Goal: Information Seeking & Learning: Learn about a topic

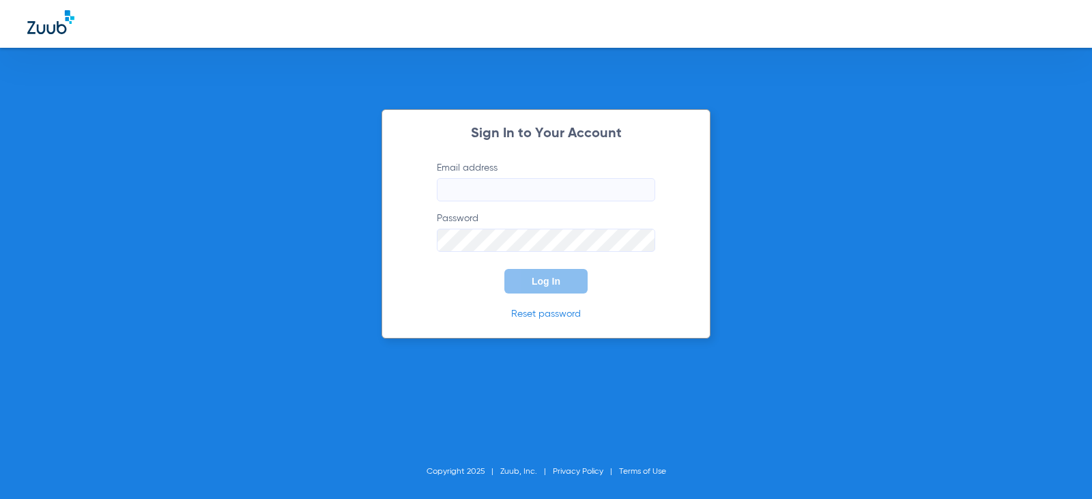
click at [483, 195] on input "Email address" at bounding box center [546, 189] width 218 height 23
type input "[EMAIL_ADDRESS][DOMAIN_NAME]"
click at [505, 269] on button "Log In" at bounding box center [546, 281] width 83 height 25
click at [320, 239] on div "Sign In to Your Account Email address [EMAIL_ADDRESS][DOMAIN_NAME] Password Log…" at bounding box center [546, 249] width 1092 height 499
click at [505, 269] on button "Log In" at bounding box center [546, 281] width 83 height 25
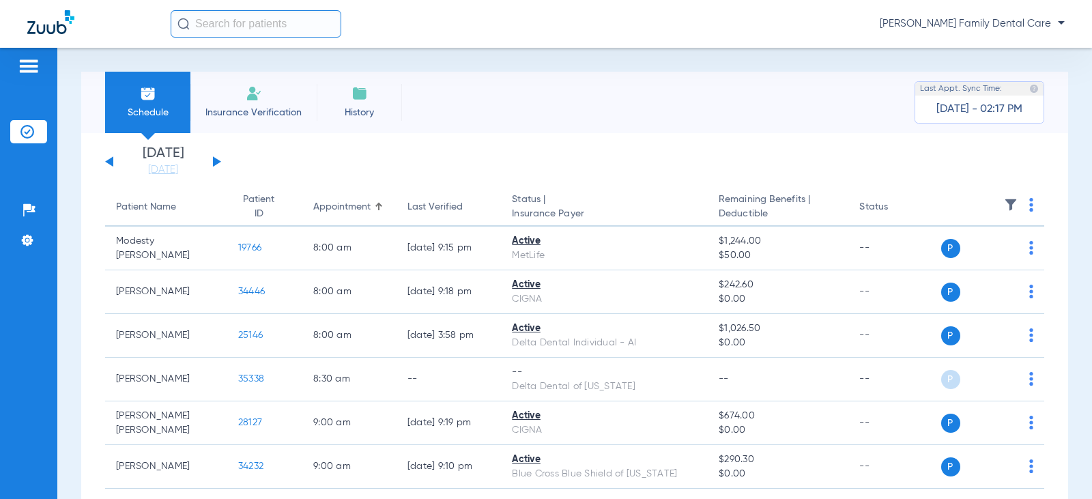
click at [215, 160] on button at bounding box center [217, 161] width 8 height 10
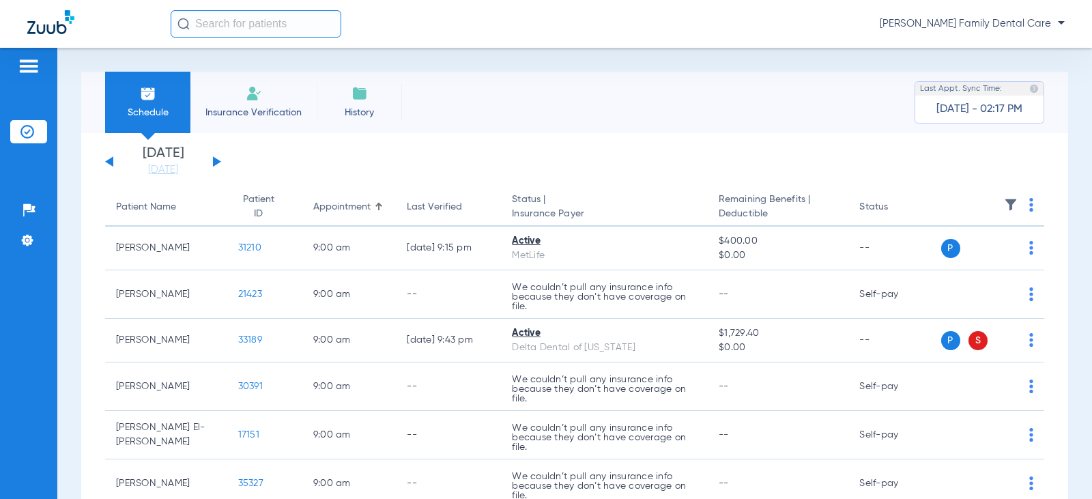
click at [215, 160] on button at bounding box center [217, 161] width 8 height 10
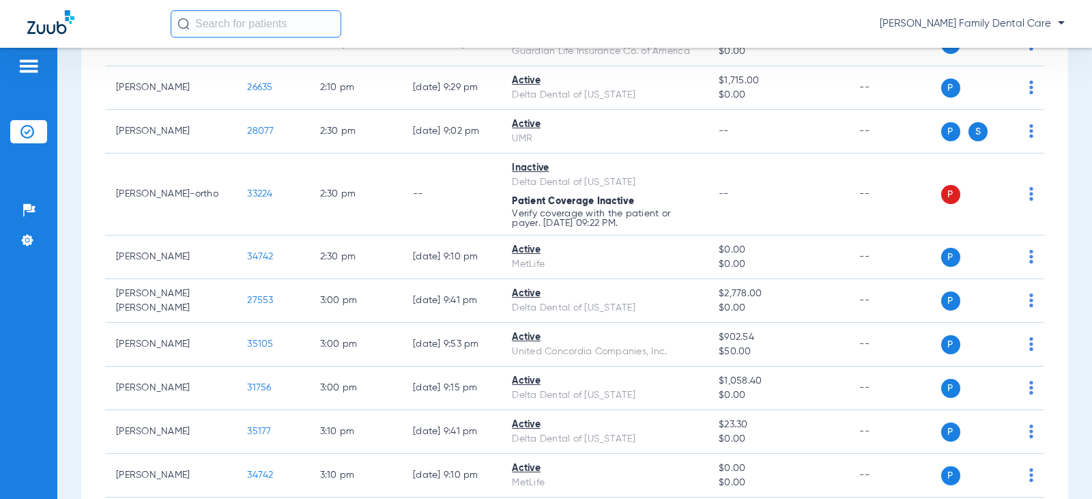
scroll to position [1229, 0]
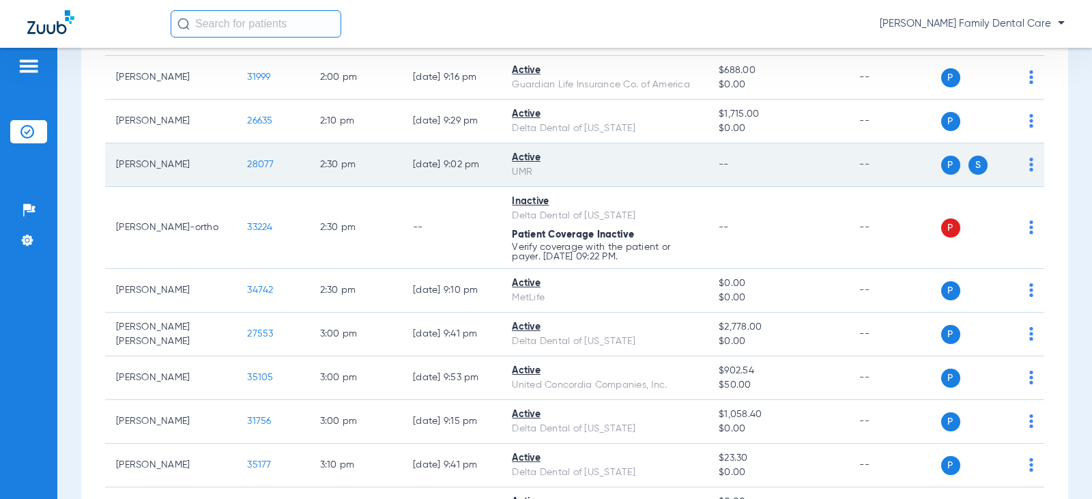
click at [250, 167] on span "28077" at bounding box center [260, 165] width 27 height 10
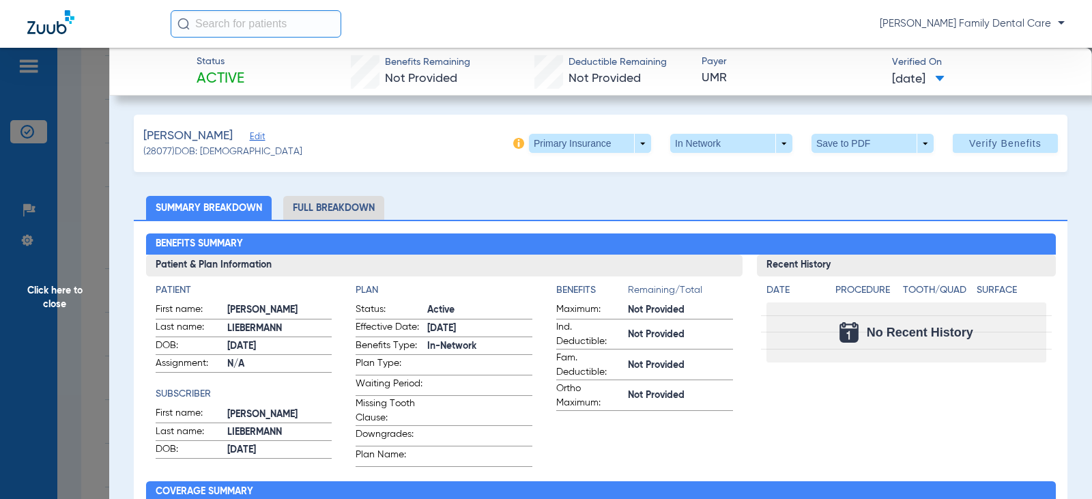
click at [358, 206] on li "Full Breakdown" at bounding box center [333, 208] width 101 height 24
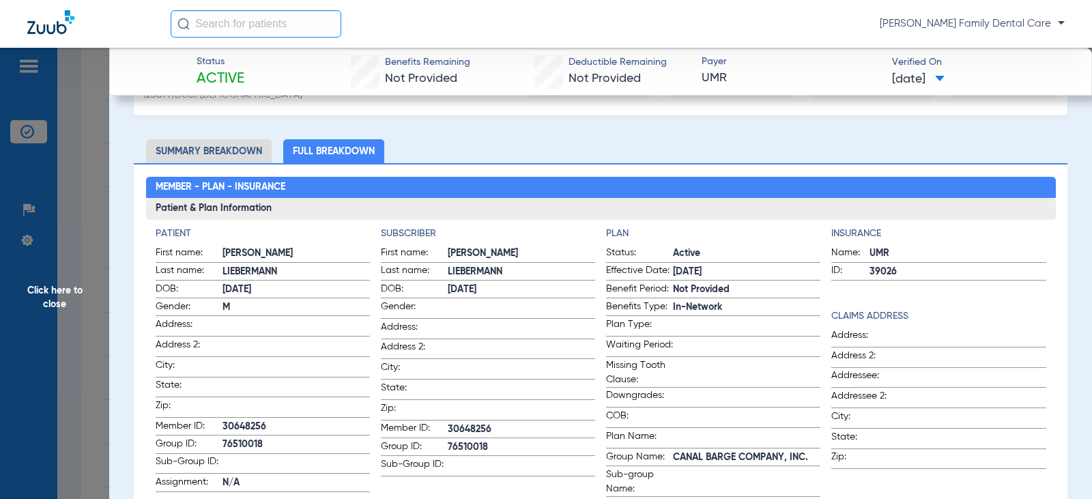
scroll to position [0, 0]
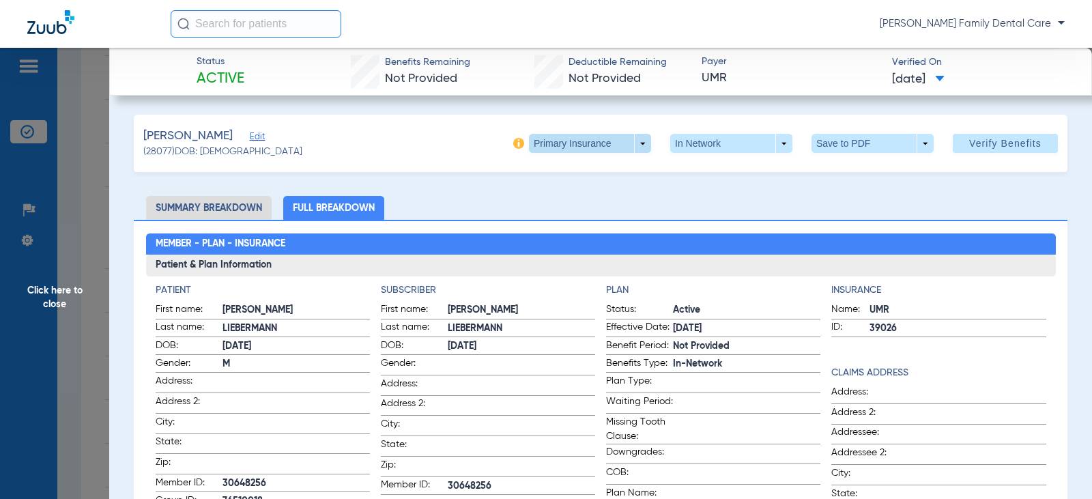
click at [632, 141] on span at bounding box center [590, 143] width 122 height 19
click at [570, 198] on span "Secondary Insurance" at bounding box center [576, 198] width 90 height 10
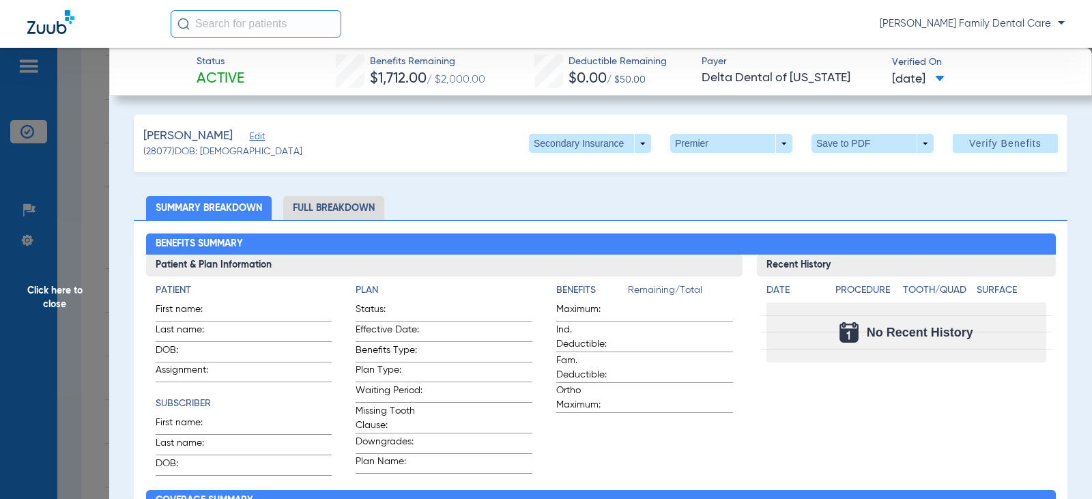
click at [309, 203] on li "Full Breakdown" at bounding box center [333, 208] width 101 height 24
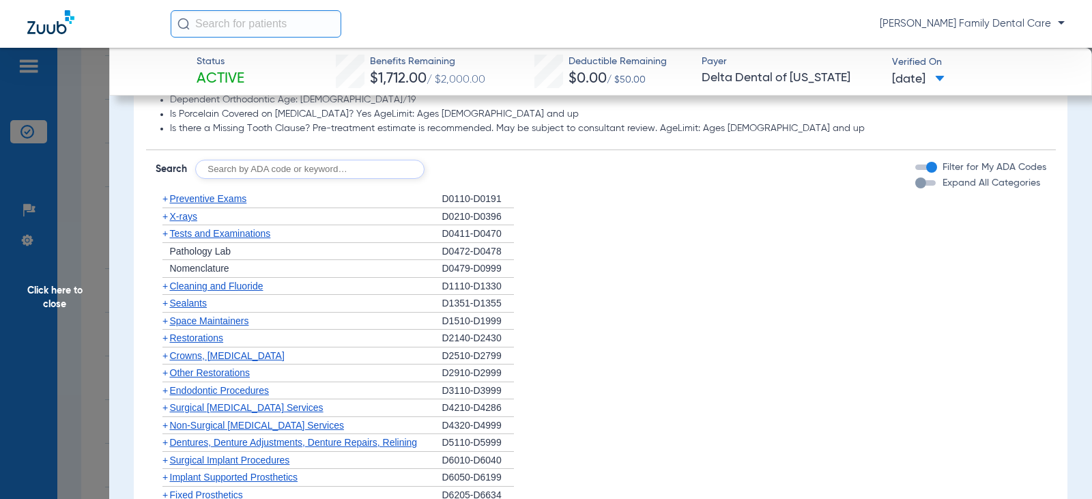
scroll to position [1229, 0]
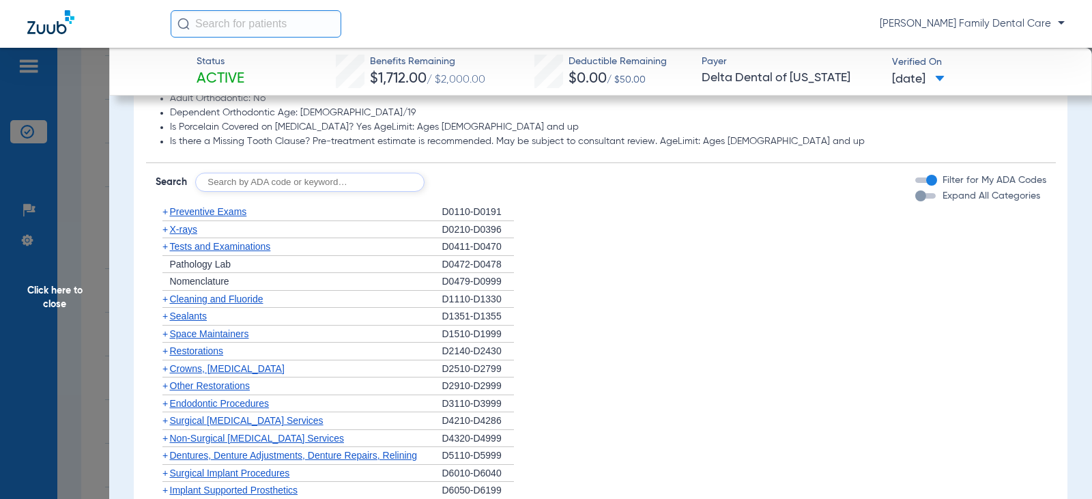
click at [165, 212] on span "+" at bounding box center [164, 211] width 5 height 11
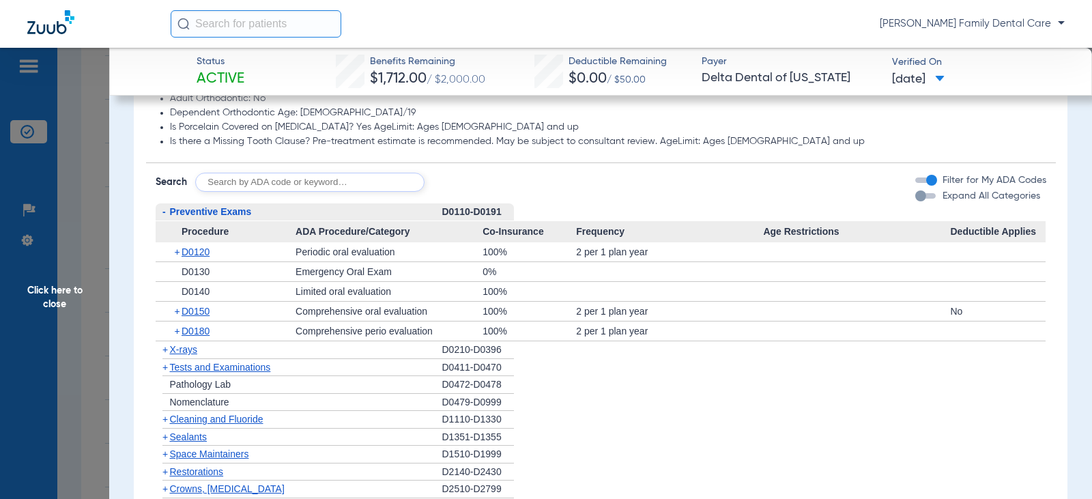
click at [165, 212] on span "-" at bounding box center [163, 211] width 3 height 11
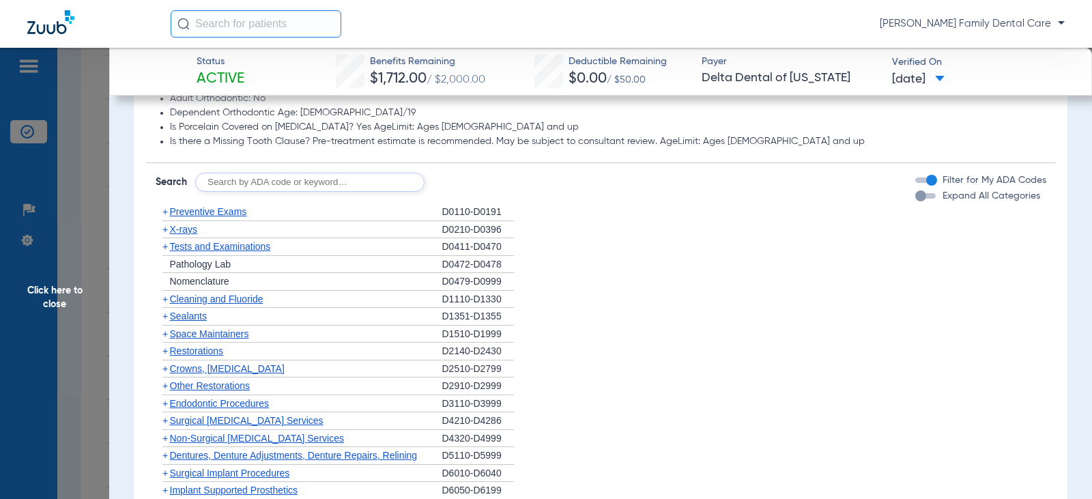
click at [165, 297] on span "+" at bounding box center [164, 299] width 5 height 11
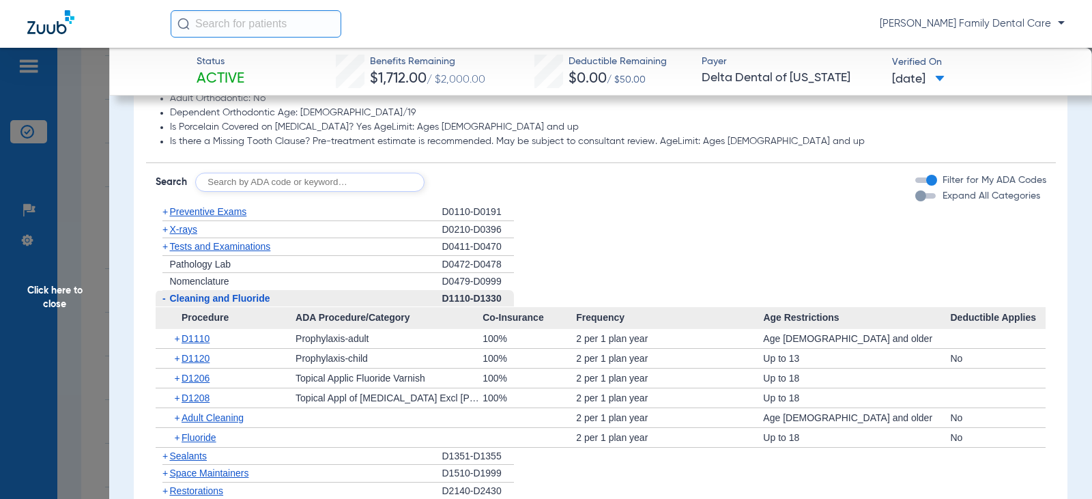
click at [165, 297] on span "-" at bounding box center [163, 298] width 3 height 11
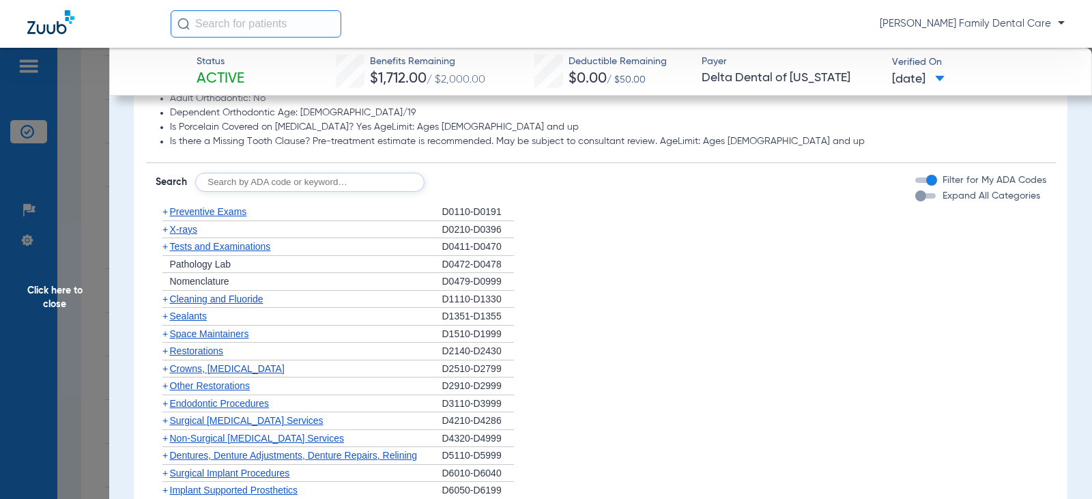
click at [167, 230] on span "+" at bounding box center [164, 229] width 5 height 11
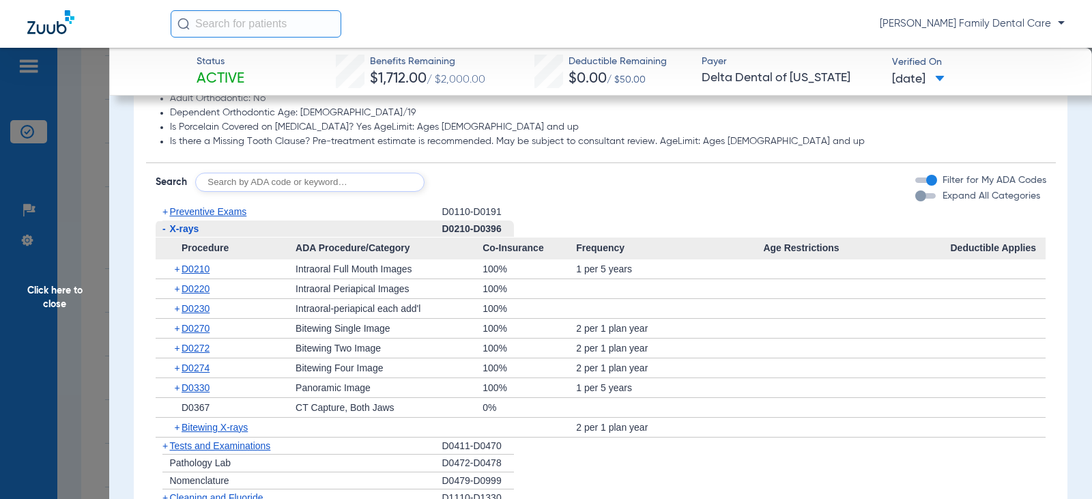
click at [167, 230] on span "-" at bounding box center [163, 229] width 14 height 17
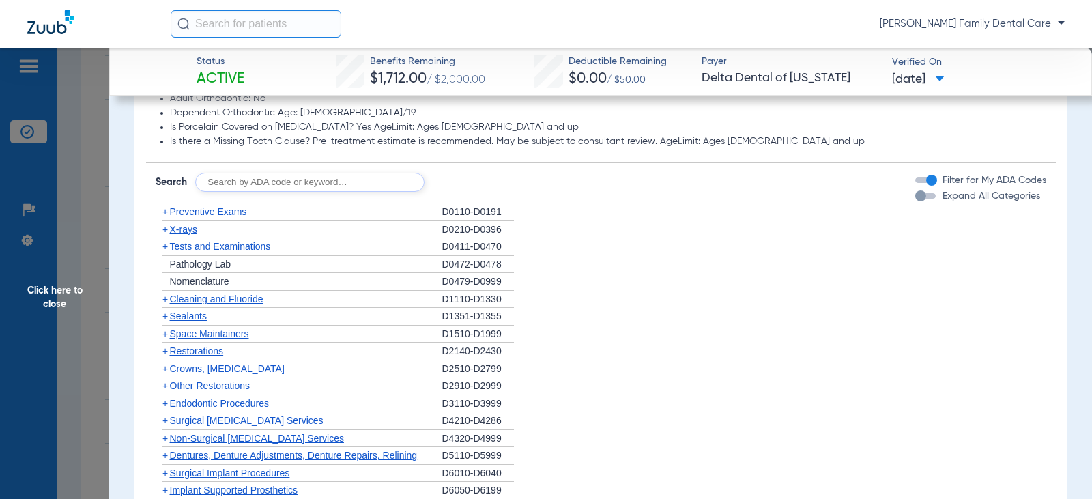
click at [169, 248] on span "+" at bounding box center [163, 246] width 14 height 17
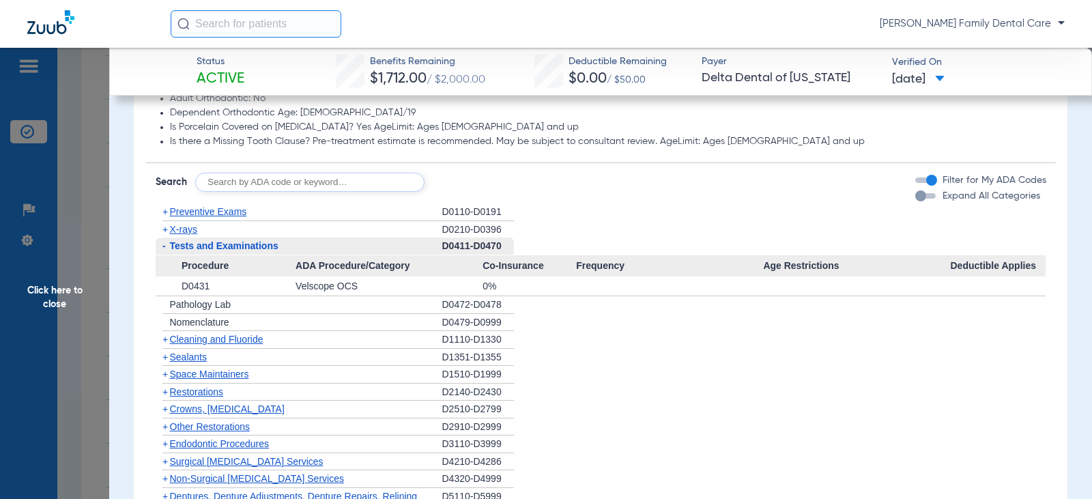
click at [169, 248] on span "-" at bounding box center [163, 246] width 14 height 17
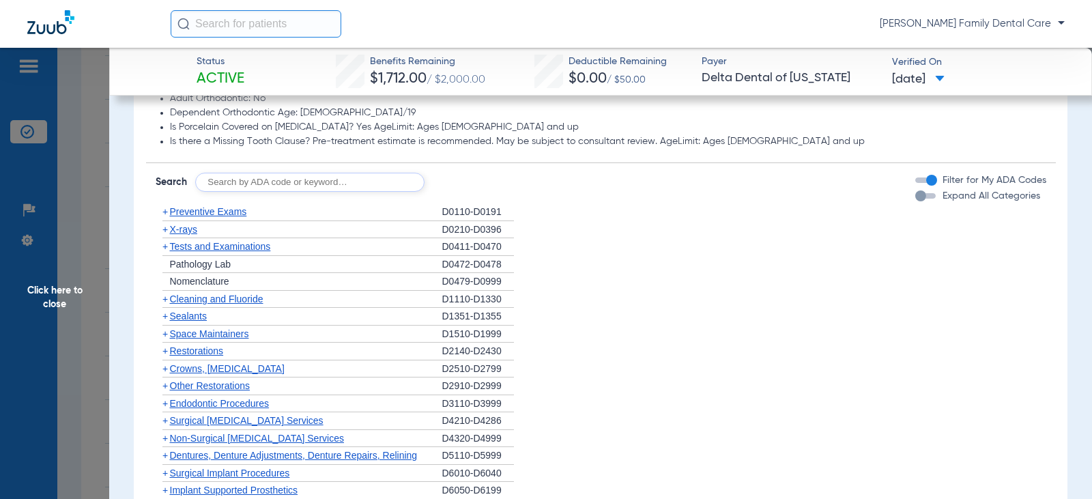
click at [166, 315] on span "+" at bounding box center [164, 316] width 5 height 11
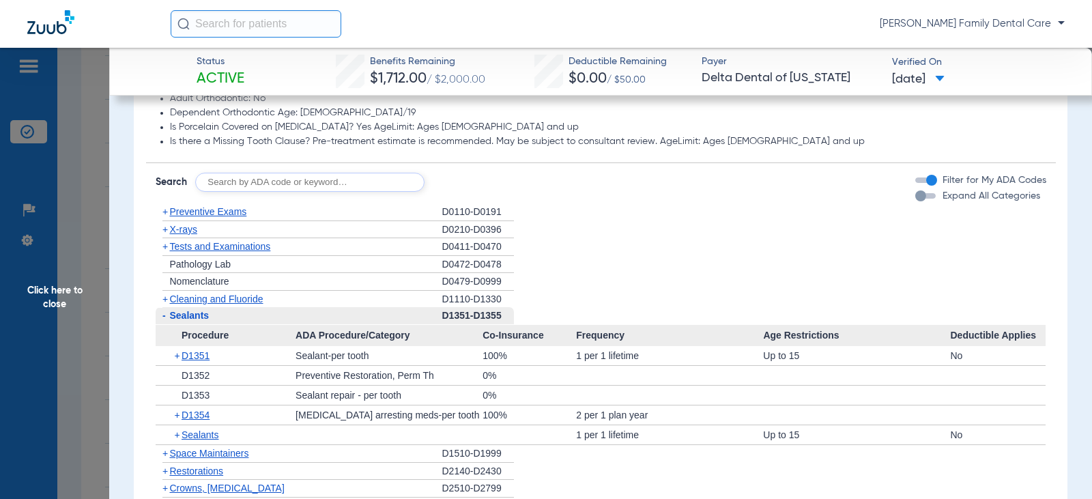
click at [166, 315] on span "-" at bounding box center [163, 315] width 14 height 17
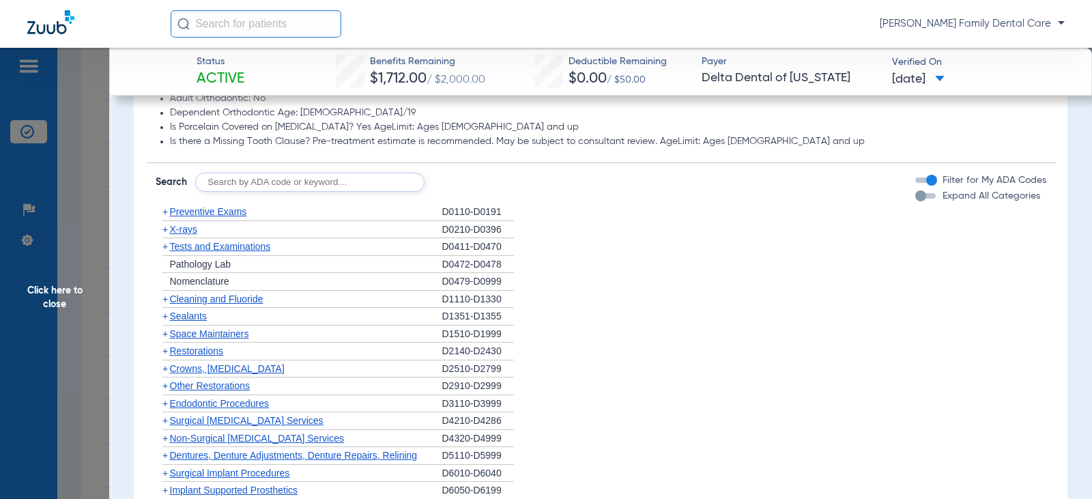
click at [167, 368] on span "+" at bounding box center [164, 368] width 5 height 11
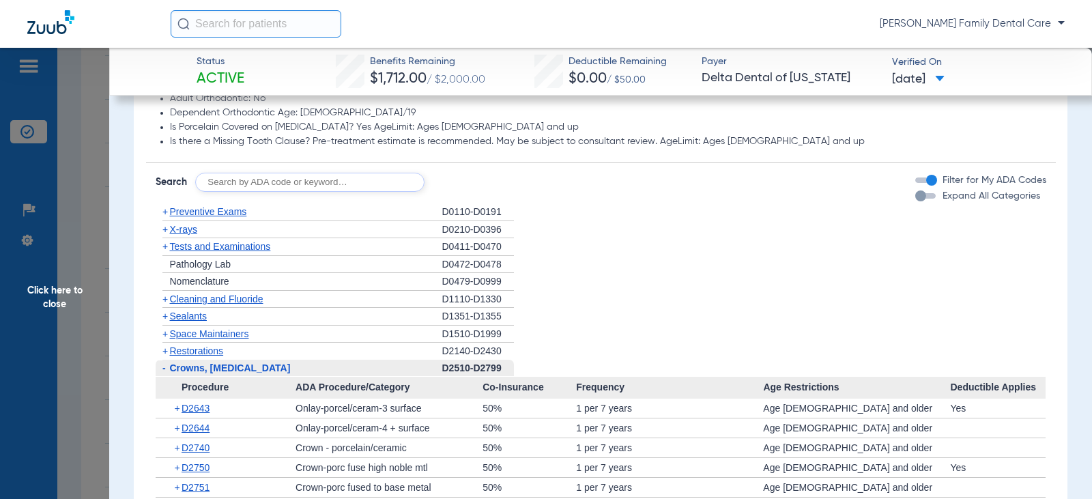
click at [167, 368] on span "-" at bounding box center [163, 368] width 14 height 17
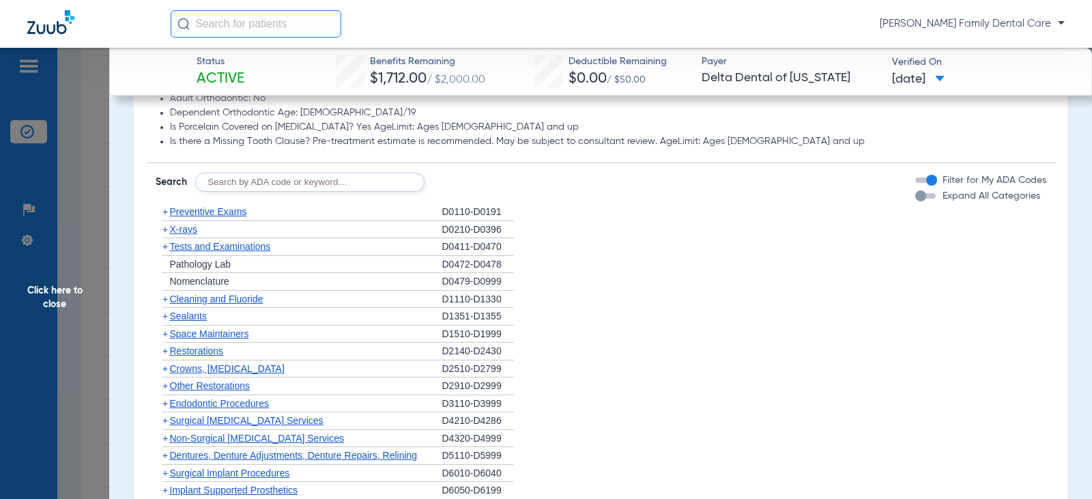
click at [170, 387] on span "Other Restorations" at bounding box center [210, 385] width 81 height 11
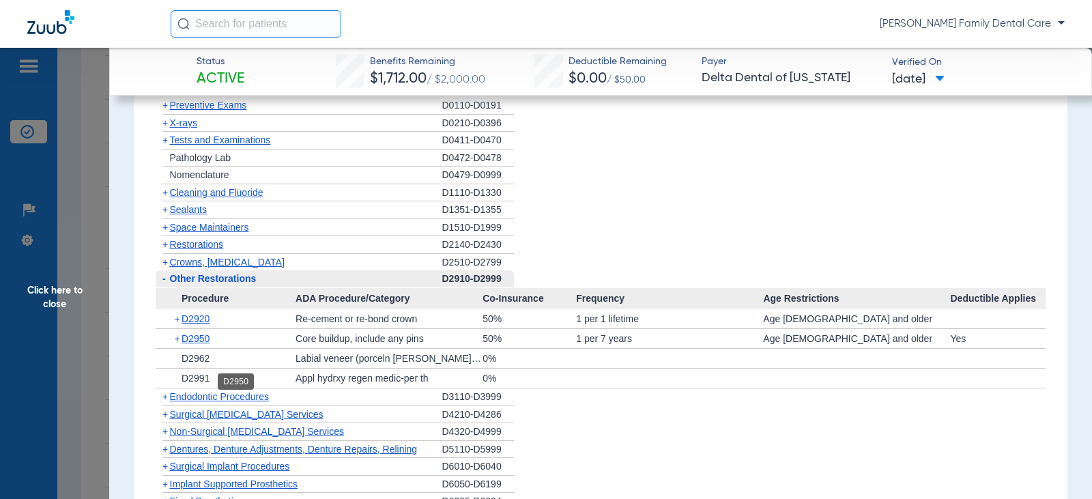
scroll to position [1366, 0]
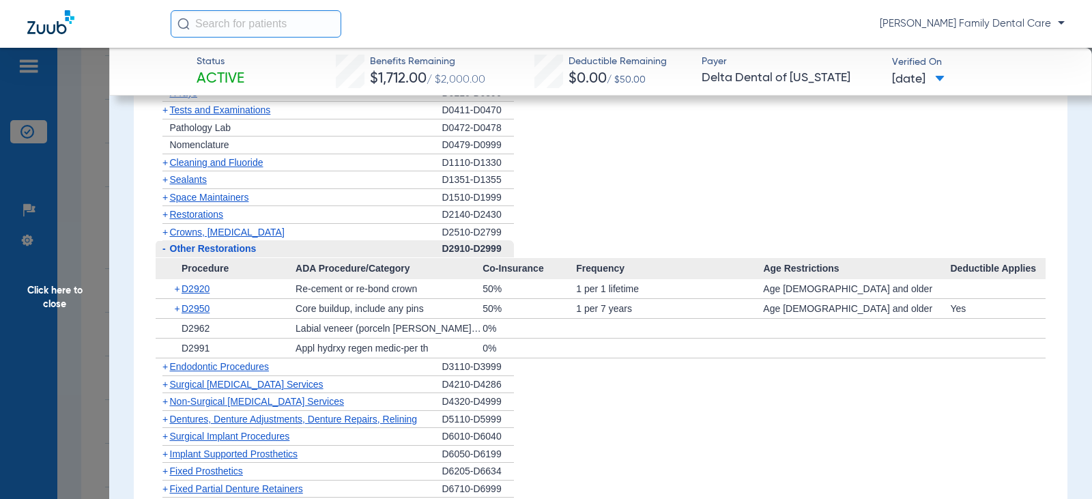
click at [165, 249] on span "-" at bounding box center [163, 248] width 3 height 11
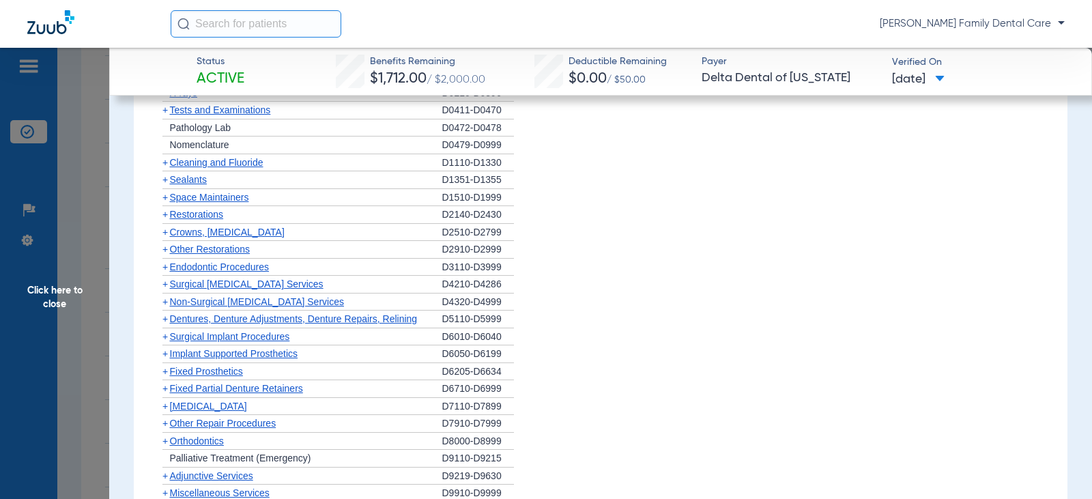
click at [186, 270] on span "Endodontic Procedures" at bounding box center [220, 266] width 100 height 11
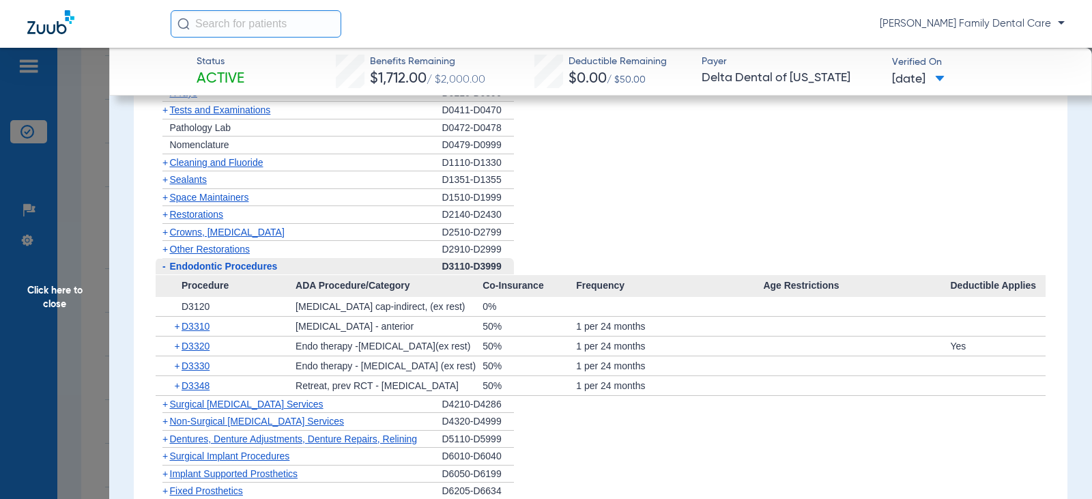
click at [186, 270] on span "Endodontic Procedures" at bounding box center [224, 266] width 108 height 11
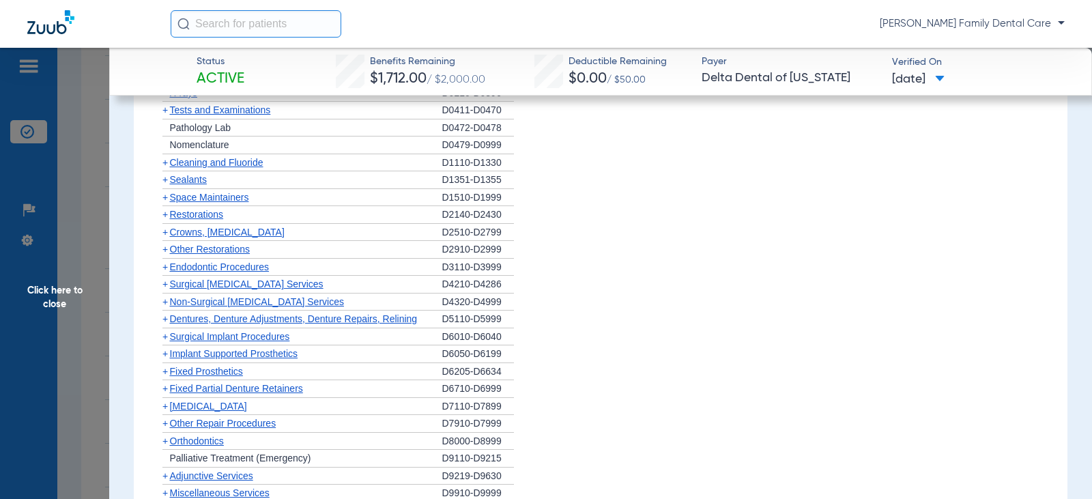
click at [187, 302] on span "Non-Surgical [MEDICAL_DATA] Services" at bounding box center [257, 301] width 174 height 11
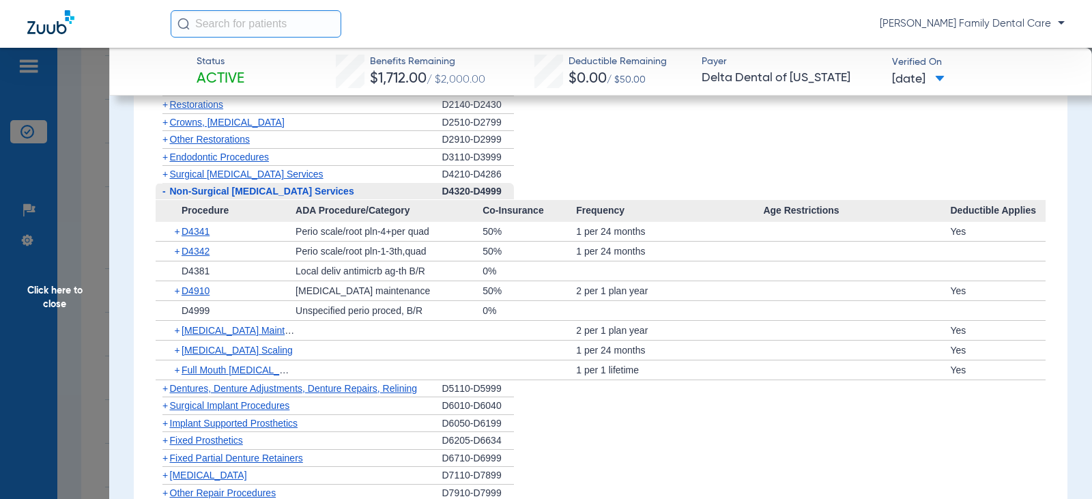
scroll to position [1502, 0]
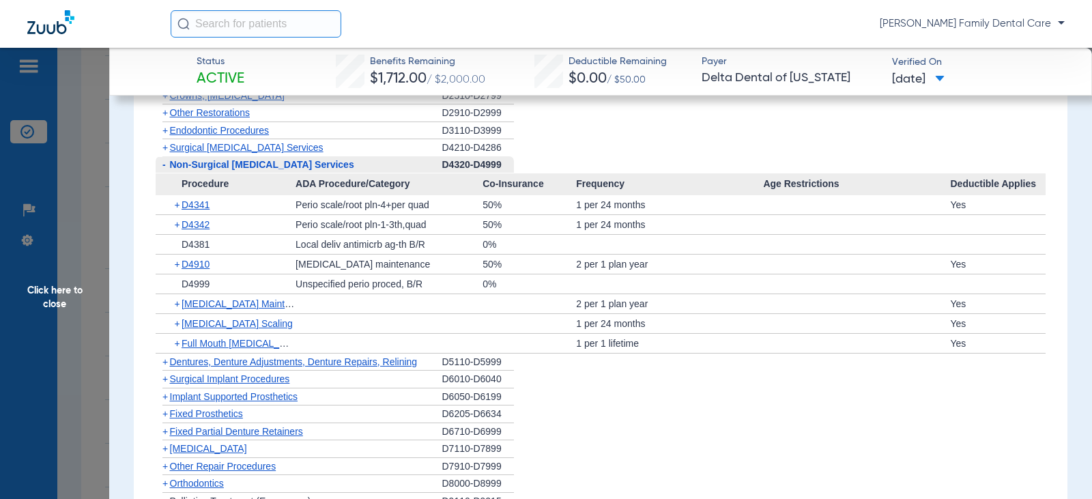
click at [163, 169] on span "-" at bounding box center [163, 164] width 3 height 11
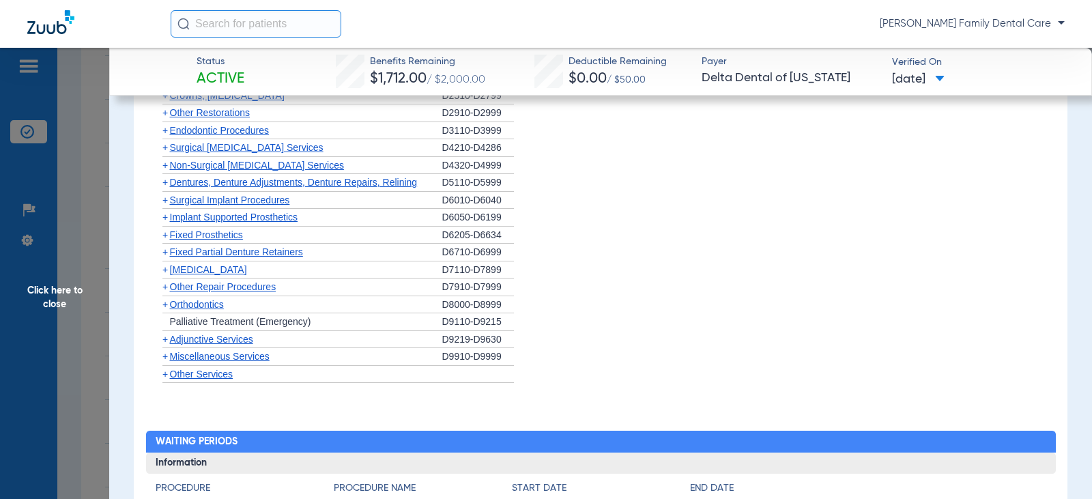
click at [167, 184] on span "+" at bounding box center [164, 182] width 5 height 11
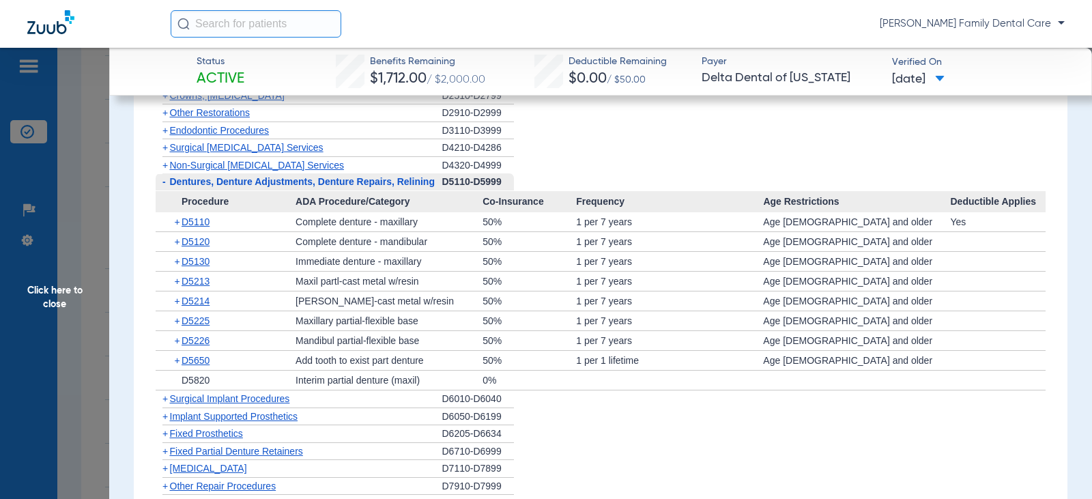
click at [167, 184] on span "-" at bounding box center [163, 181] width 14 height 17
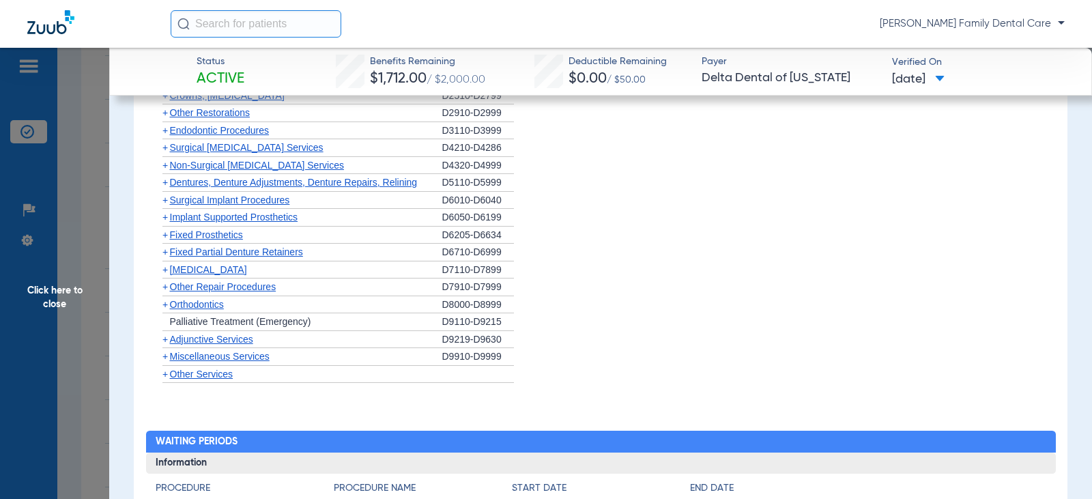
click at [168, 199] on span "+" at bounding box center [163, 200] width 14 height 17
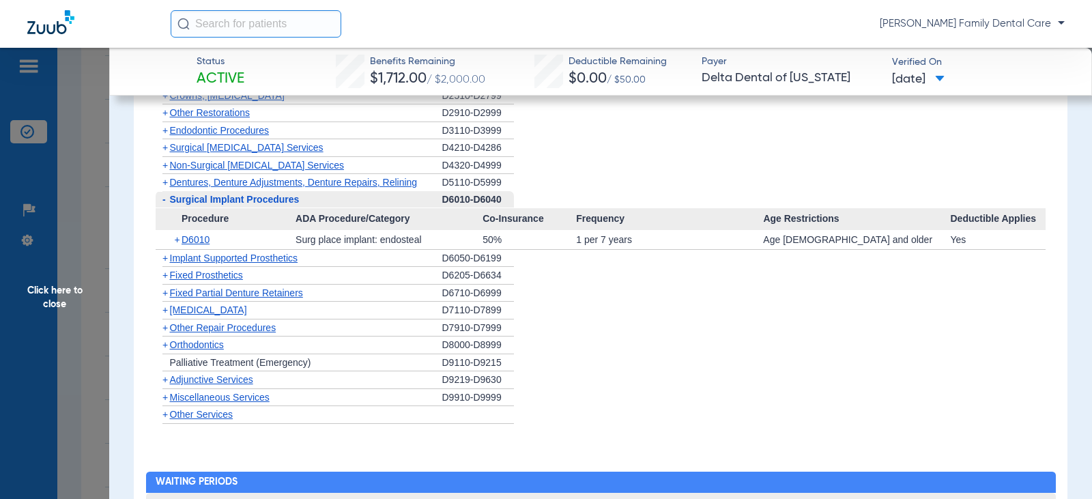
click at [168, 199] on span "-" at bounding box center [163, 199] width 14 height 17
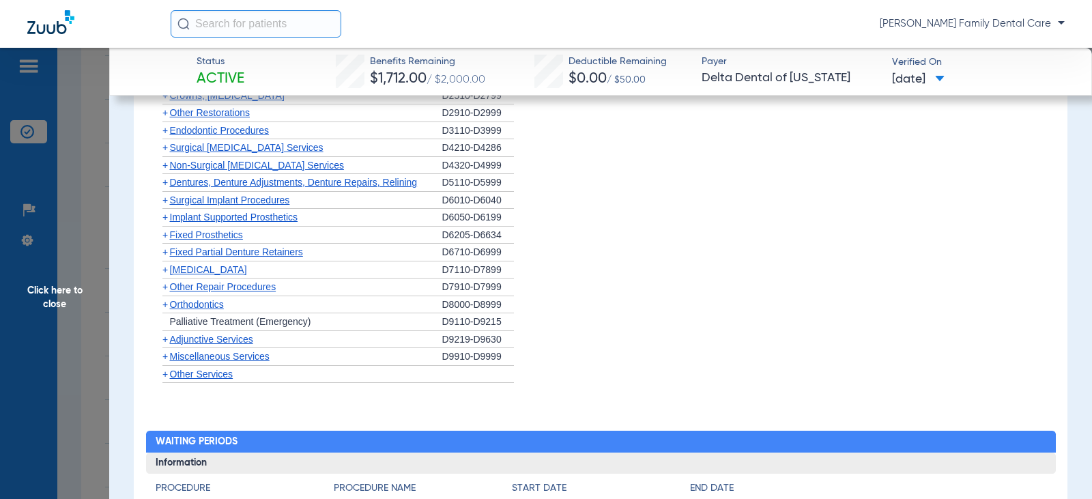
click at [167, 216] on span "+" at bounding box center [164, 217] width 5 height 11
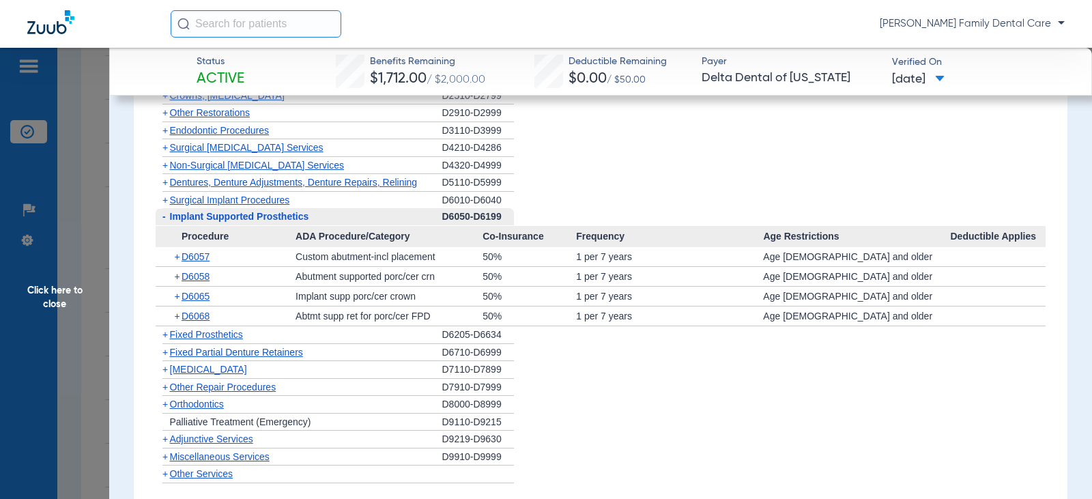
click at [167, 216] on span "-" at bounding box center [163, 216] width 14 height 17
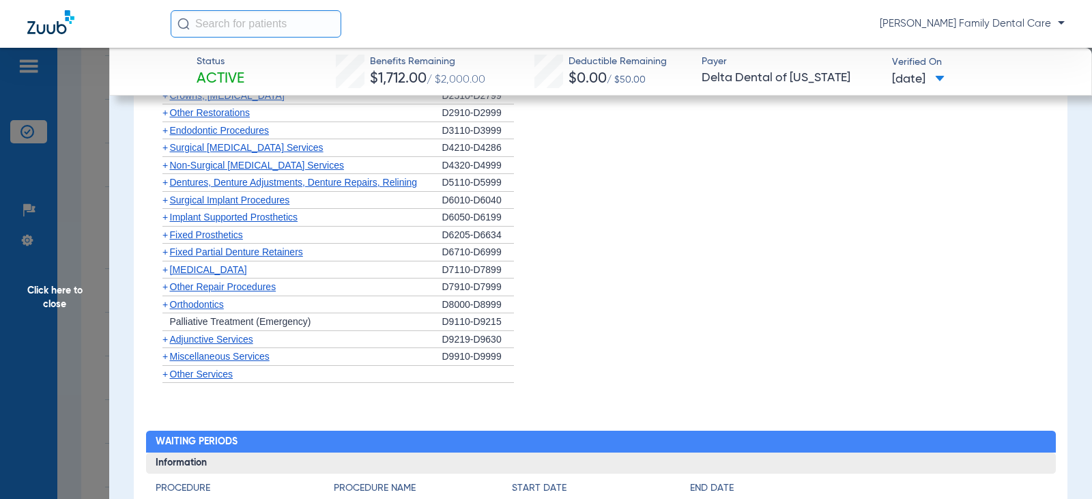
click at [167, 236] on span "+" at bounding box center [164, 234] width 5 height 11
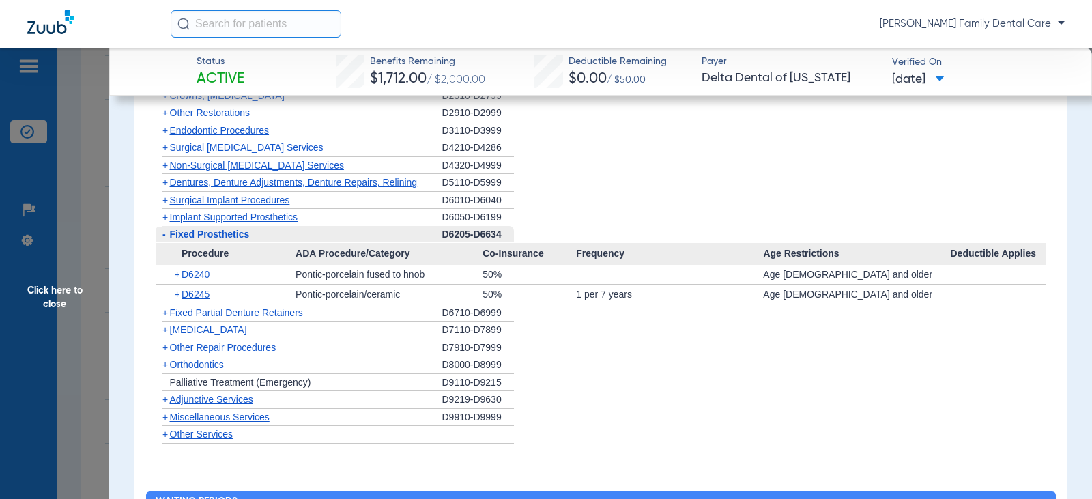
click at [167, 236] on span "-" at bounding box center [163, 234] width 14 height 17
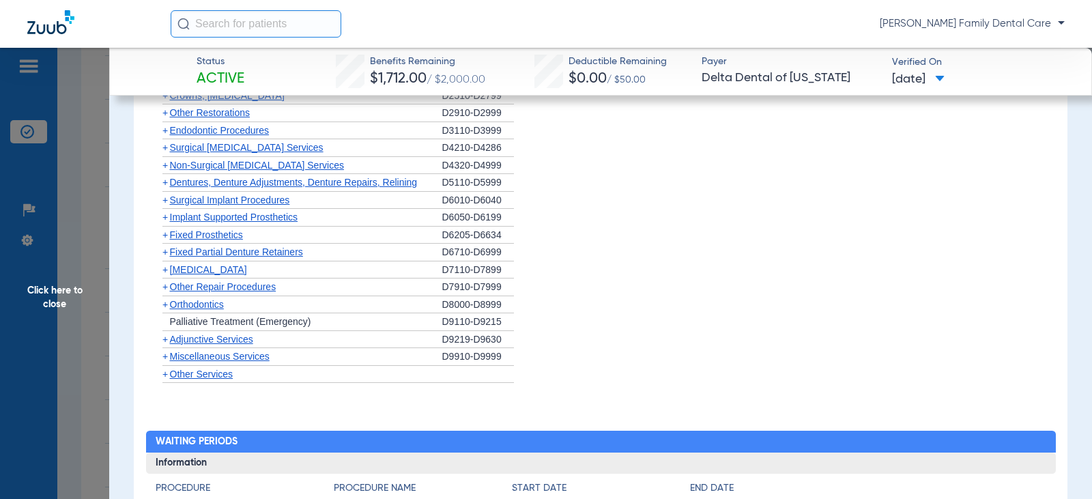
click at [168, 253] on span "+" at bounding box center [163, 252] width 14 height 17
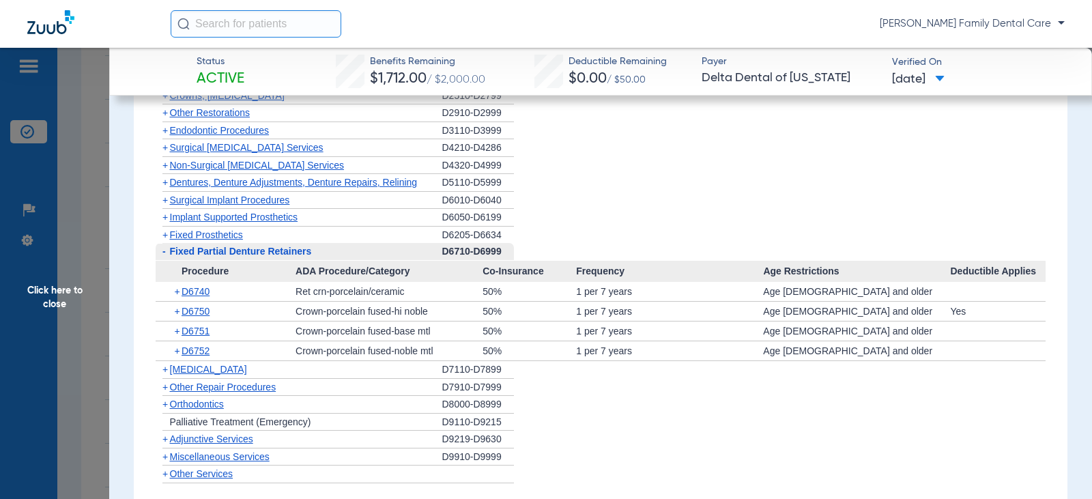
click at [168, 253] on span "-" at bounding box center [163, 251] width 14 height 17
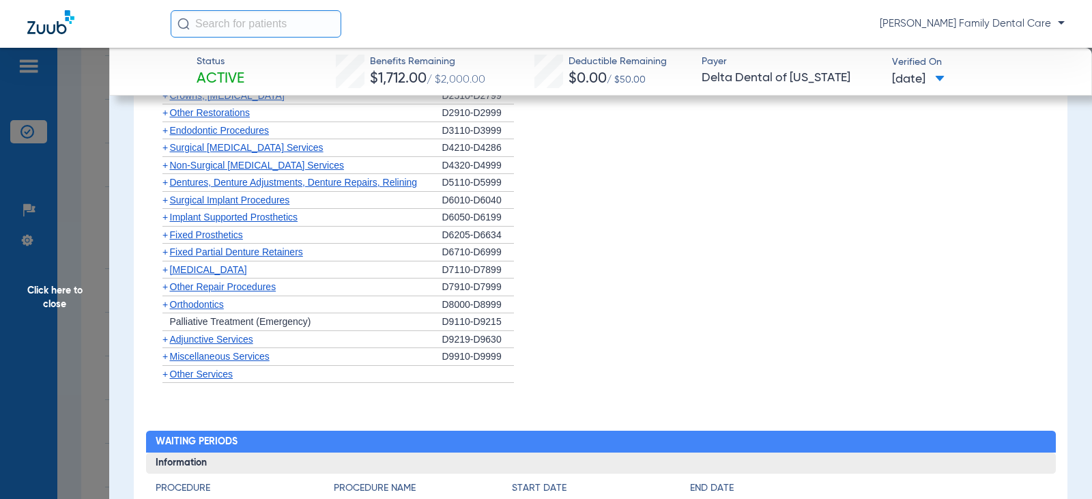
click at [167, 270] on span "+" at bounding box center [164, 269] width 5 height 11
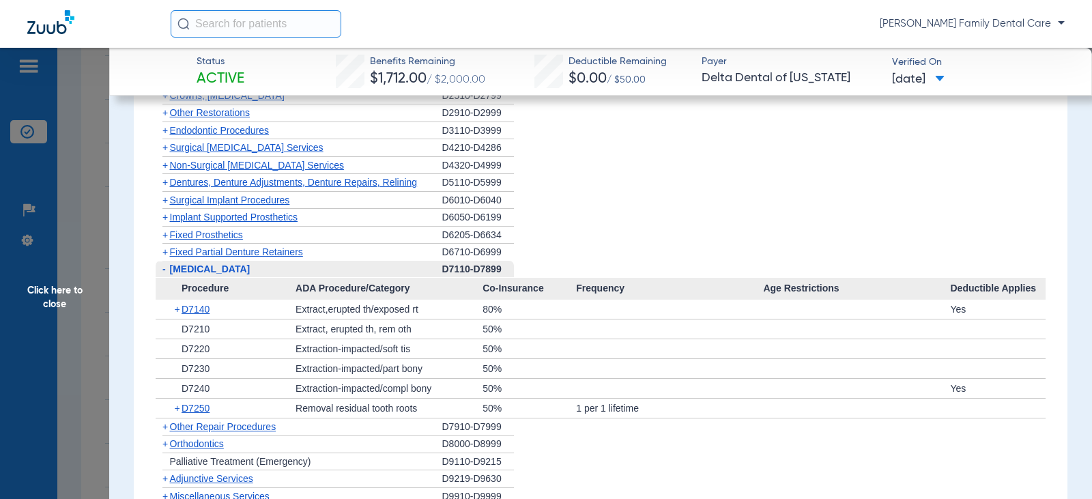
click at [167, 270] on span "-" at bounding box center [163, 269] width 14 height 17
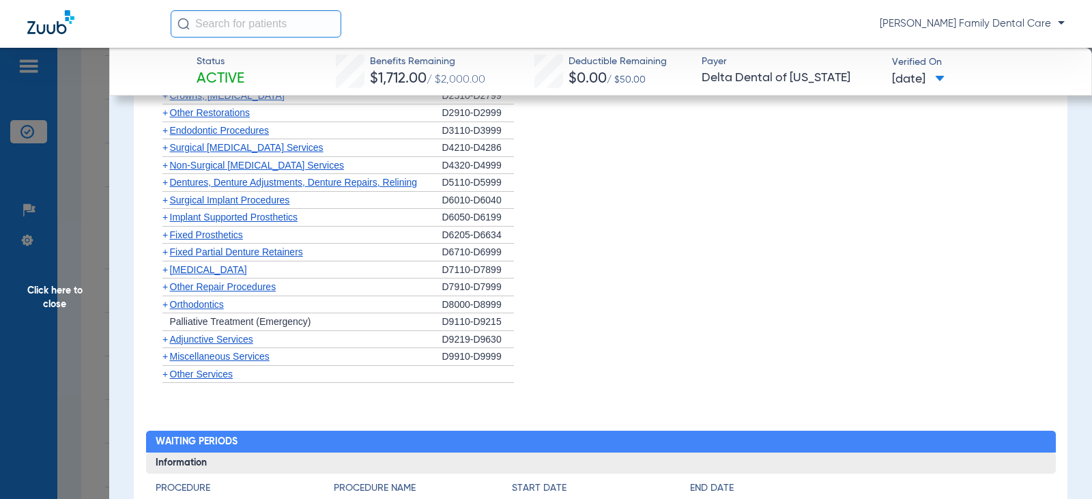
click at [170, 309] on span "Orthodontics" at bounding box center [197, 304] width 54 height 11
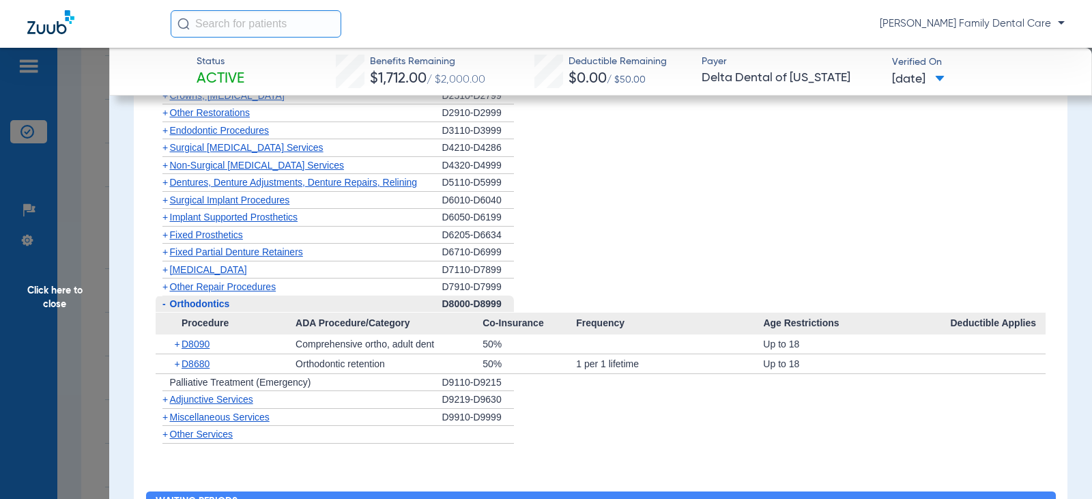
click at [170, 309] on span "Orthodontics" at bounding box center [200, 303] width 60 height 11
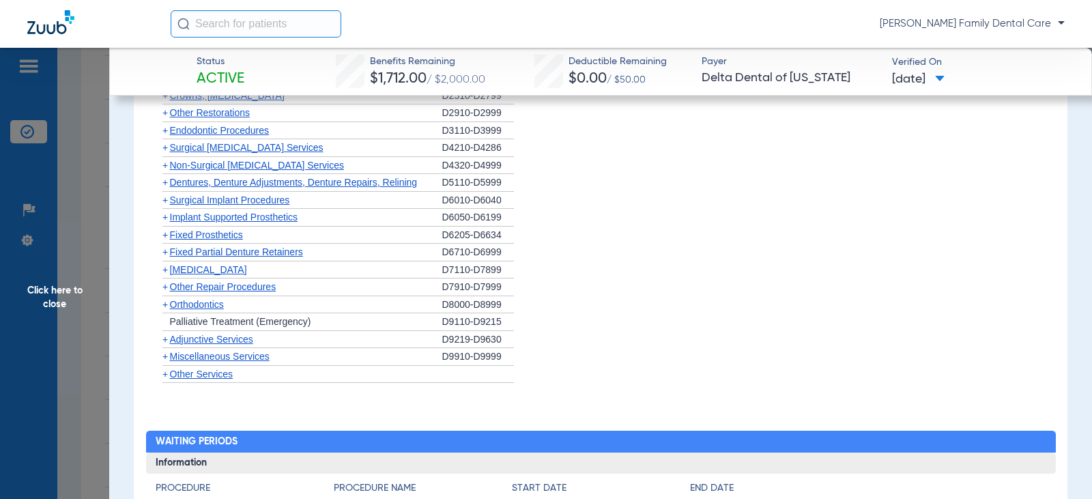
click at [167, 338] on span "+" at bounding box center [164, 339] width 5 height 11
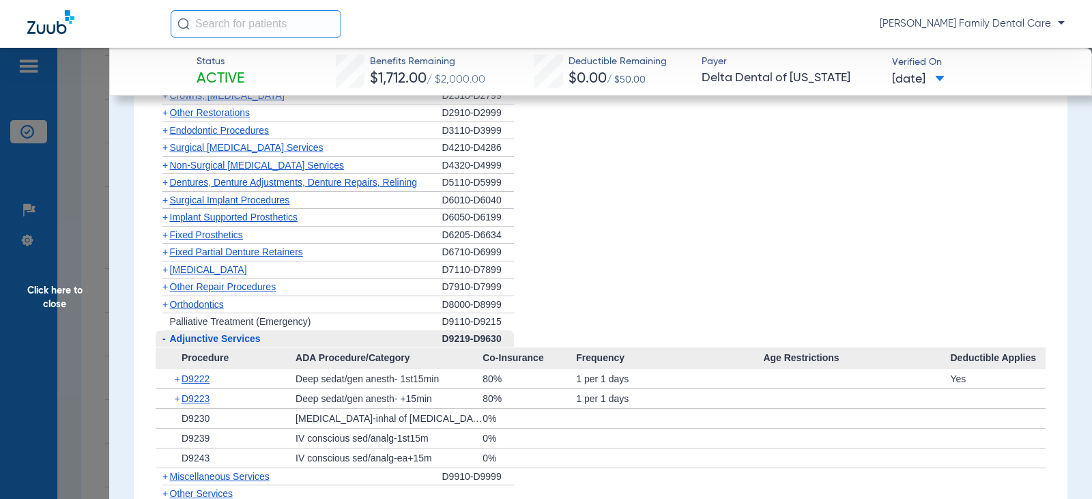
click at [167, 338] on span "-" at bounding box center [163, 338] width 14 height 17
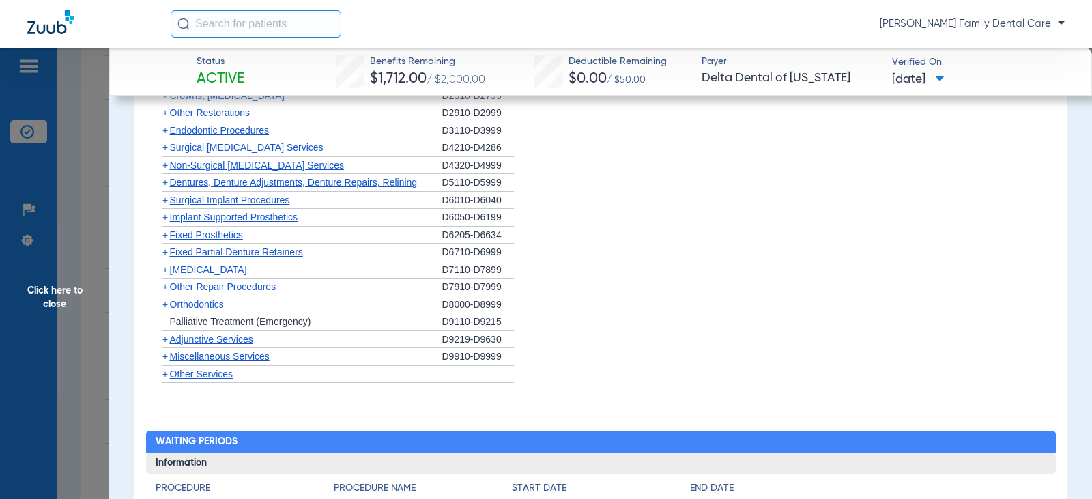
click at [165, 354] on span "+" at bounding box center [164, 356] width 5 height 11
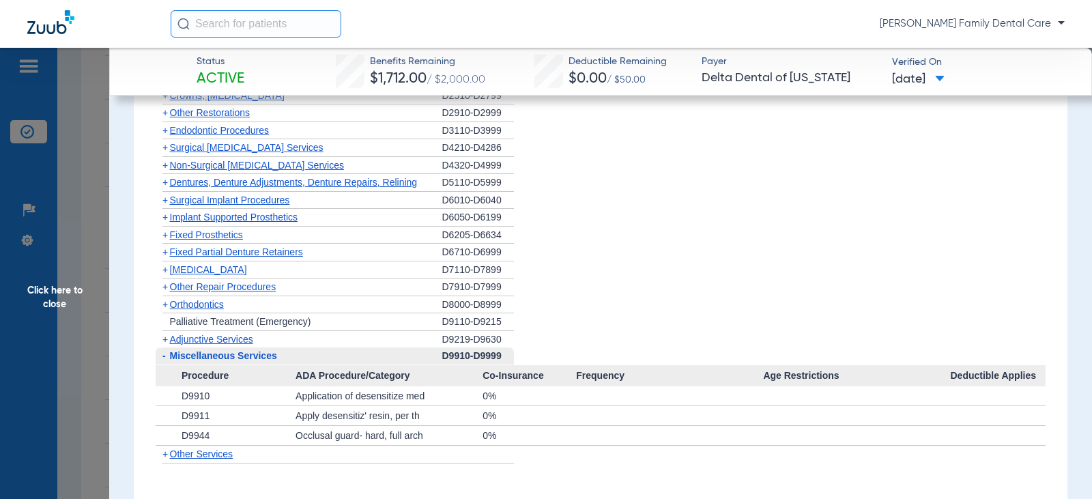
click at [51, 292] on span "Click here to close" at bounding box center [54, 297] width 109 height 499
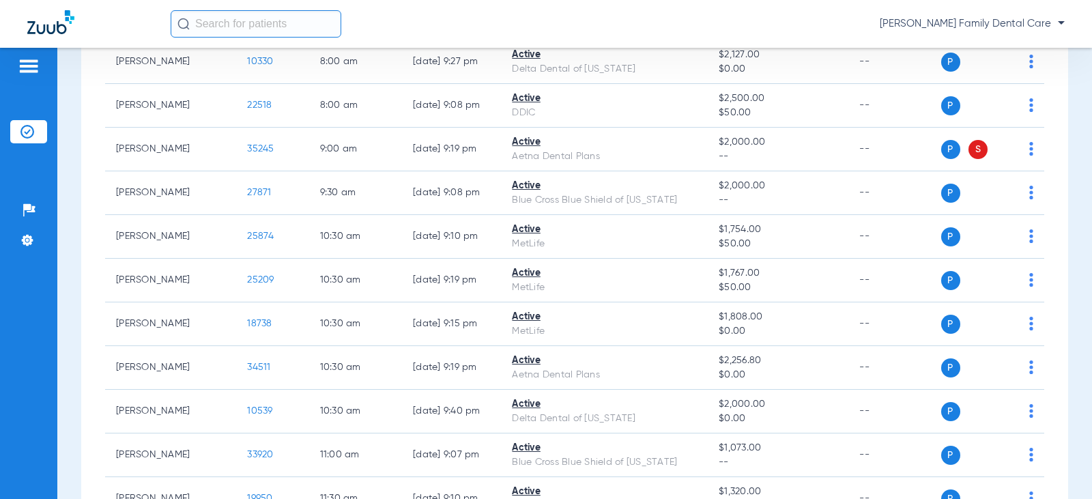
scroll to position [0, 0]
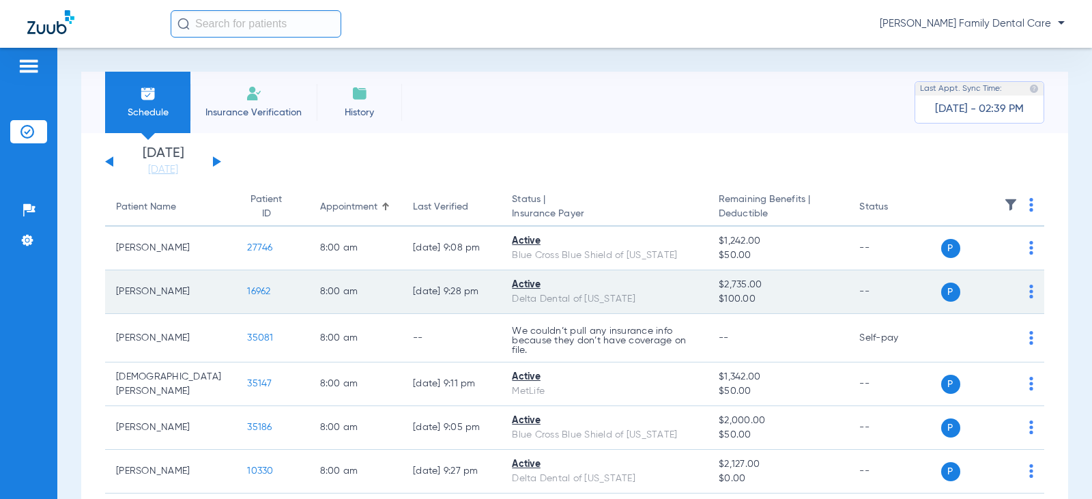
click at [247, 287] on span "16962" at bounding box center [258, 292] width 23 height 10
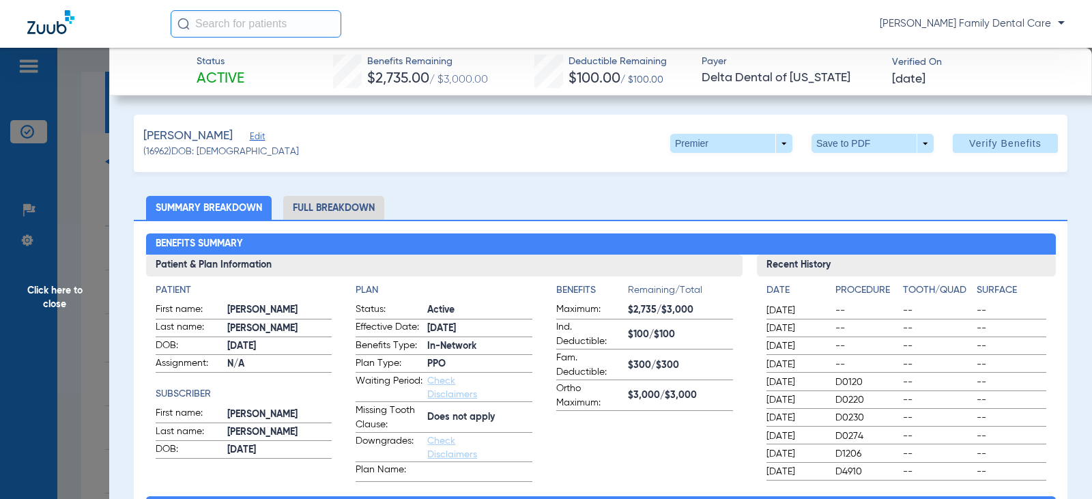
click at [328, 207] on li "Full Breakdown" at bounding box center [333, 208] width 101 height 24
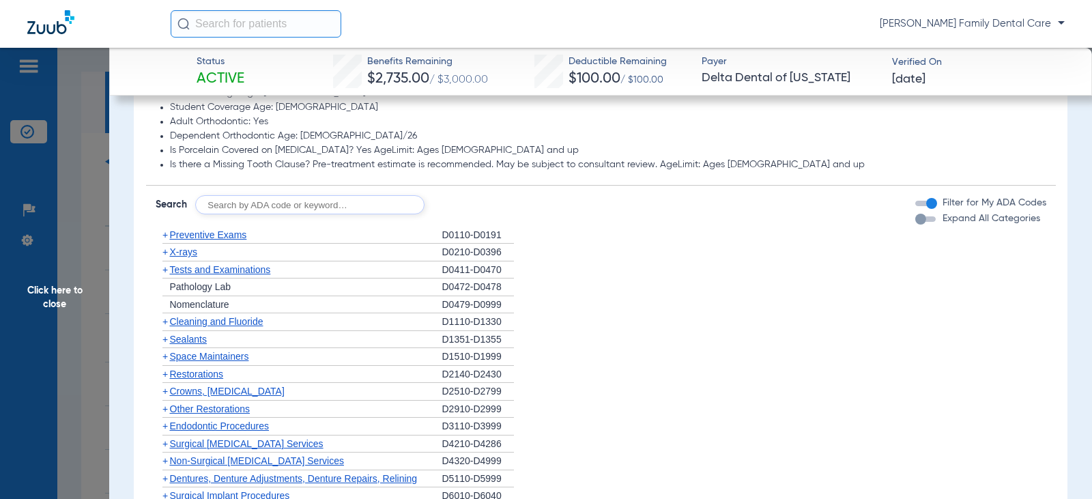
scroll to position [1229, 0]
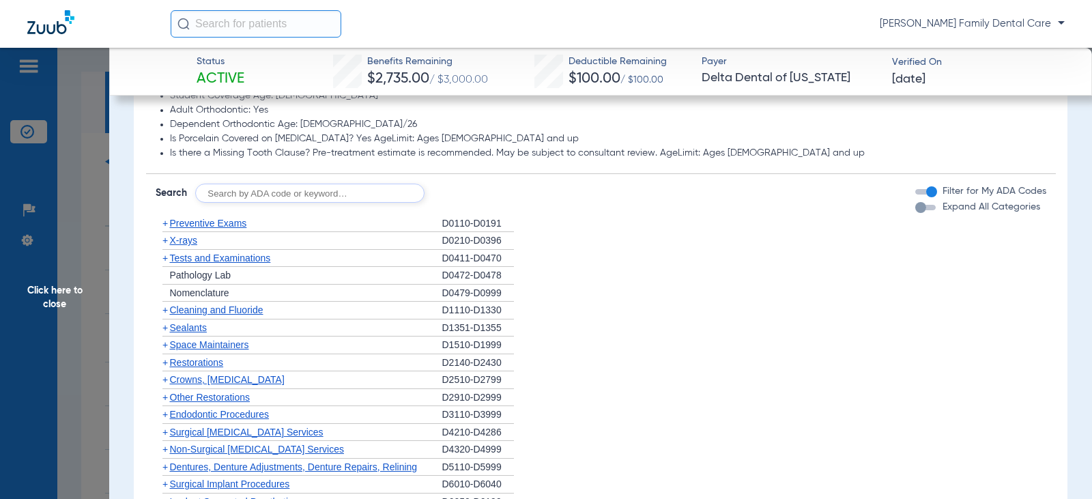
click at [166, 224] on span "+" at bounding box center [164, 223] width 5 height 11
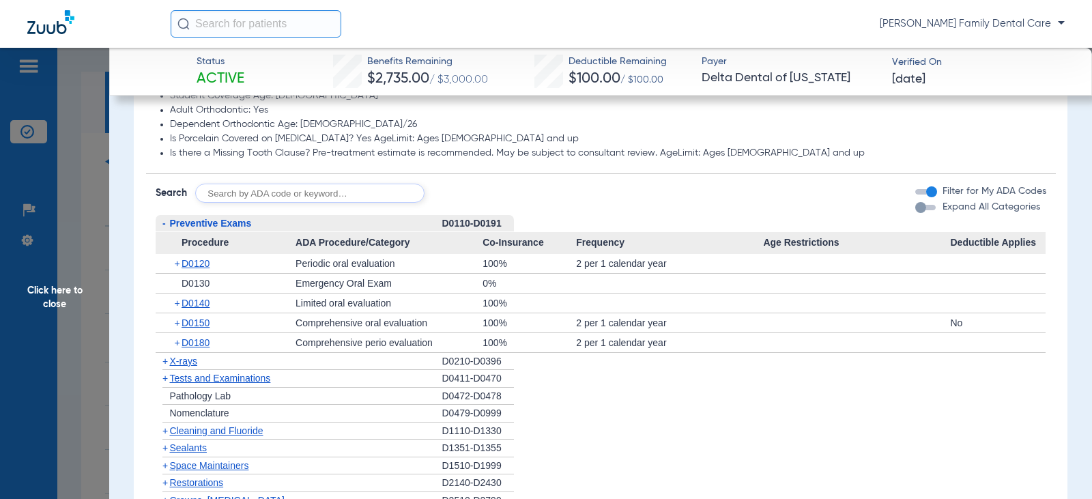
click at [166, 224] on span "-" at bounding box center [163, 223] width 14 height 17
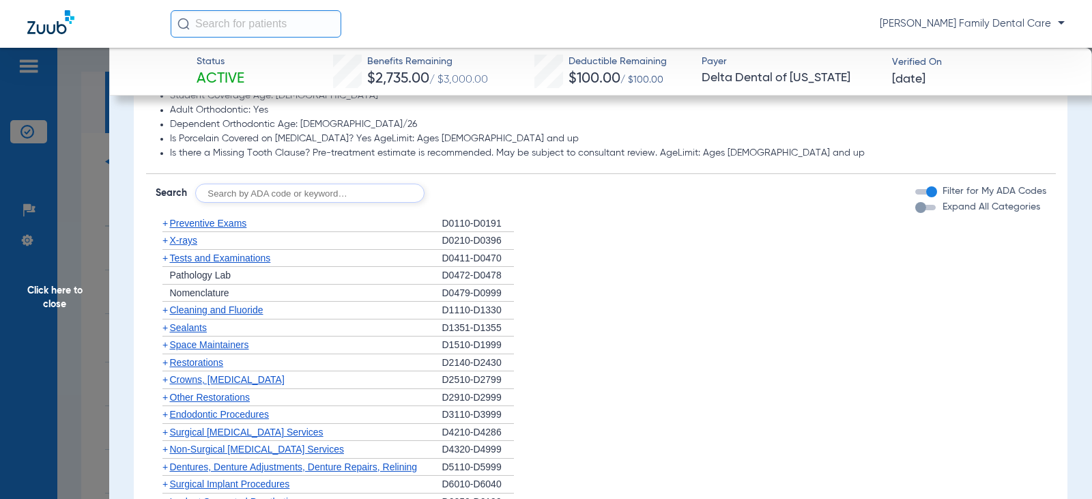
click at [167, 310] on span "+" at bounding box center [164, 310] width 5 height 11
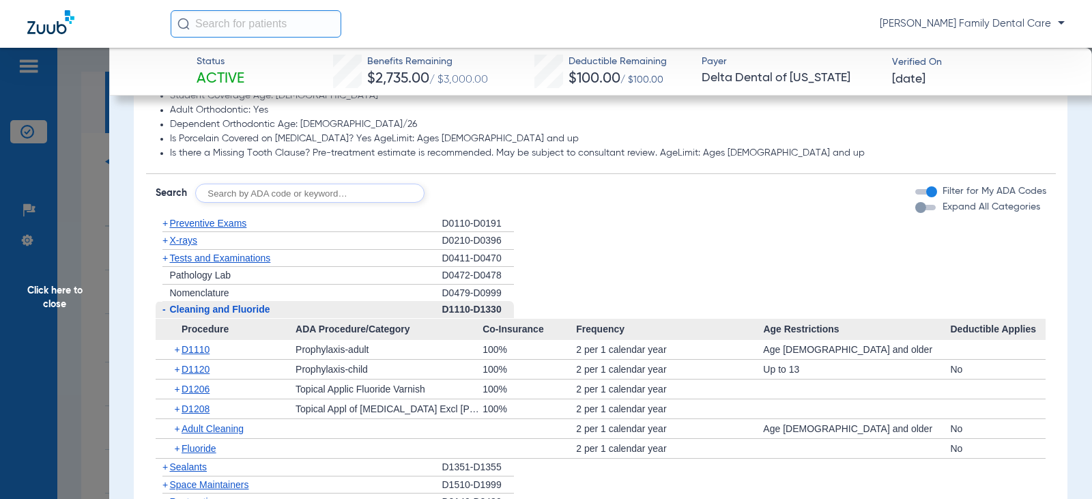
click at [167, 310] on span "-" at bounding box center [163, 309] width 14 height 17
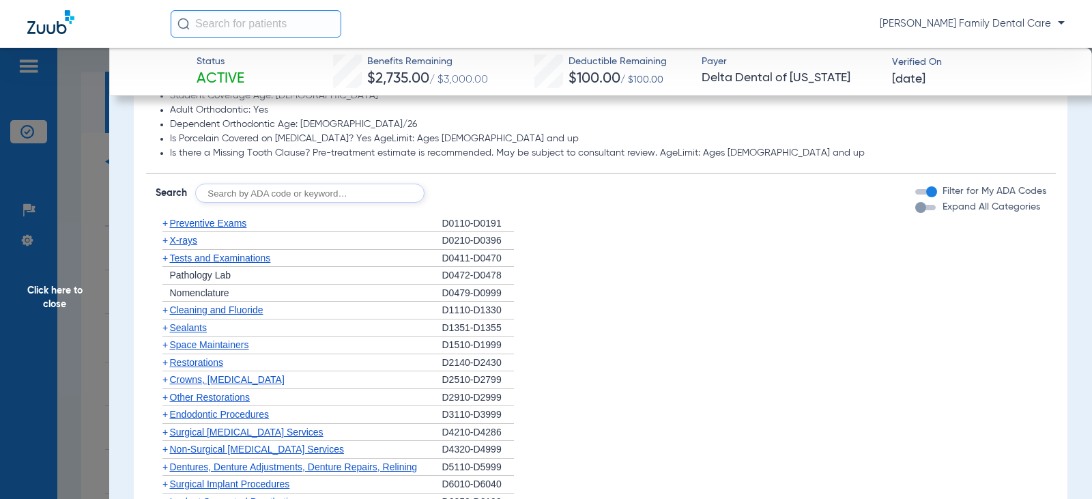
click at [165, 328] on span "+" at bounding box center [164, 327] width 5 height 11
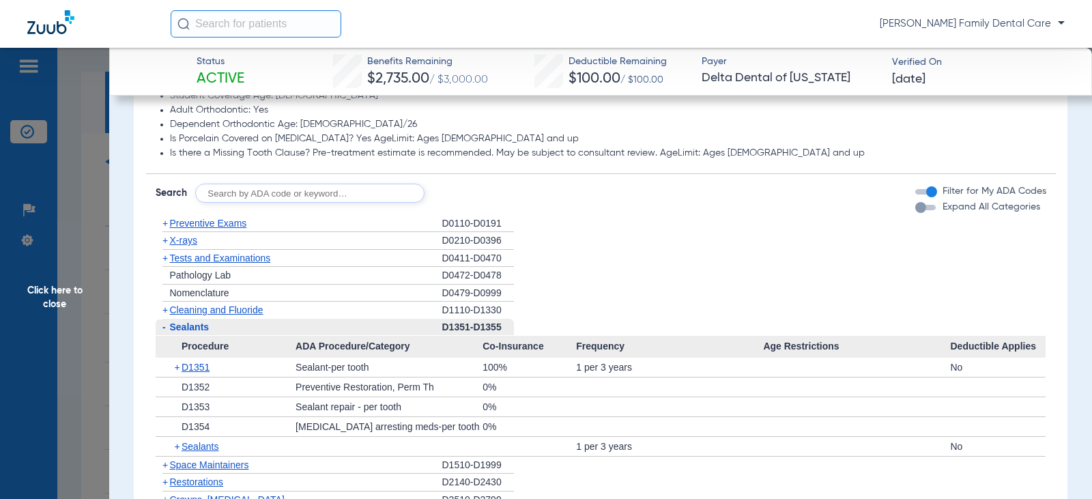
click at [165, 328] on span "-" at bounding box center [163, 327] width 3 height 11
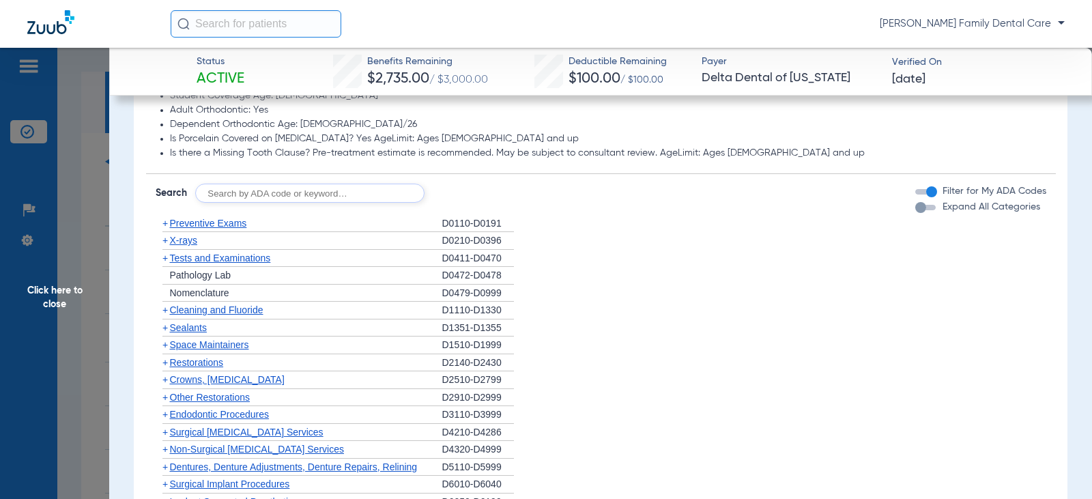
click at [167, 241] on span "+" at bounding box center [164, 240] width 5 height 11
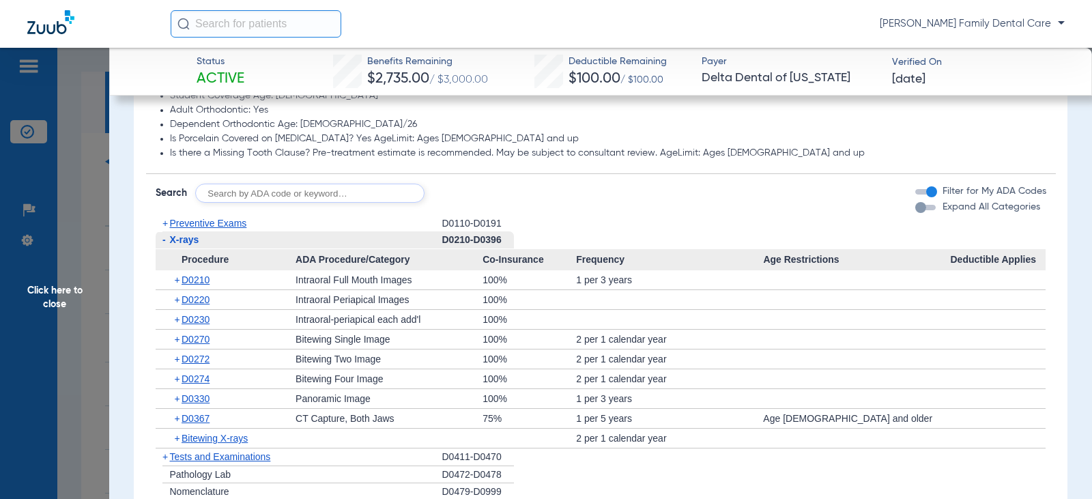
click at [167, 242] on span "-" at bounding box center [163, 239] width 14 height 17
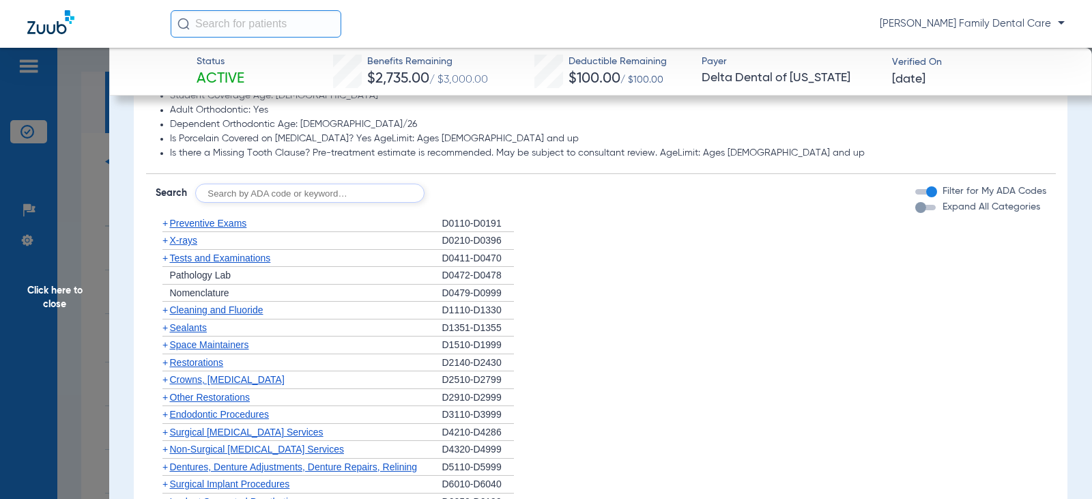
click at [165, 254] on span "+" at bounding box center [164, 258] width 5 height 11
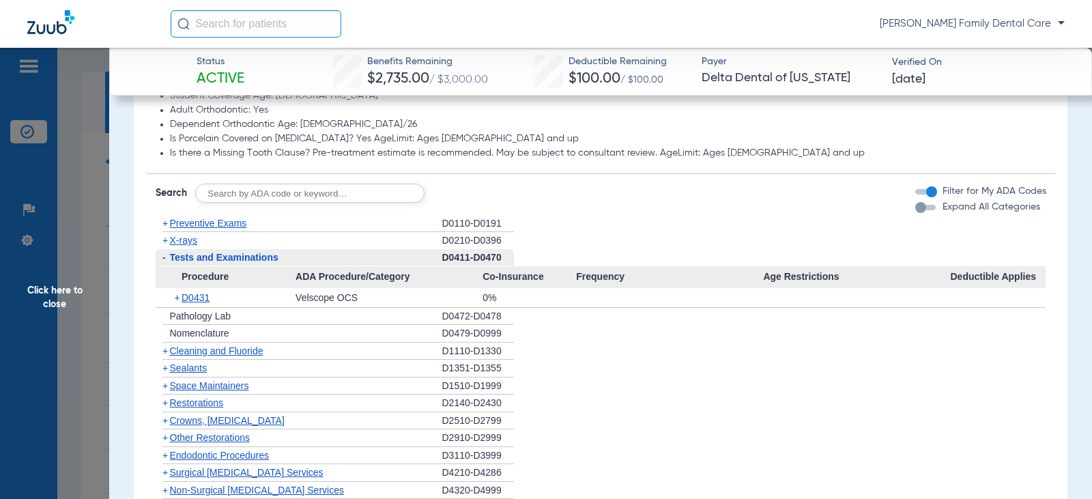
click at [165, 254] on span "-" at bounding box center [163, 257] width 3 height 11
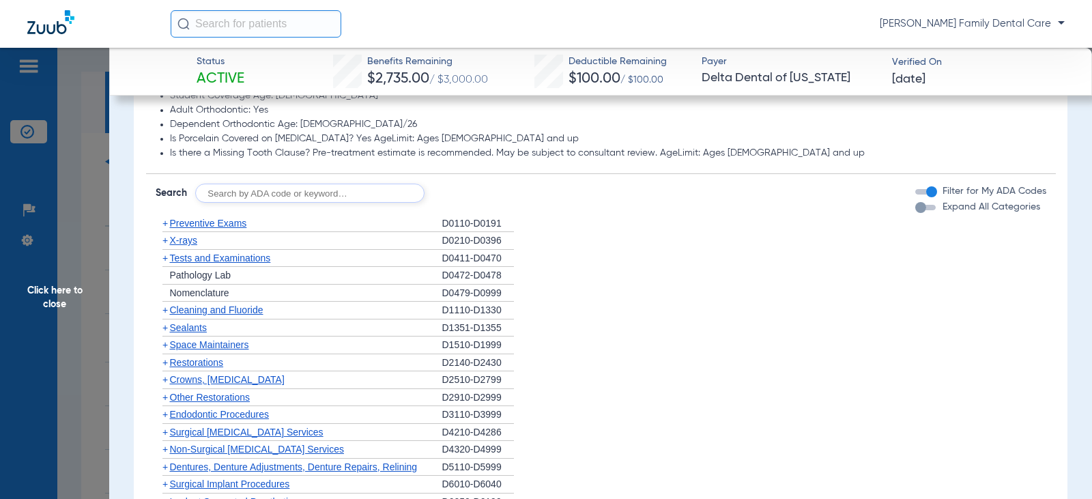
click at [165, 330] on span "+" at bounding box center [164, 327] width 5 height 11
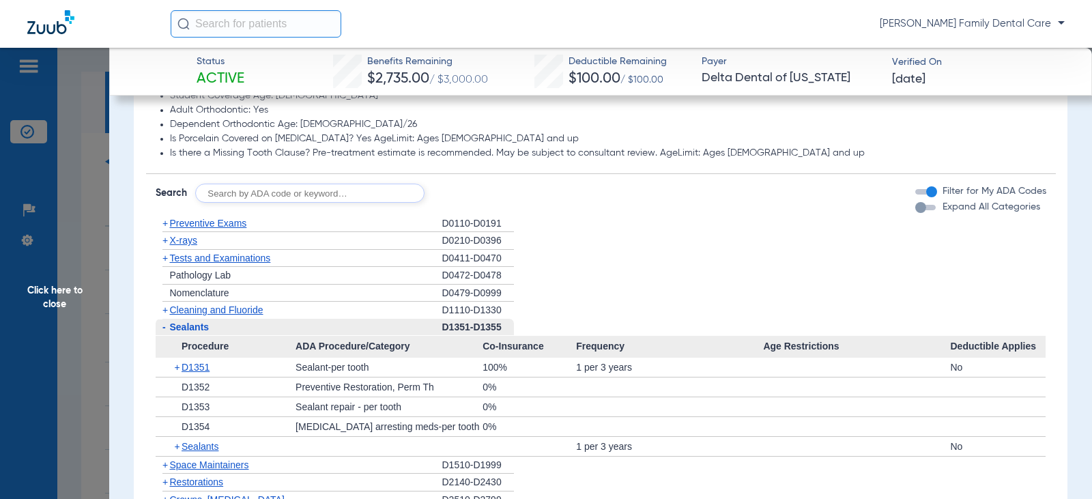
click at [165, 330] on span "-" at bounding box center [163, 327] width 3 height 11
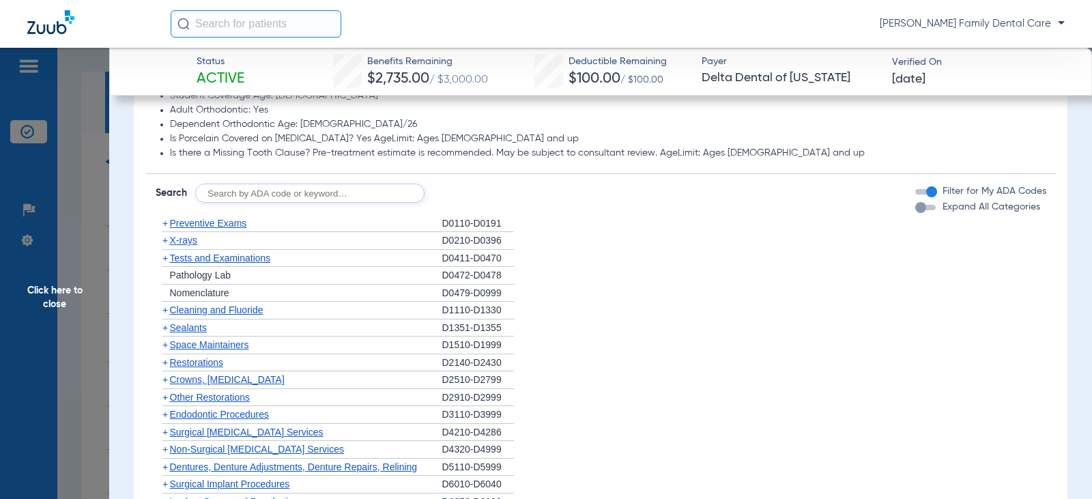
click at [167, 383] on span "+" at bounding box center [164, 379] width 5 height 11
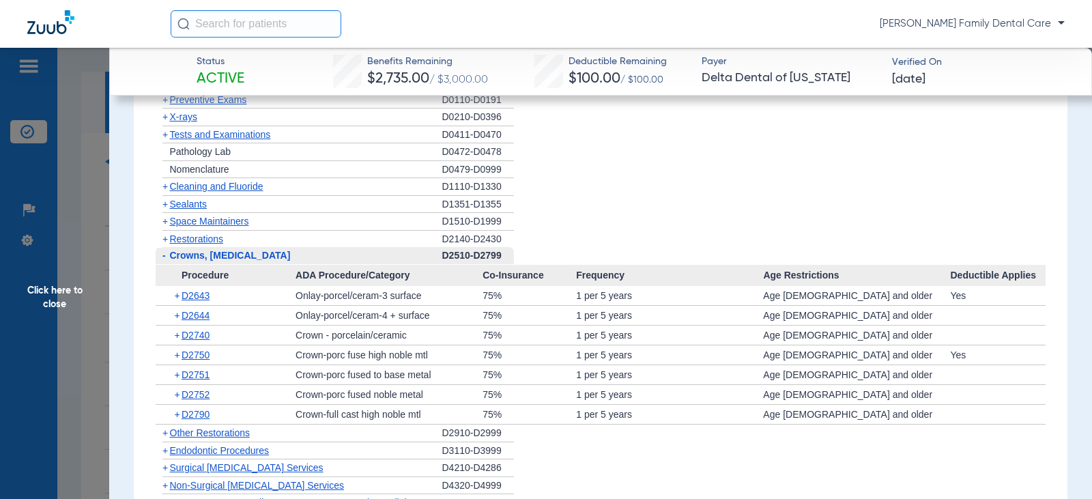
scroll to position [1366, 0]
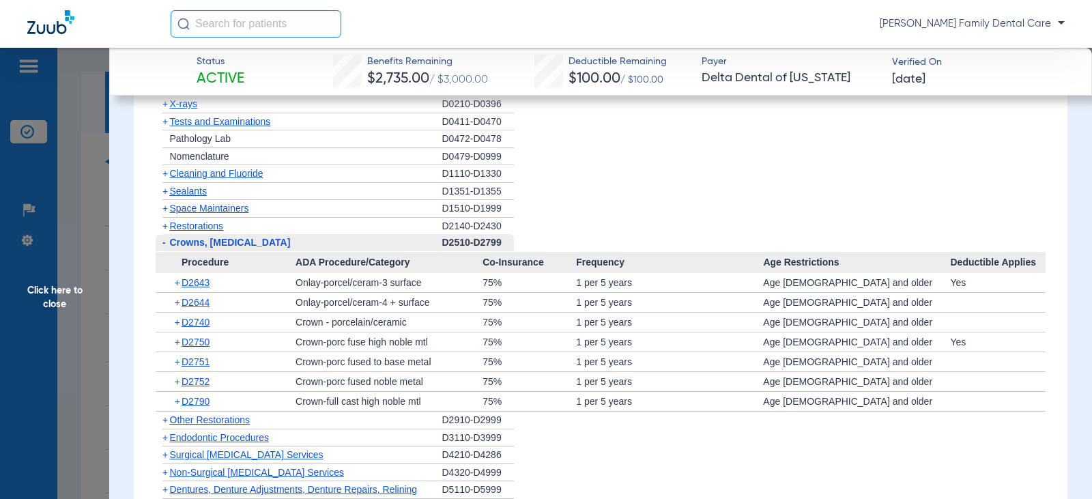
click at [160, 244] on span "-" at bounding box center [163, 242] width 14 height 17
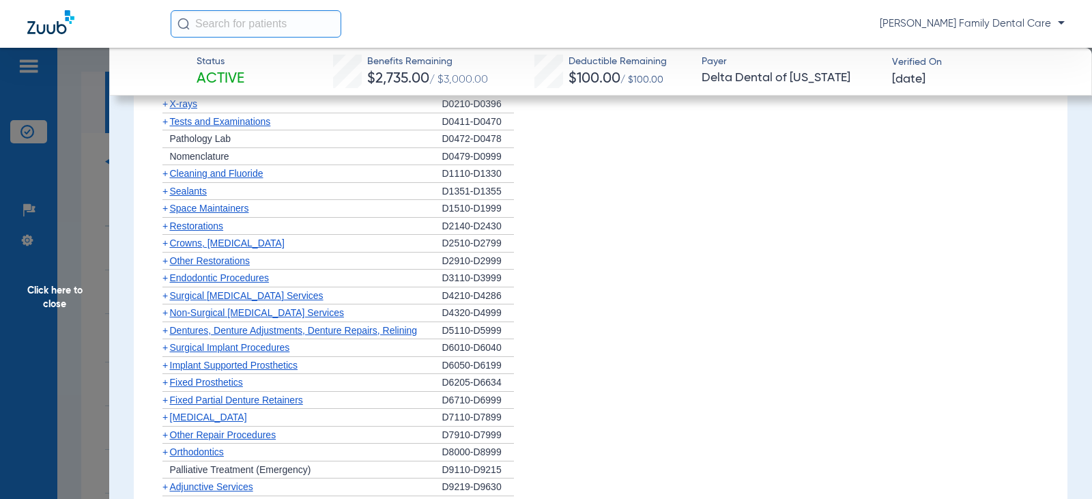
click at [169, 260] on span "+" at bounding box center [163, 261] width 14 height 17
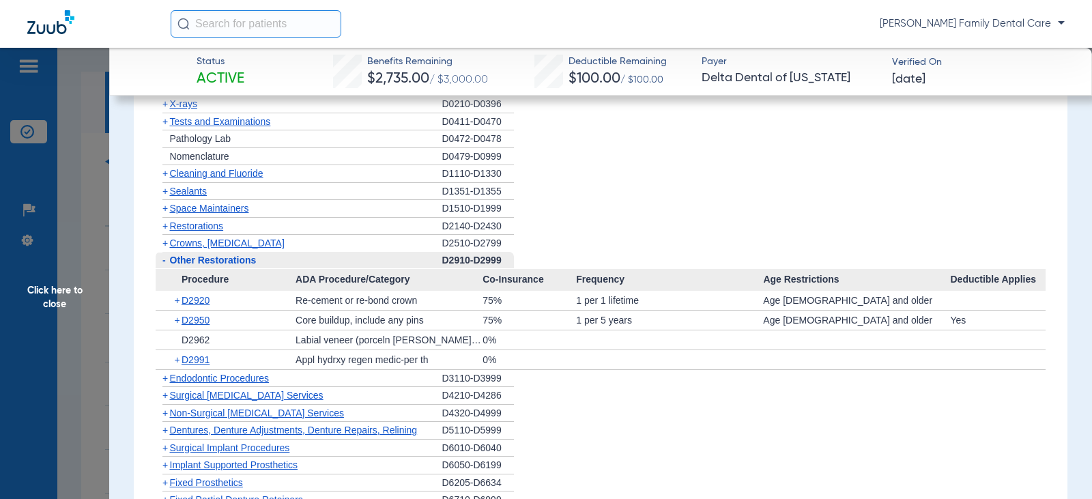
click at [169, 260] on span "-" at bounding box center [163, 260] width 14 height 17
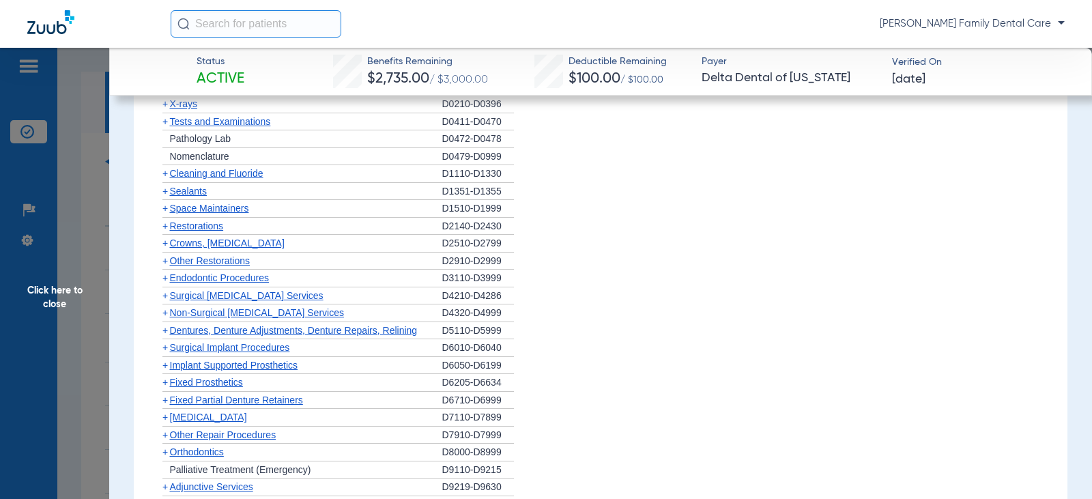
click at [167, 280] on span "+" at bounding box center [164, 277] width 5 height 11
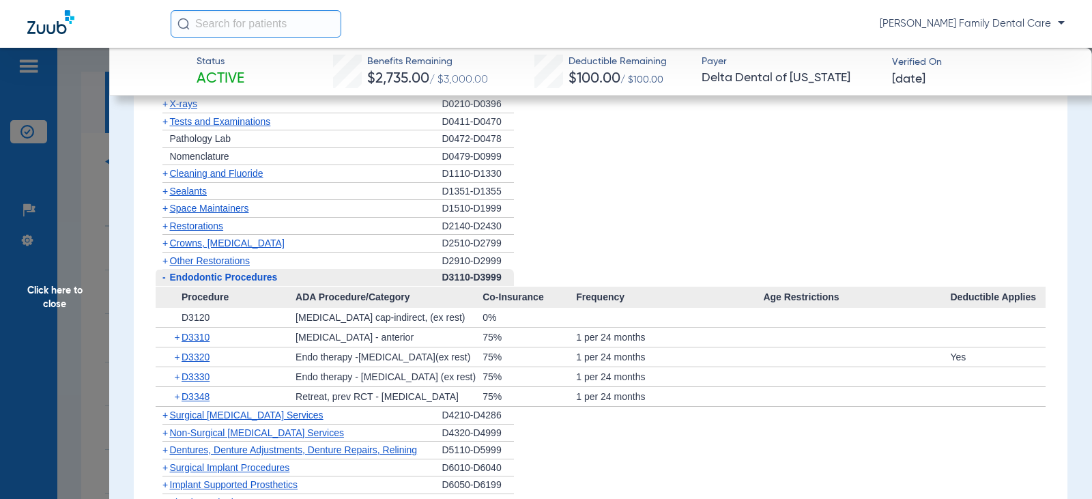
click at [167, 280] on span "-" at bounding box center [163, 277] width 14 height 17
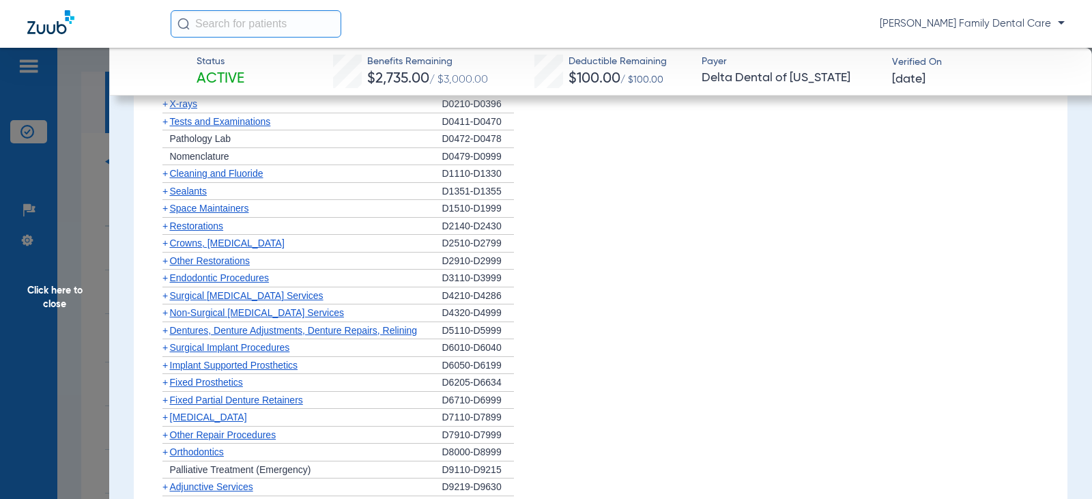
click at [170, 314] on span "Non-Surgical [MEDICAL_DATA] Services" at bounding box center [257, 312] width 174 height 11
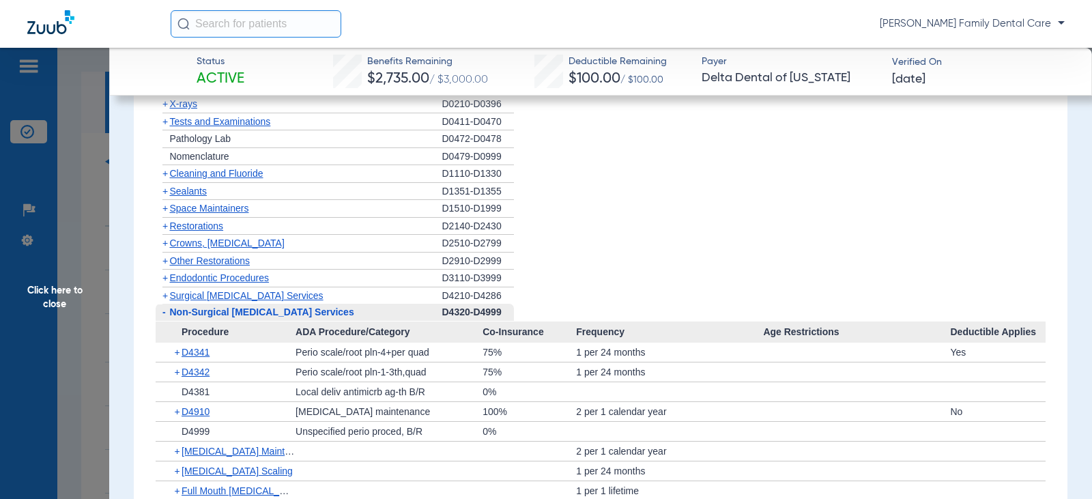
click at [167, 295] on span "+" at bounding box center [164, 295] width 5 height 11
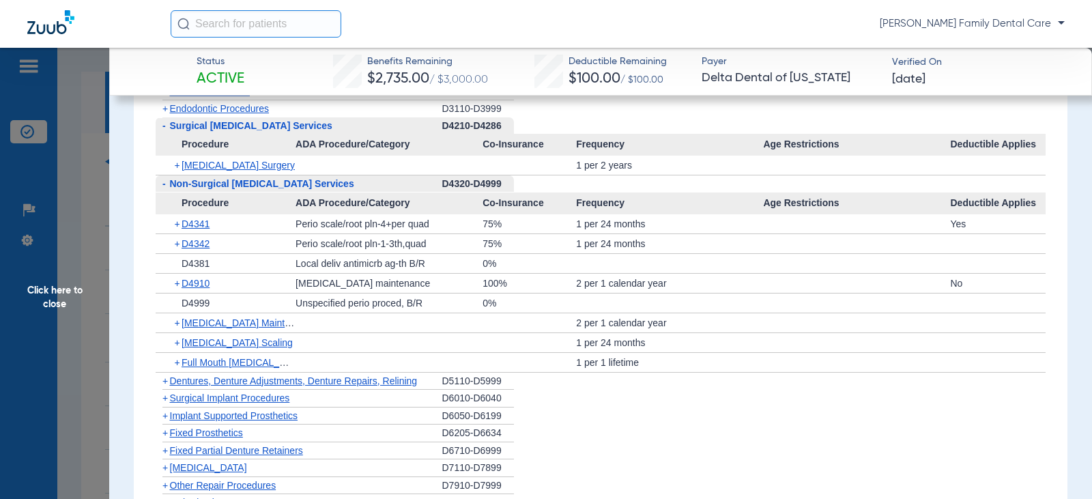
scroll to position [1502, 0]
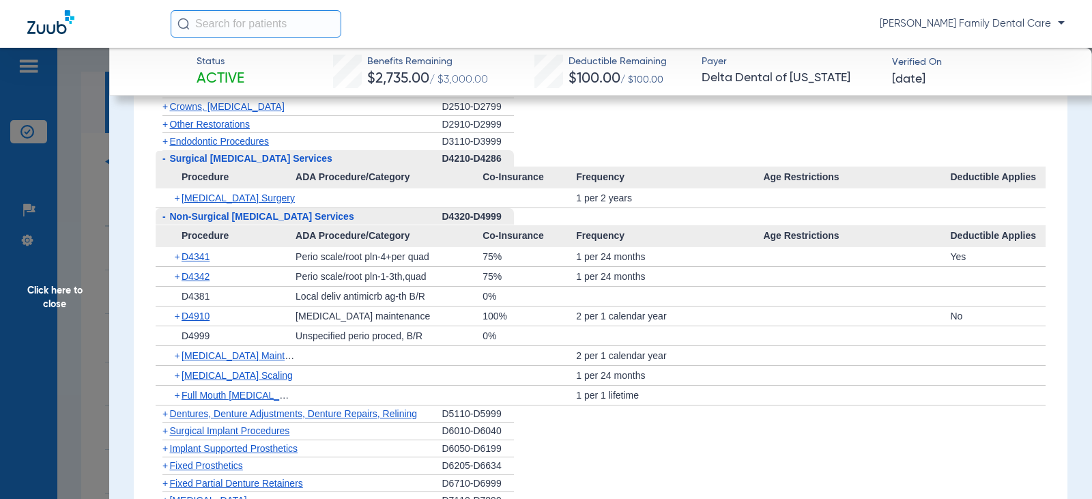
click at [162, 158] on span "-" at bounding box center [163, 158] width 3 height 11
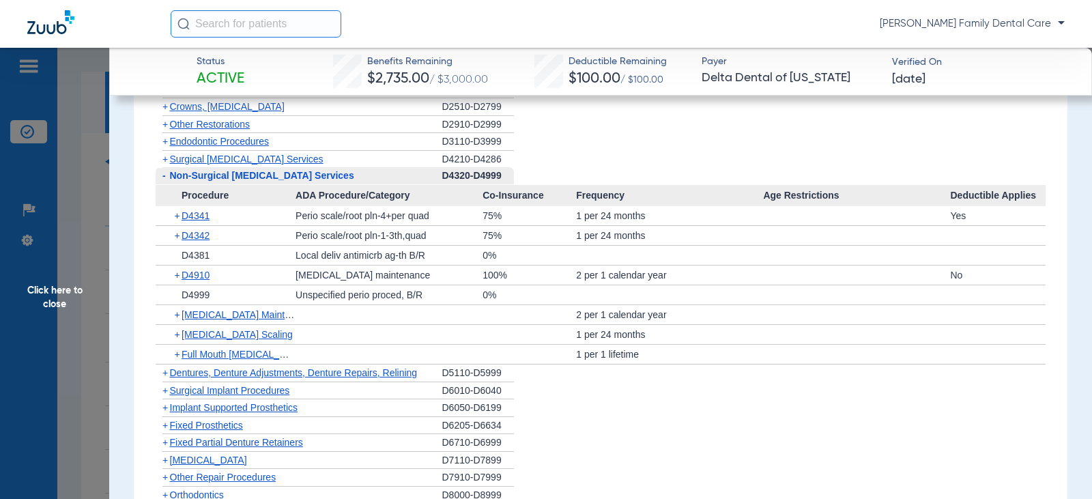
click at [165, 180] on span "-" at bounding box center [163, 175] width 3 height 11
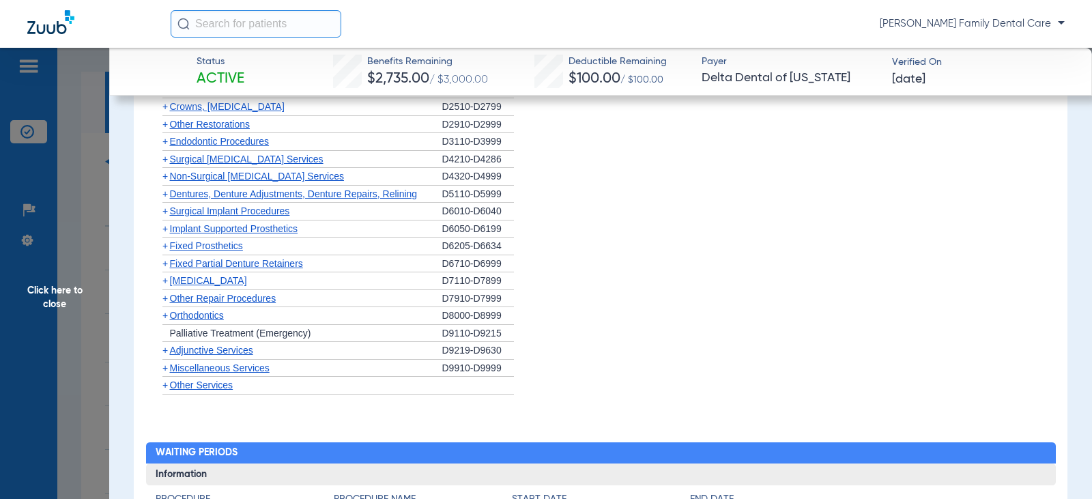
click at [165, 195] on span "+" at bounding box center [164, 193] width 5 height 11
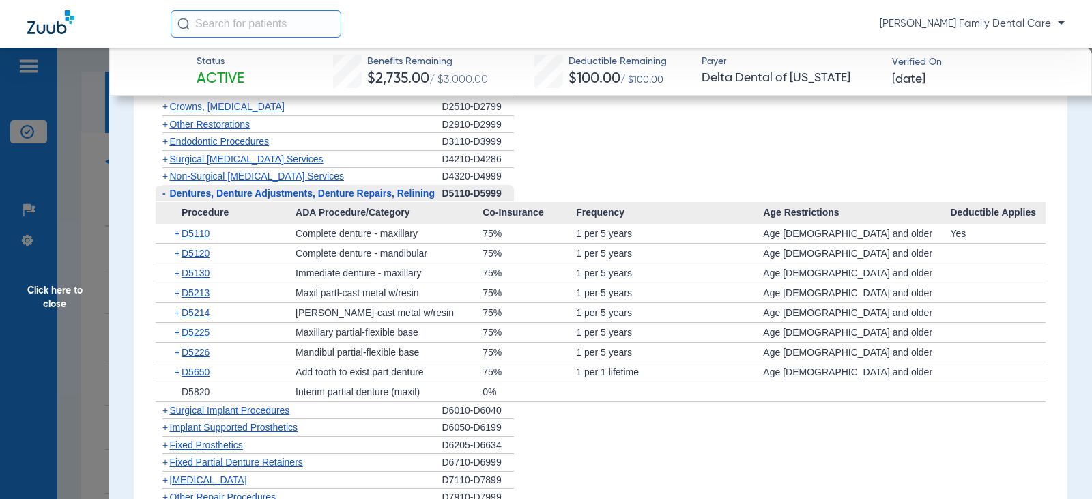
click at [165, 195] on span "-" at bounding box center [163, 193] width 3 height 11
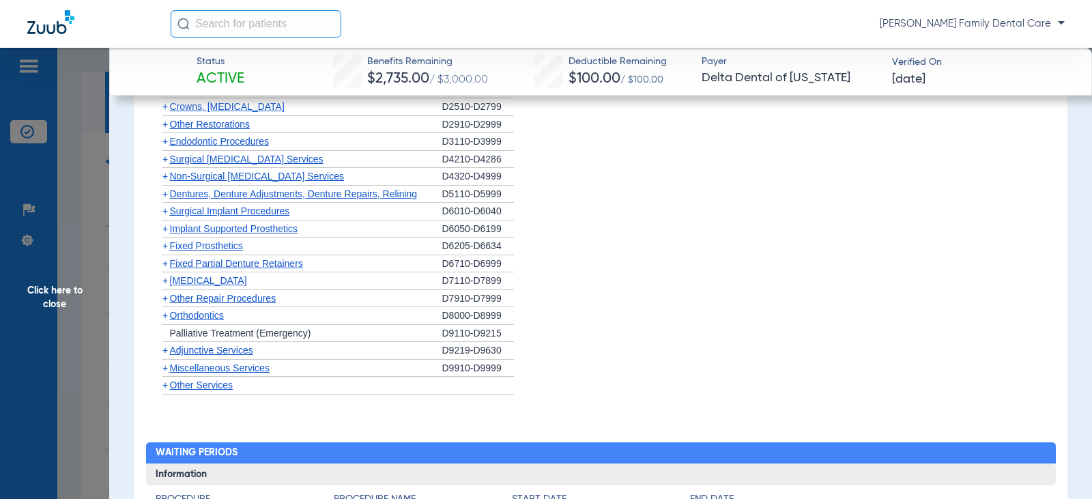
click at [165, 214] on span "+" at bounding box center [164, 211] width 5 height 11
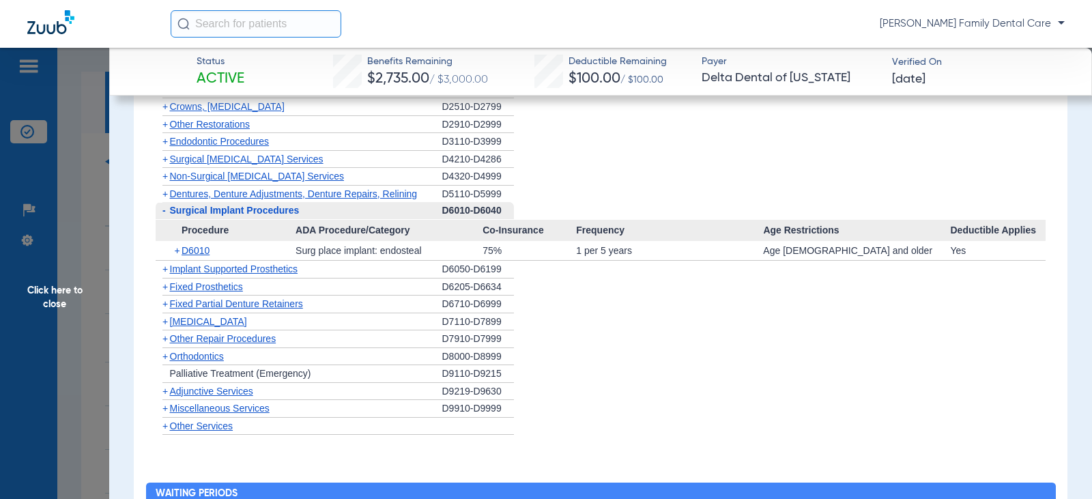
click at [165, 214] on span "-" at bounding box center [163, 210] width 3 height 11
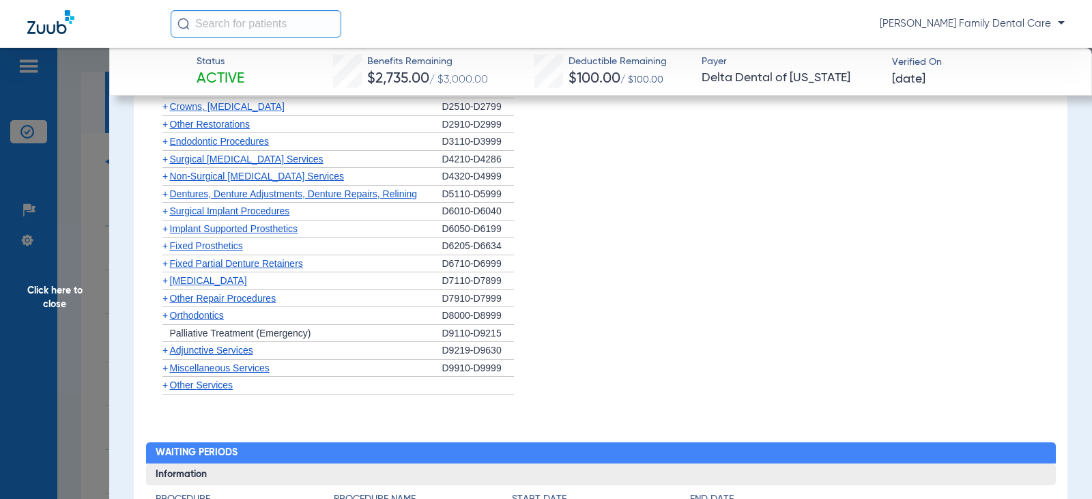
click at [167, 230] on span "+" at bounding box center [164, 228] width 5 height 11
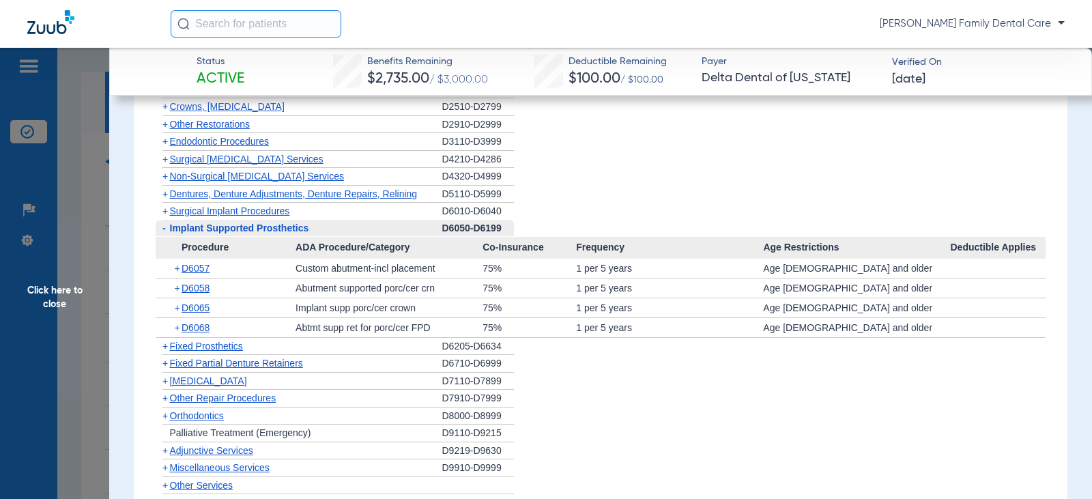
click at [167, 230] on span "-" at bounding box center [163, 228] width 14 height 17
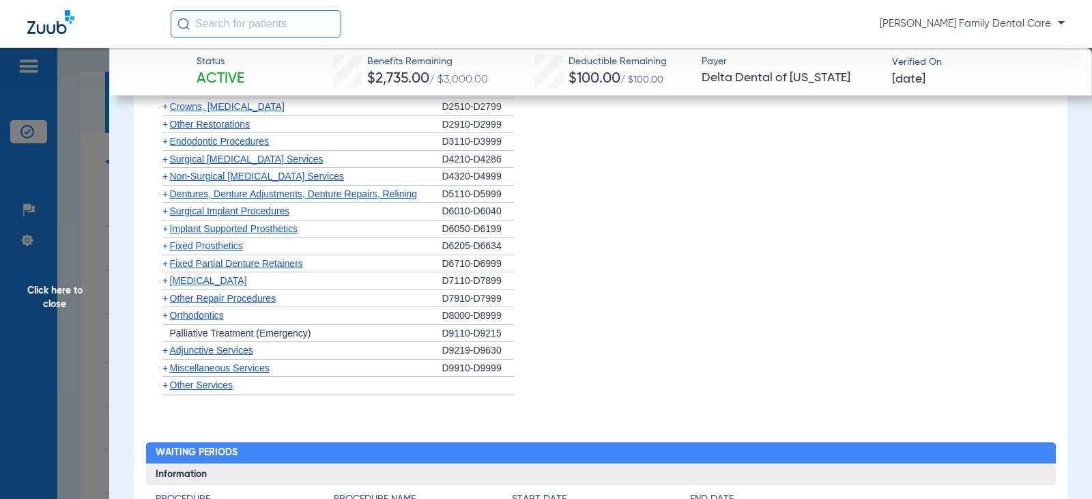
click at [167, 248] on span "+" at bounding box center [164, 245] width 5 height 11
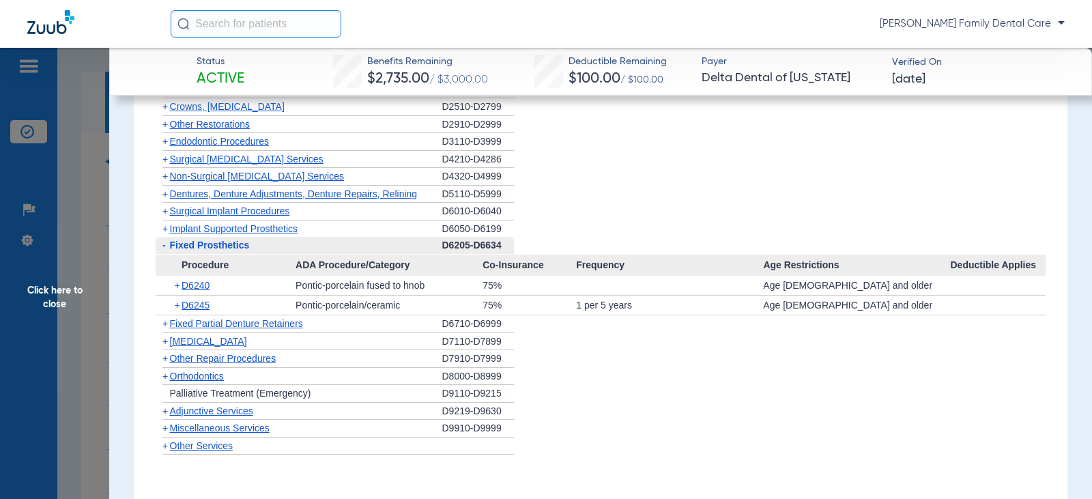
click at [167, 248] on span "-" at bounding box center [163, 245] width 14 height 17
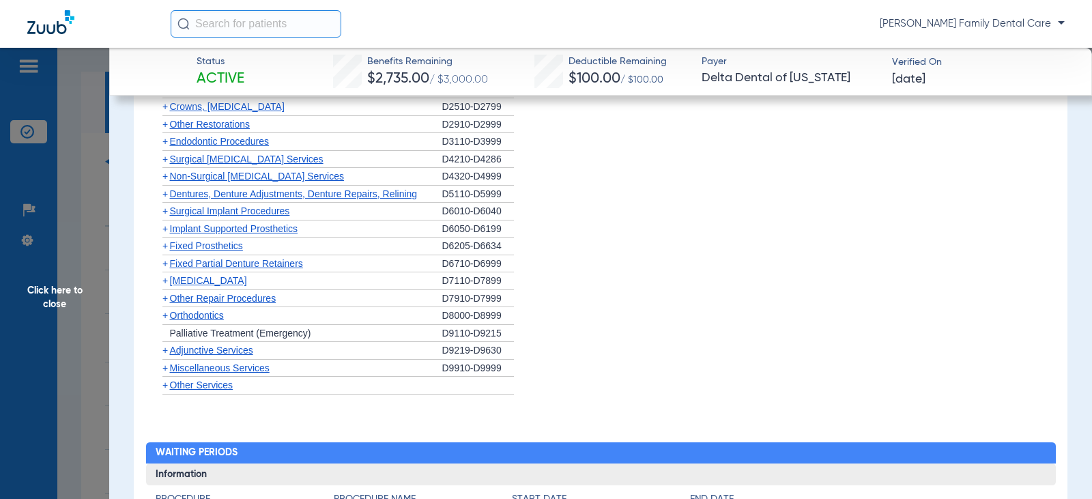
click at [163, 266] on span "+" at bounding box center [164, 263] width 5 height 11
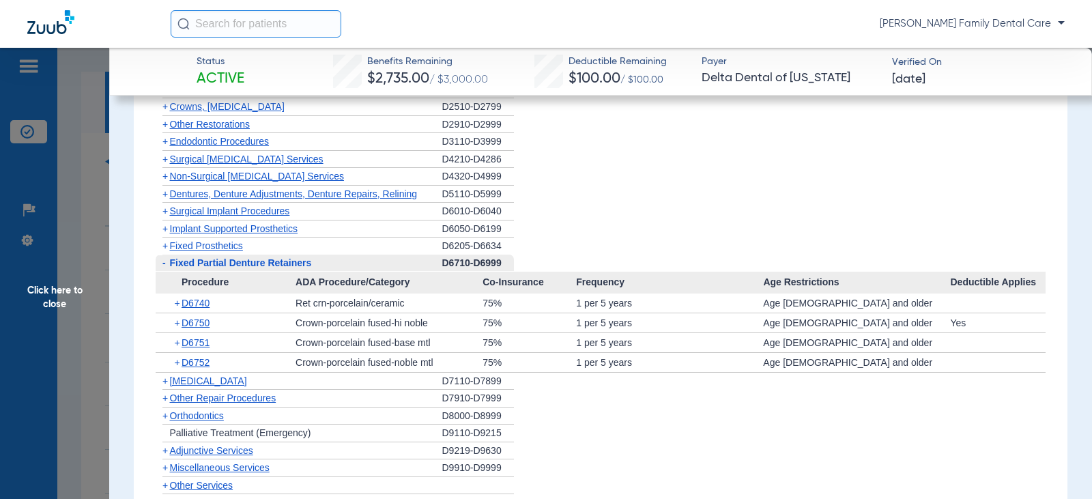
click at [163, 266] on span "-" at bounding box center [163, 262] width 3 height 11
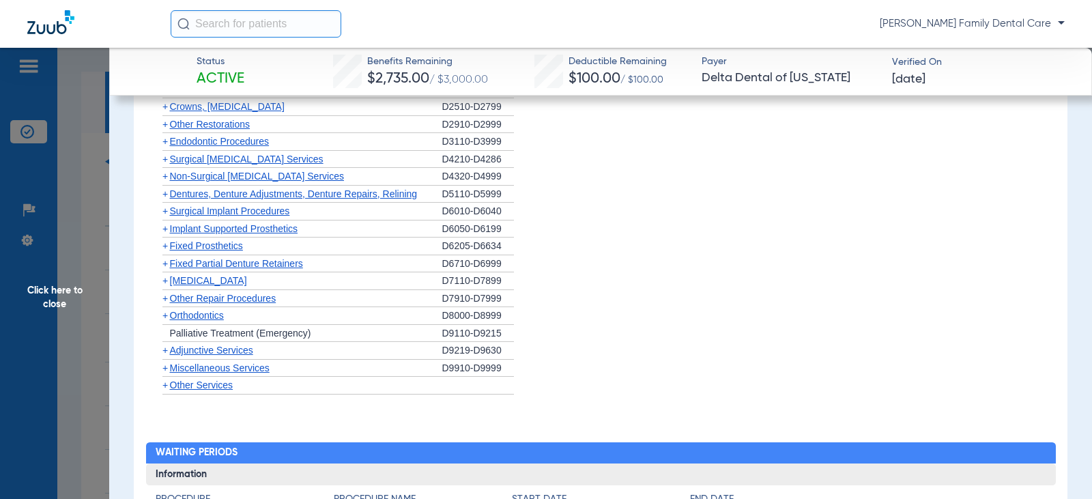
click at [163, 272] on span "+" at bounding box center [163, 263] width 14 height 17
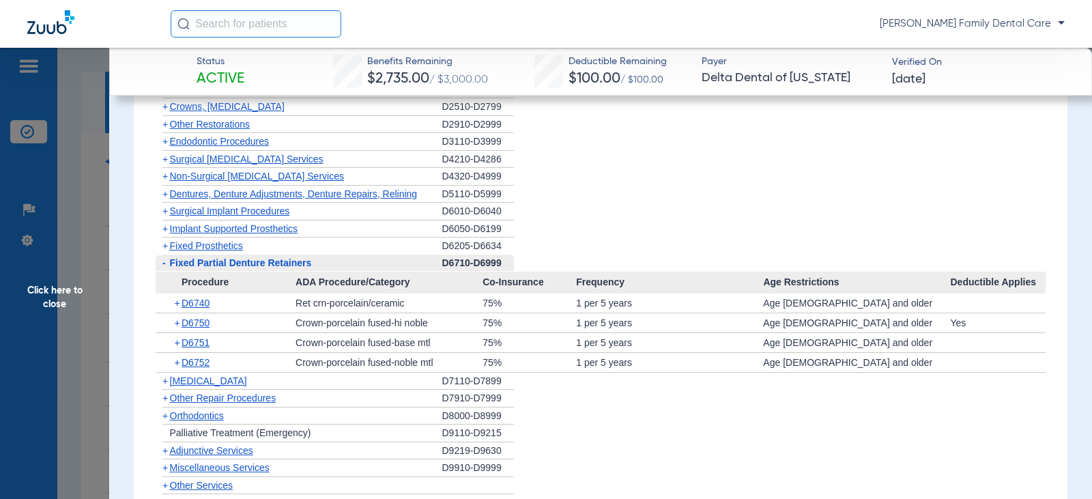
click at [165, 279] on span "Procedure" at bounding box center [226, 283] width 141 height 22
click at [162, 262] on span "-" at bounding box center [163, 262] width 3 height 11
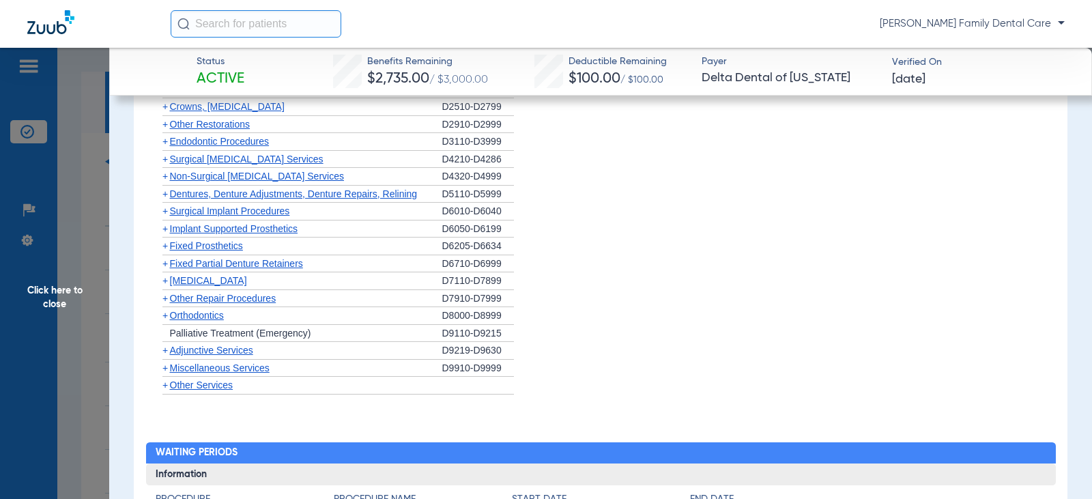
click at [165, 315] on span "+" at bounding box center [164, 315] width 5 height 11
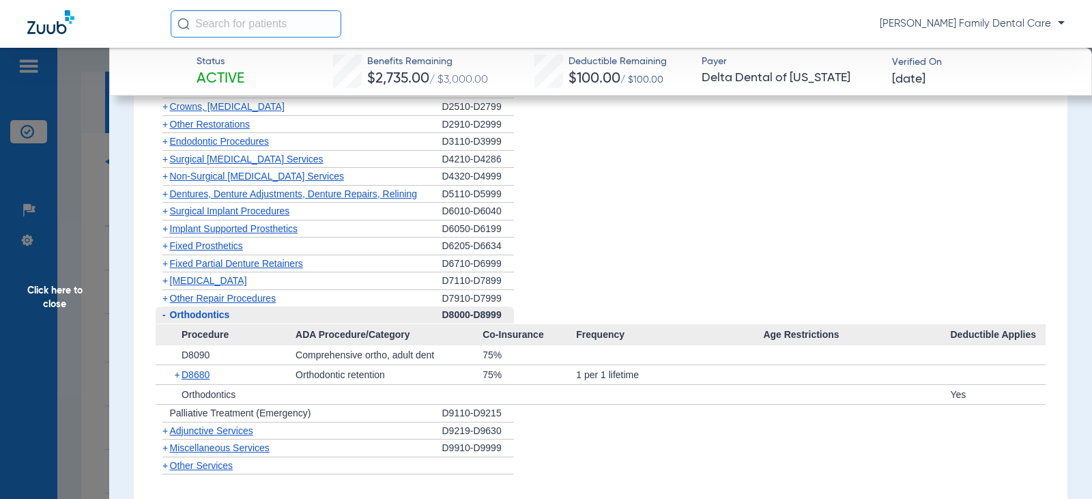
click at [165, 315] on span "-" at bounding box center [163, 314] width 3 height 11
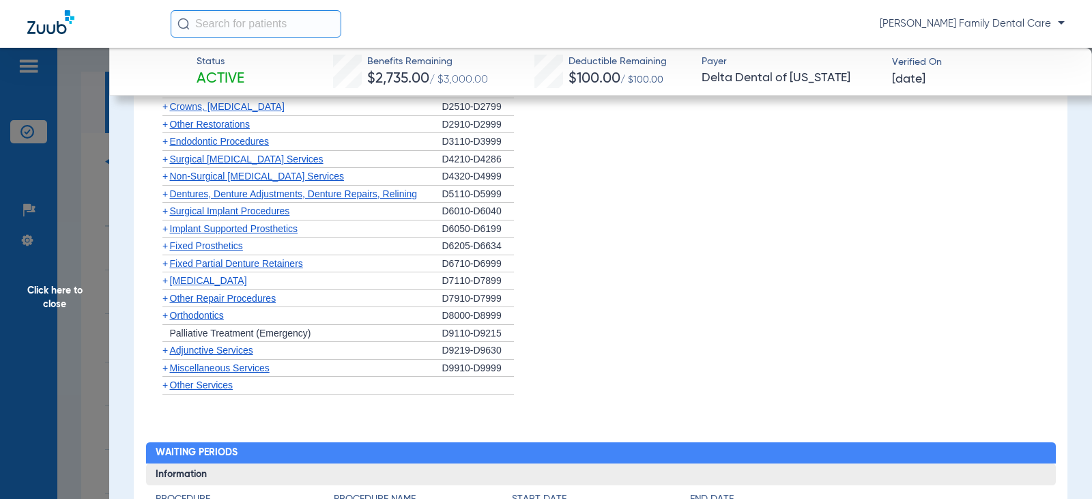
click at [166, 350] on span "+" at bounding box center [164, 350] width 5 height 11
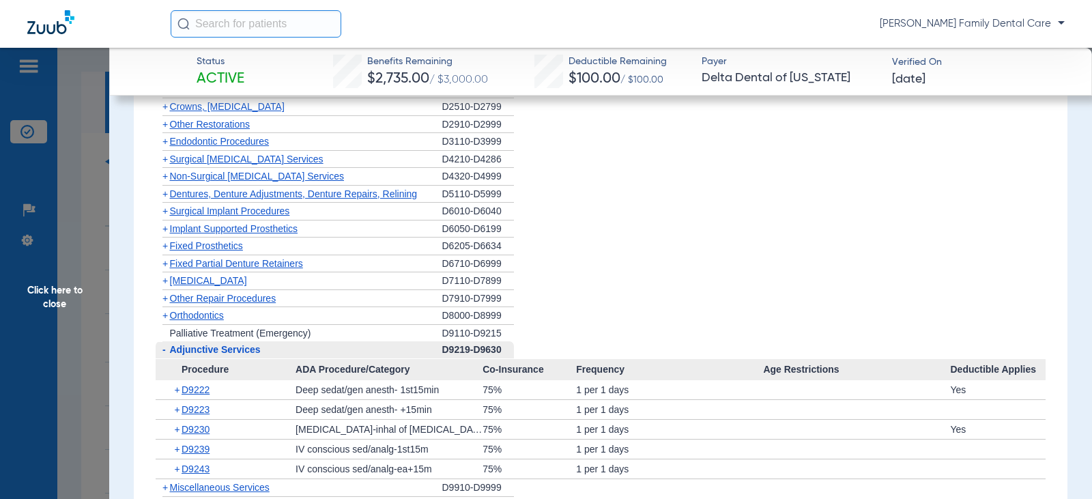
click at [161, 349] on span "-" at bounding box center [163, 349] width 14 height 17
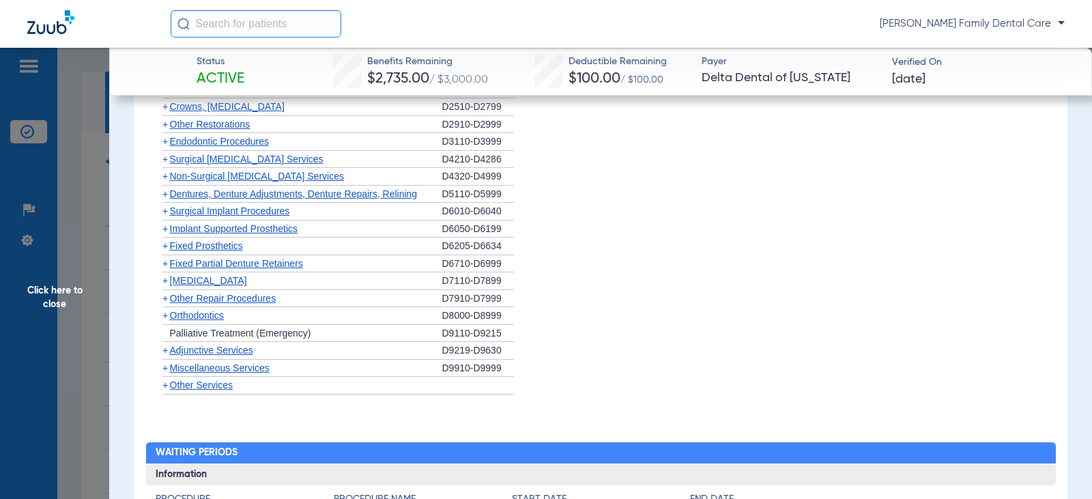
click at [167, 369] on span "+" at bounding box center [164, 368] width 5 height 11
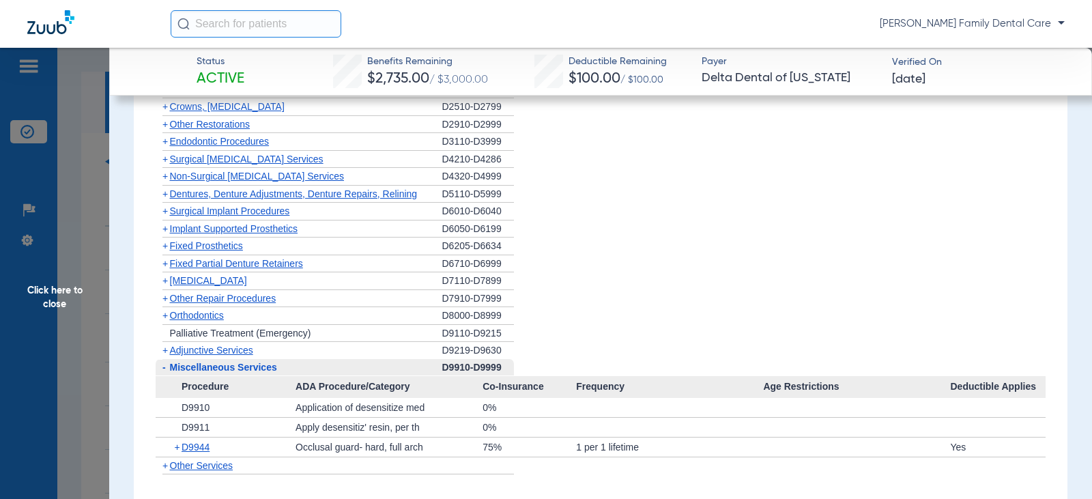
click at [167, 197] on span "+" at bounding box center [164, 193] width 5 height 11
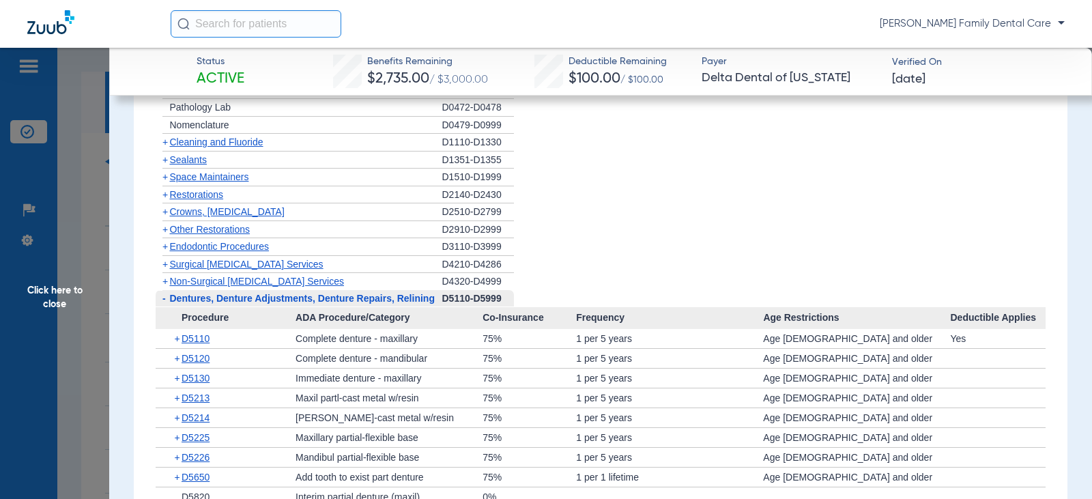
scroll to position [1366, 0]
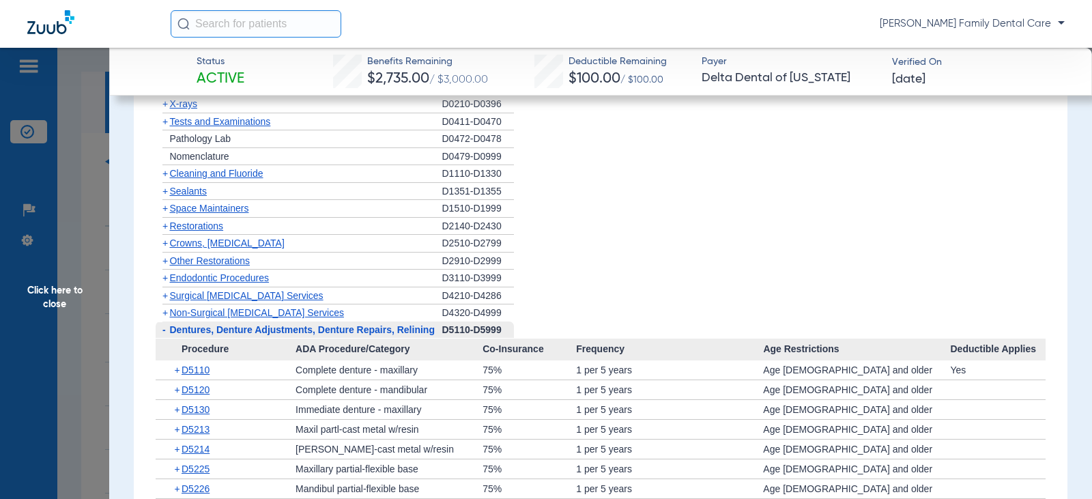
click at [169, 312] on span "+" at bounding box center [163, 313] width 14 height 17
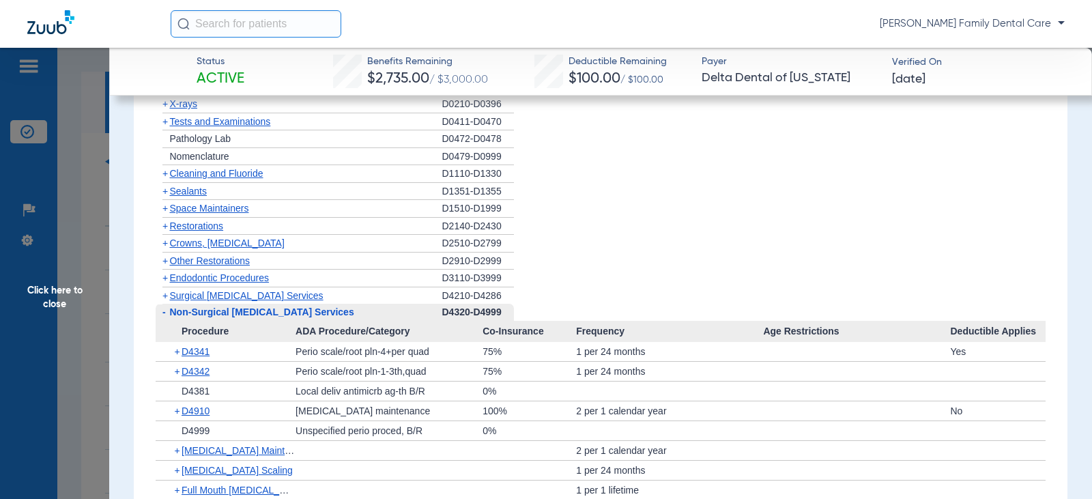
click at [51, 288] on span "Click here to close" at bounding box center [54, 297] width 109 height 499
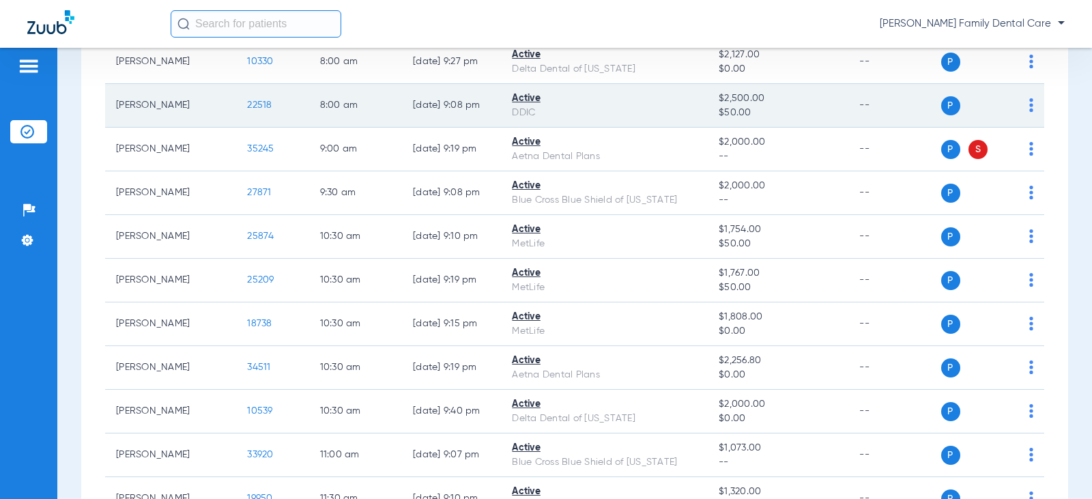
scroll to position [546, 0]
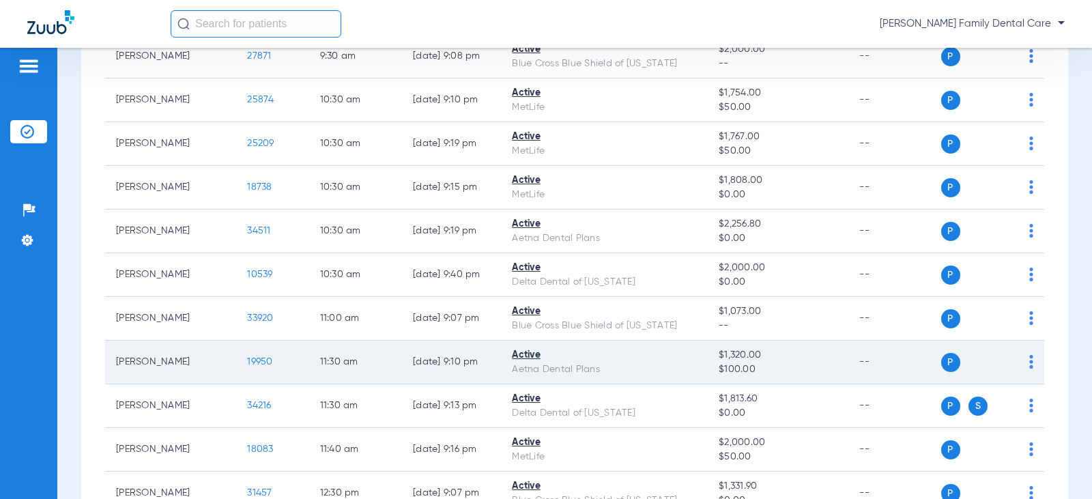
click at [247, 361] on span "19950" at bounding box center [259, 362] width 25 height 10
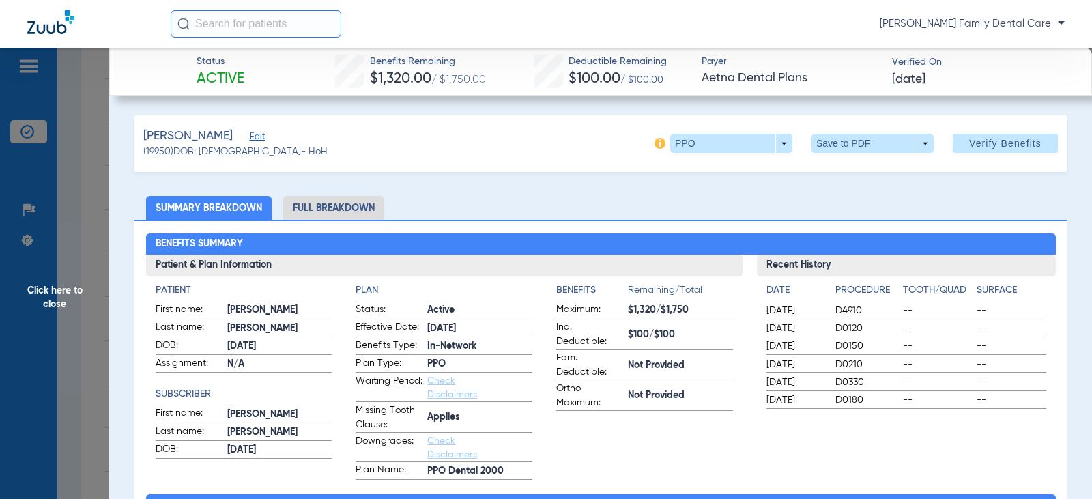
click at [340, 204] on li "Full Breakdown" at bounding box center [333, 208] width 101 height 24
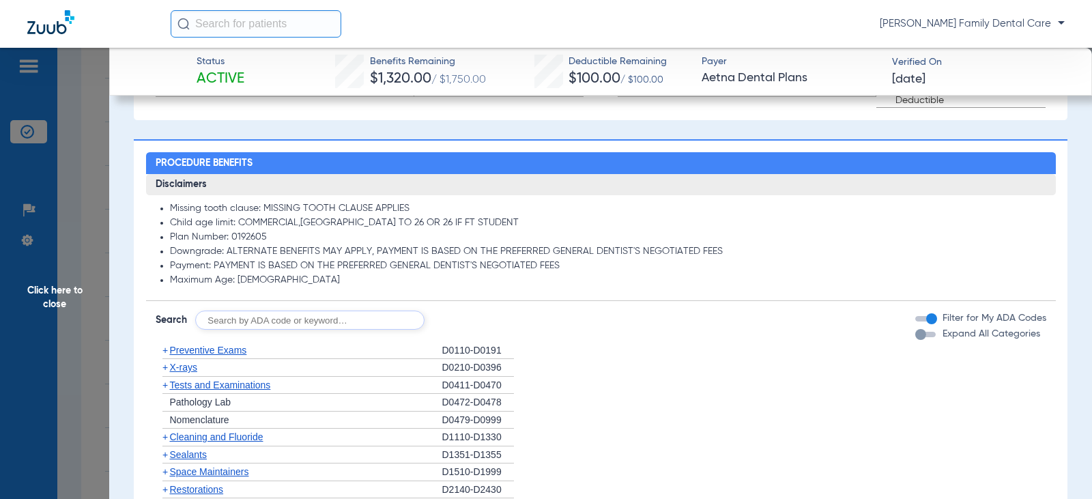
scroll to position [956, 0]
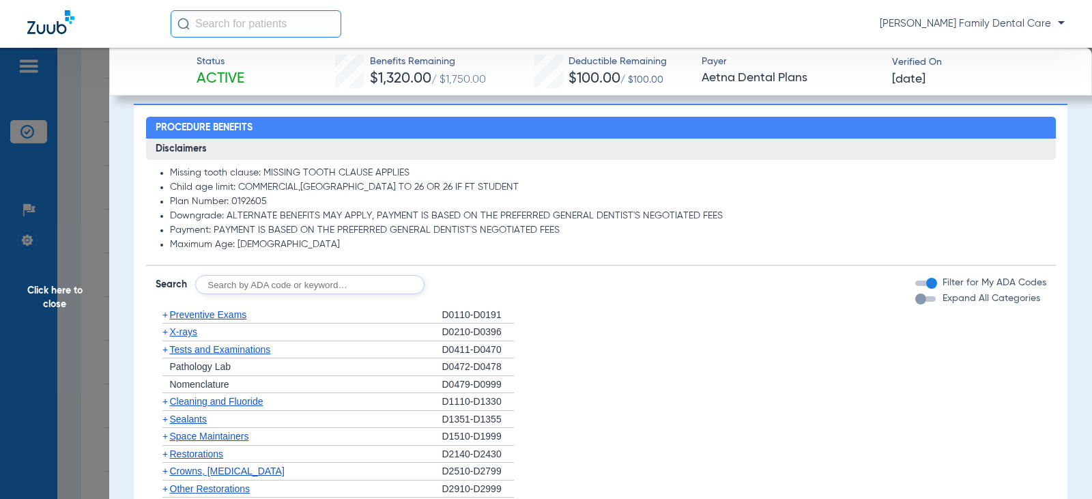
click at [163, 318] on span "+" at bounding box center [164, 314] width 5 height 11
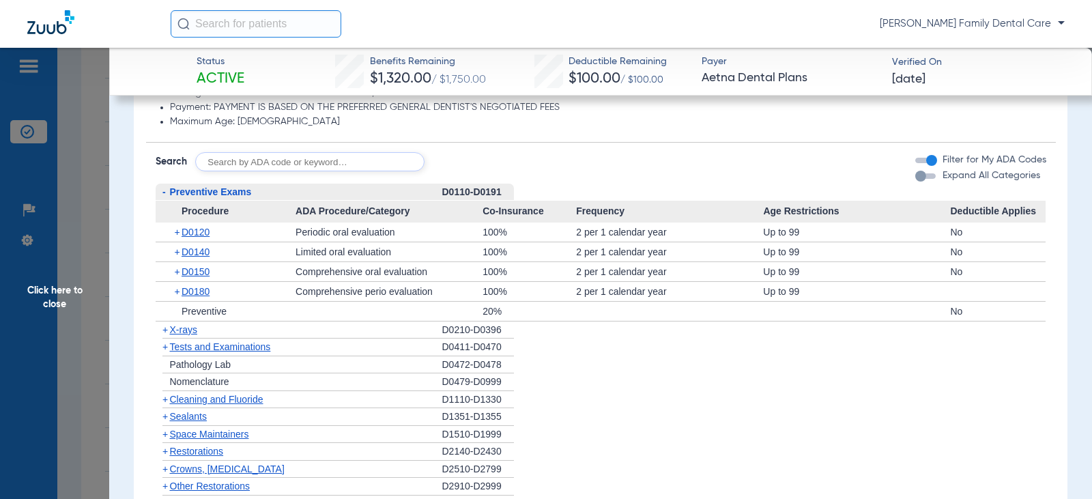
scroll to position [1092, 0]
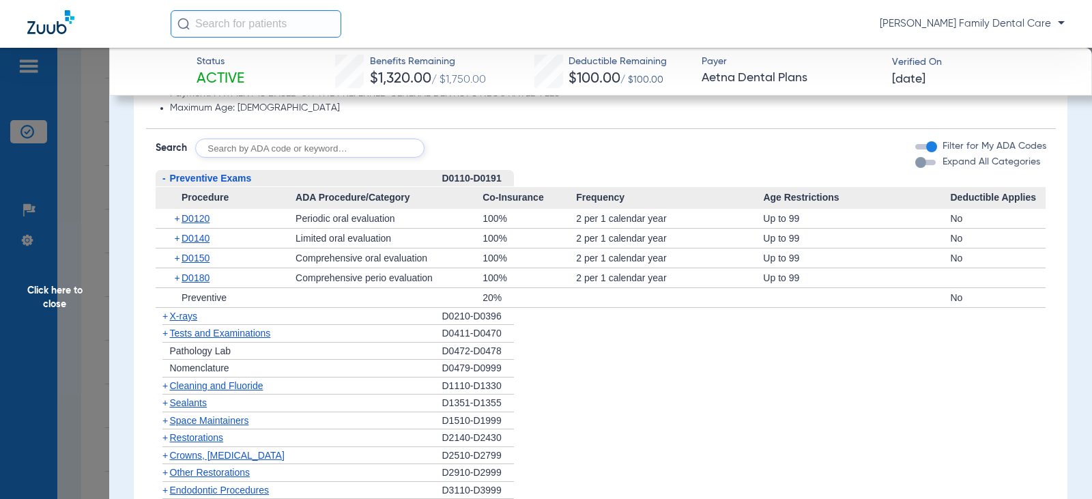
click at [164, 178] on span "-" at bounding box center [163, 178] width 3 height 11
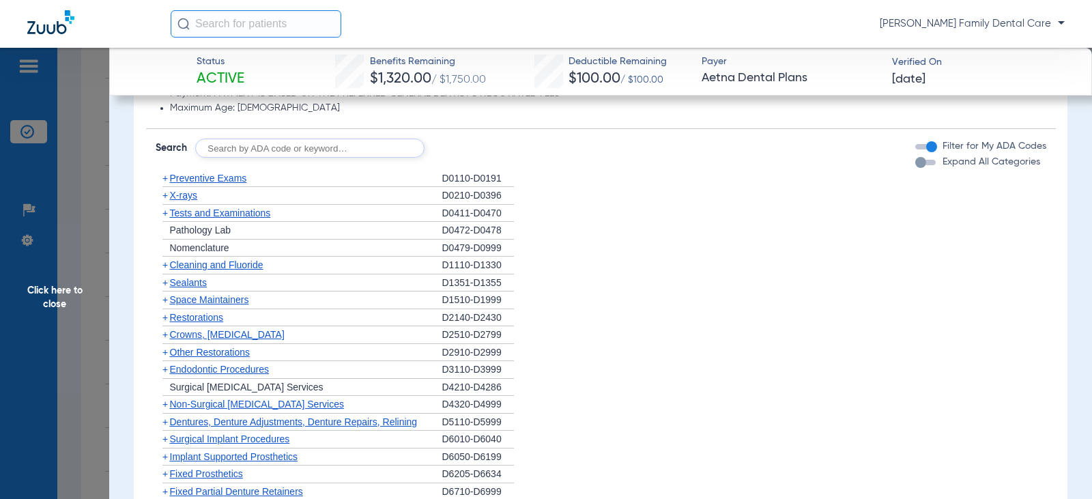
click at [166, 267] on span "+" at bounding box center [164, 264] width 5 height 11
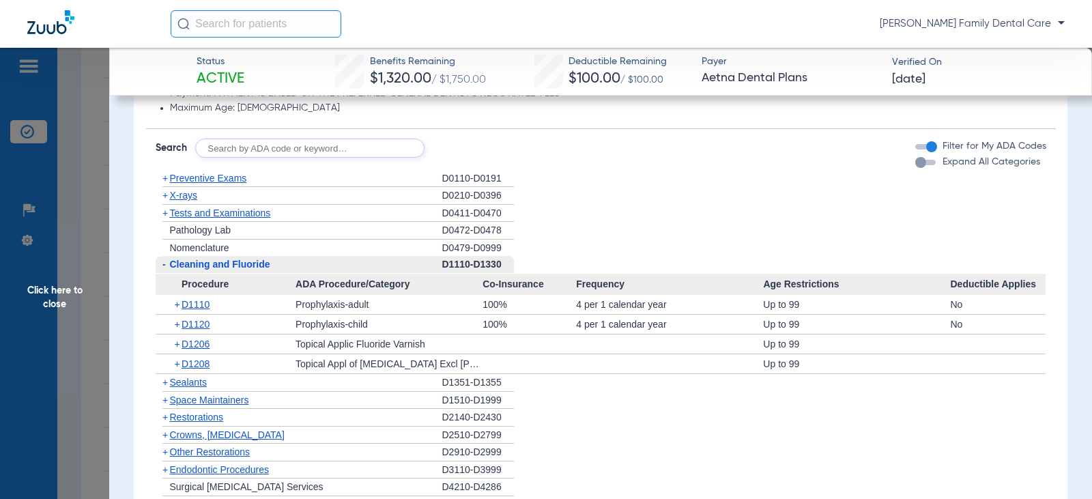
click at [165, 266] on span "-" at bounding box center [163, 264] width 3 height 11
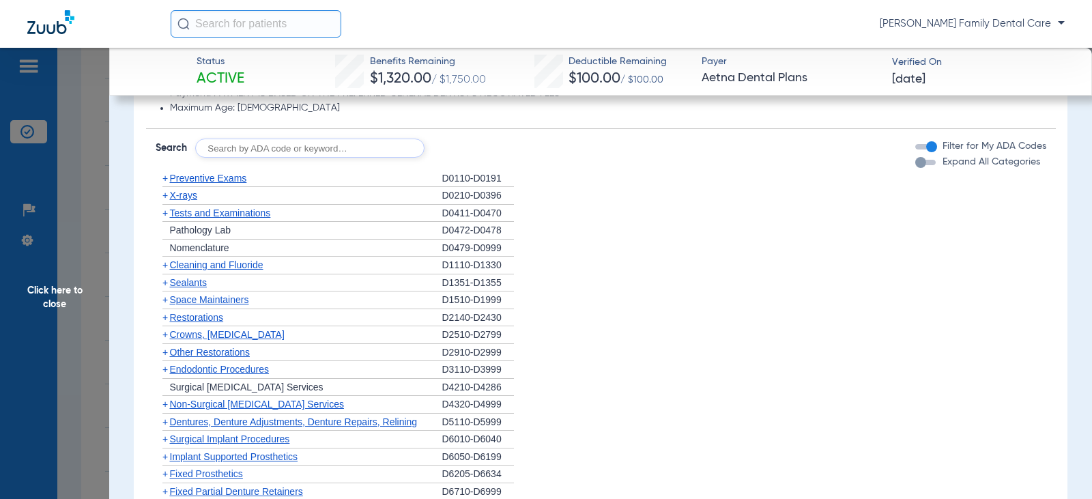
click at [165, 197] on span "+" at bounding box center [164, 195] width 5 height 11
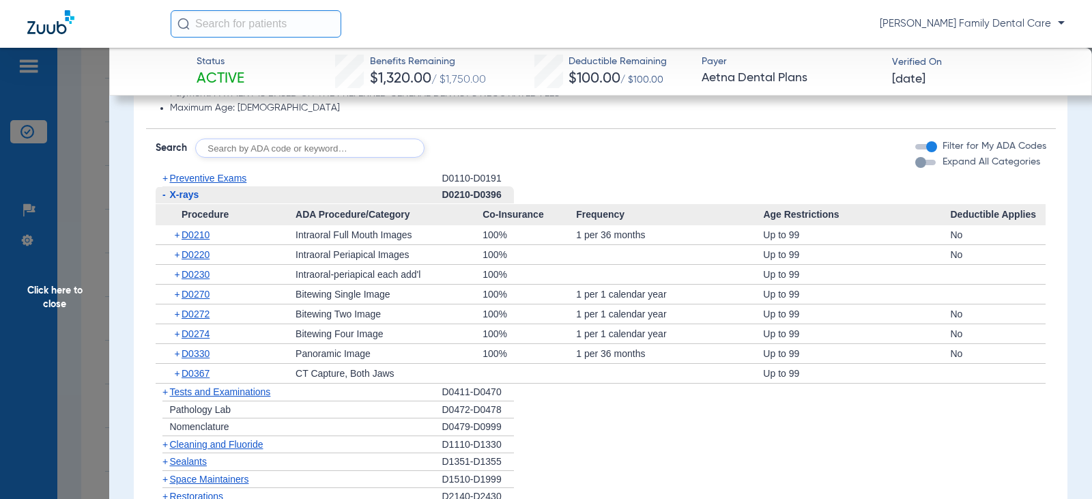
click at [165, 197] on span "-" at bounding box center [163, 194] width 3 height 11
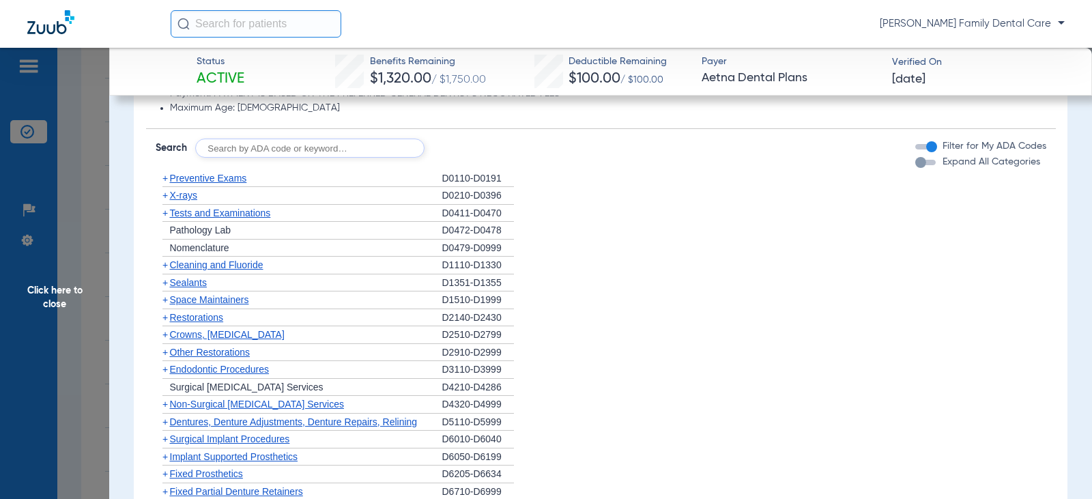
click at [165, 283] on span "+" at bounding box center [164, 282] width 5 height 11
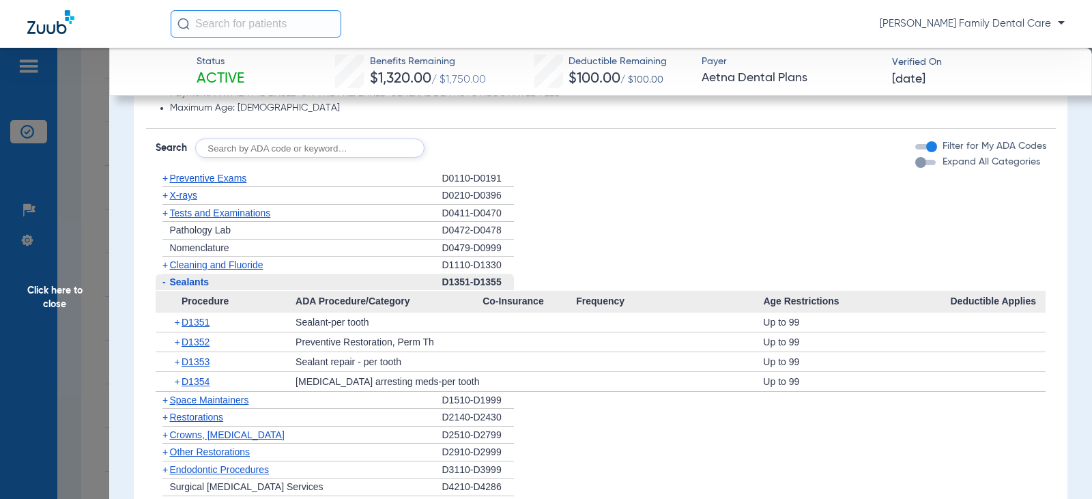
click at [165, 283] on span "-" at bounding box center [163, 282] width 3 height 11
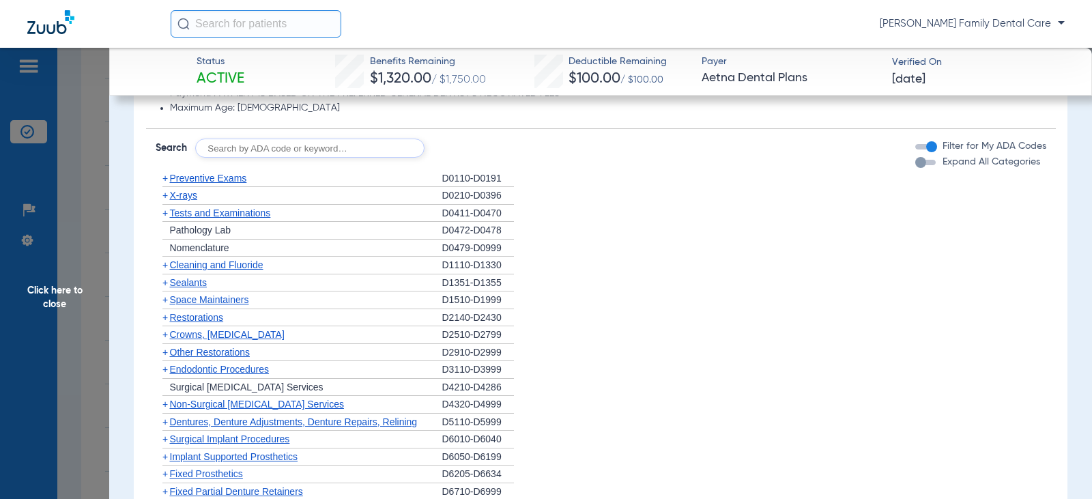
click at [171, 218] on span "Tests and Examinations" at bounding box center [220, 213] width 101 height 11
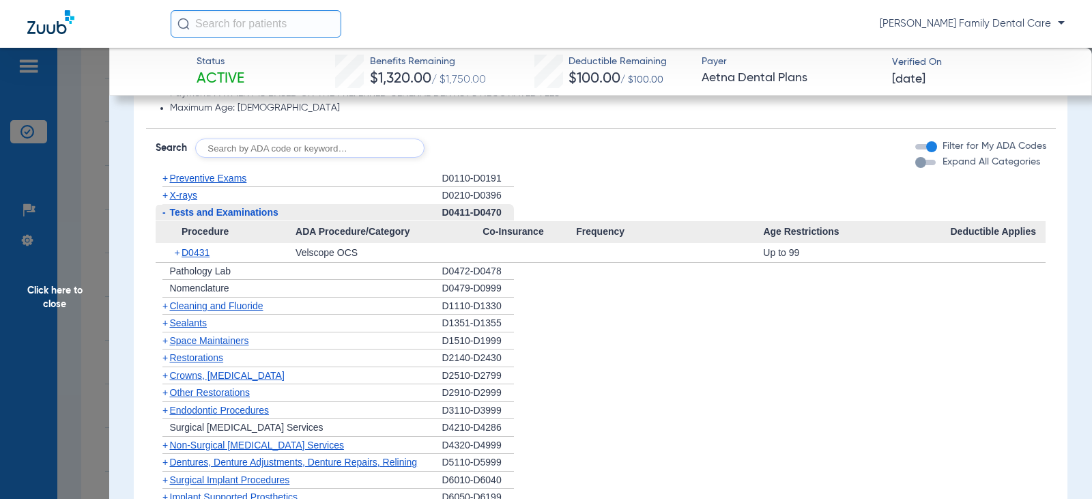
click at [171, 220] on div "- Tests and Examinations" at bounding box center [299, 213] width 287 height 18
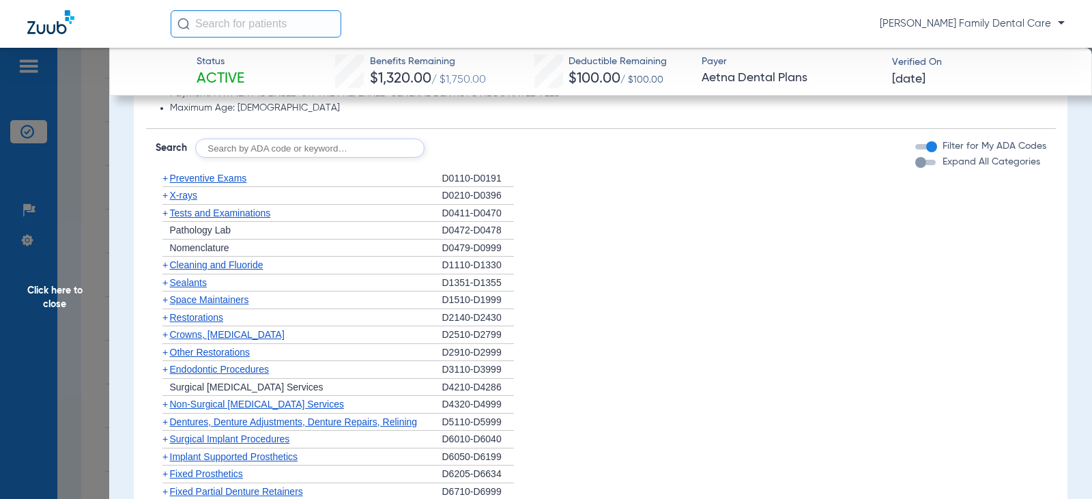
click at [167, 337] on span "+" at bounding box center [164, 334] width 5 height 11
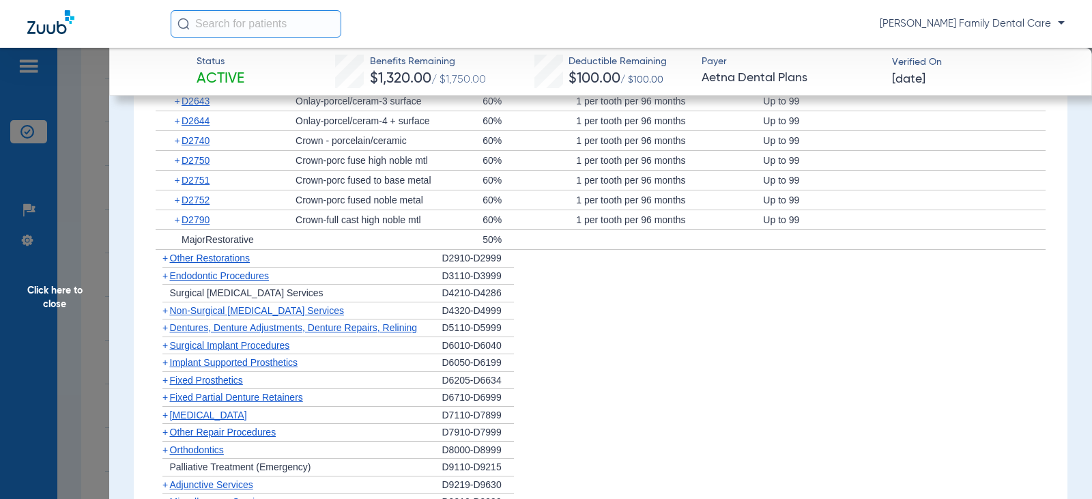
scroll to position [1229, 0]
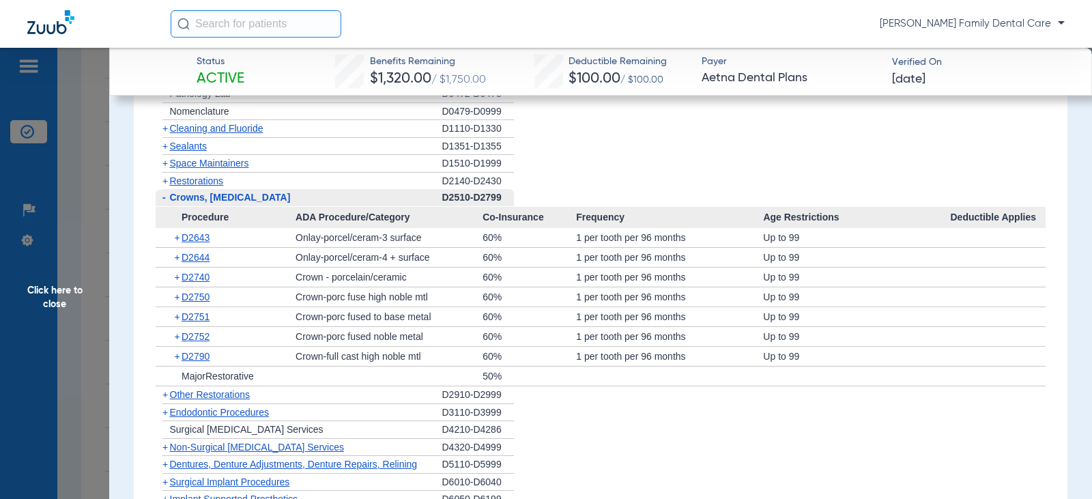
click at [163, 200] on span "-" at bounding box center [163, 197] width 3 height 11
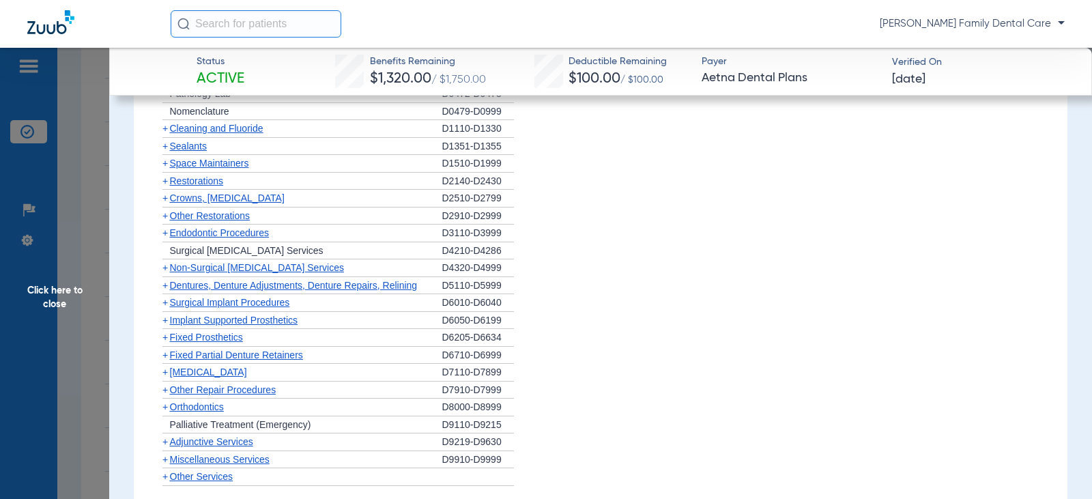
click at [169, 221] on span "+" at bounding box center [163, 216] width 14 height 17
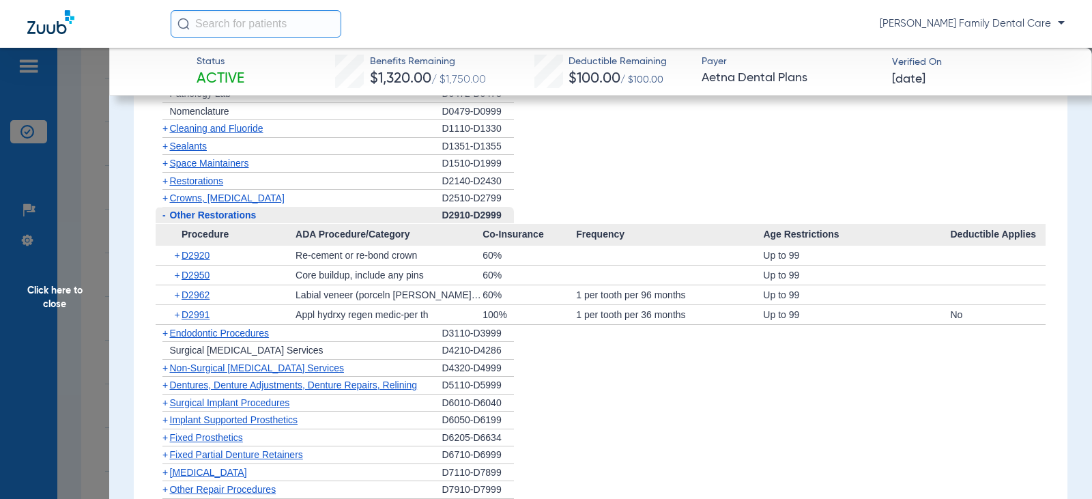
click at [164, 219] on span "-" at bounding box center [163, 215] width 3 height 11
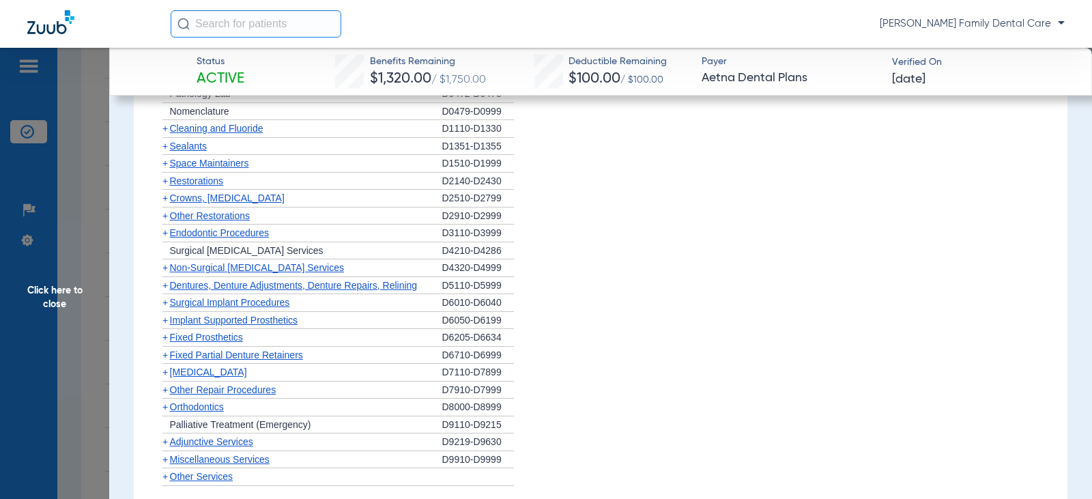
click at [165, 233] on span "+" at bounding box center [164, 232] width 5 height 11
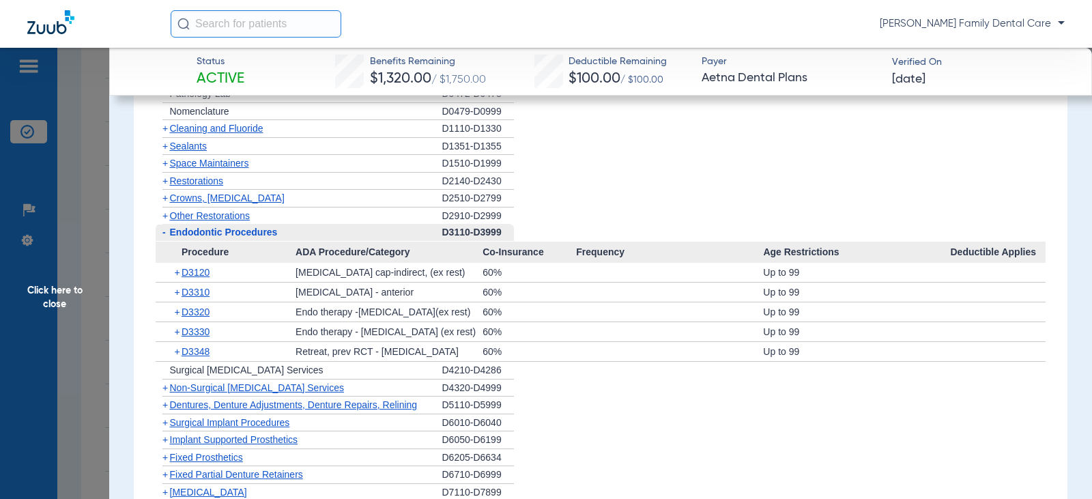
click at [165, 233] on span "-" at bounding box center [163, 232] width 3 height 11
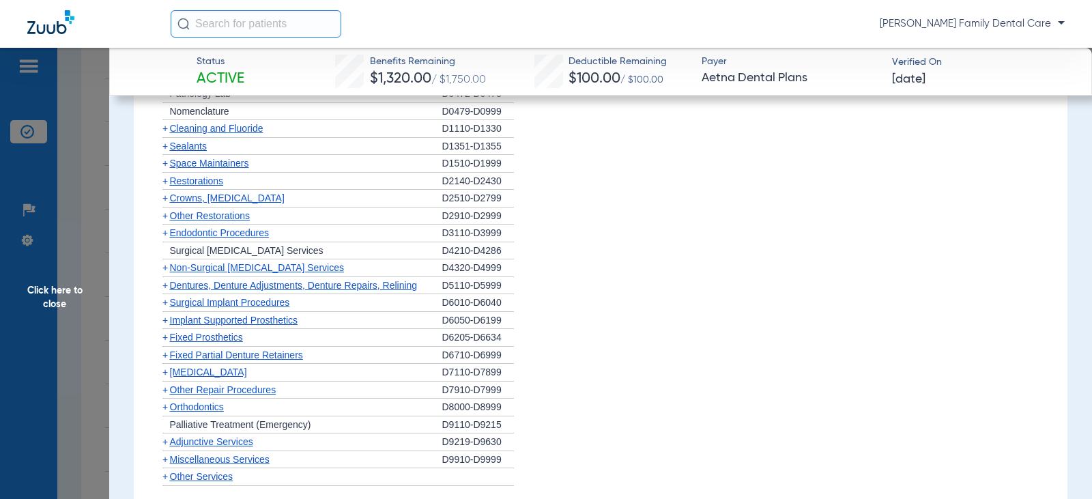
click at [165, 272] on span "+" at bounding box center [164, 267] width 5 height 11
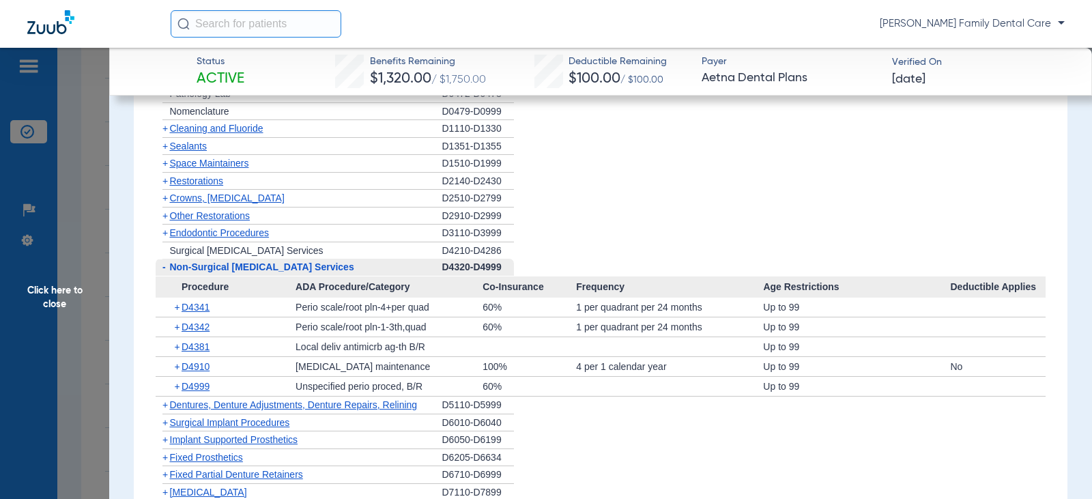
click at [165, 268] on span "-" at bounding box center [163, 266] width 3 height 11
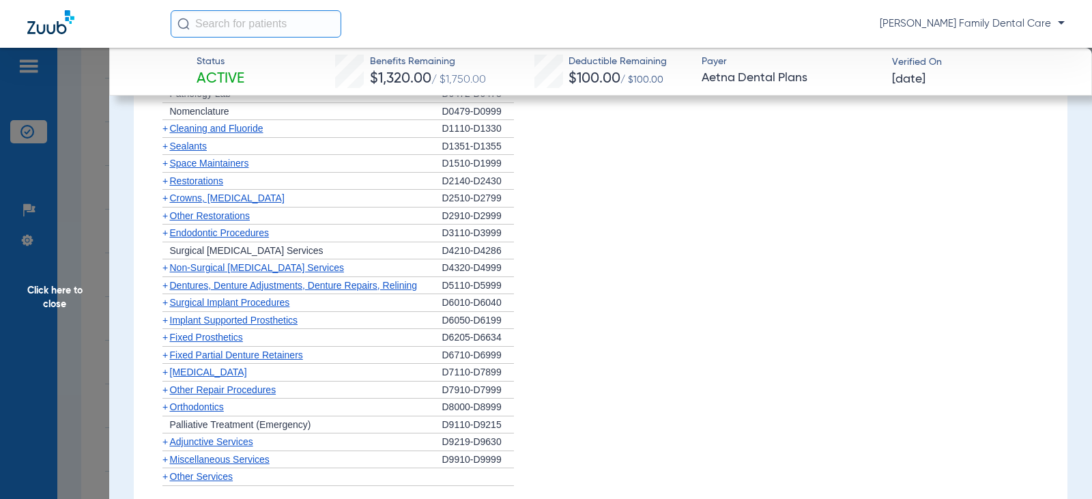
click at [171, 290] on span "Dentures, Denture Adjustments, Denture Repairs, Relining" at bounding box center [294, 285] width 248 height 11
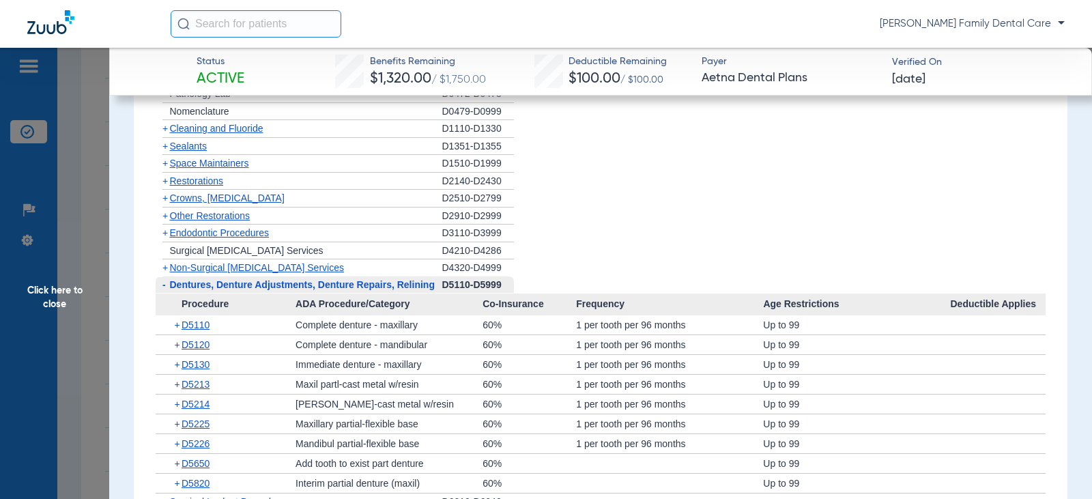
click at [171, 290] on span "Dentures, Denture Adjustments, Denture Repairs, Relining" at bounding box center [302, 284] width 265 height 11
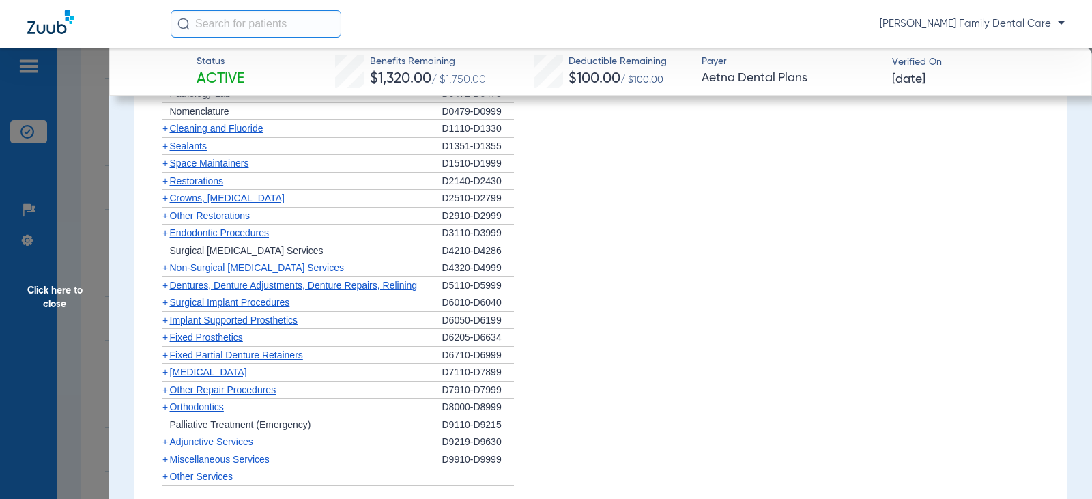
click at [171, 307] on span "Surgical Implant Procedures" at bounding box center [230, 302] width 120 height 11
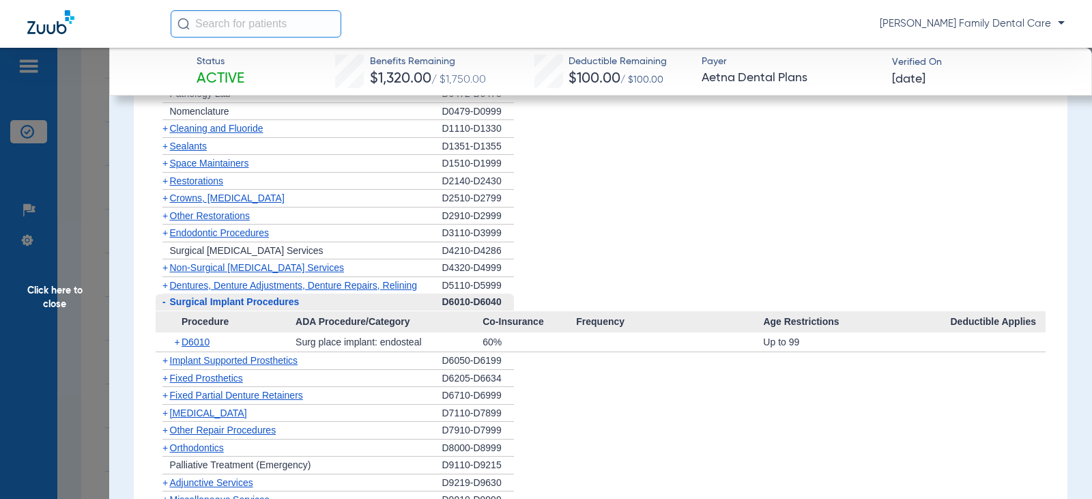
click at [171, 307] on span "Surgical Implant Procedures" at bounding box center [235, 301] width 130 height 11
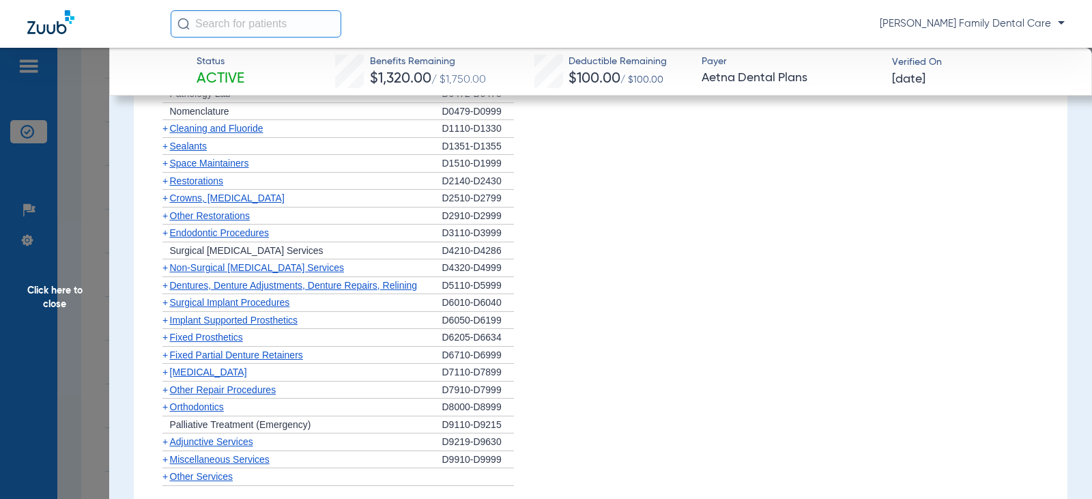
click at [167, 324] on span "+" at bounding box center [164, 320] width 5 height 11
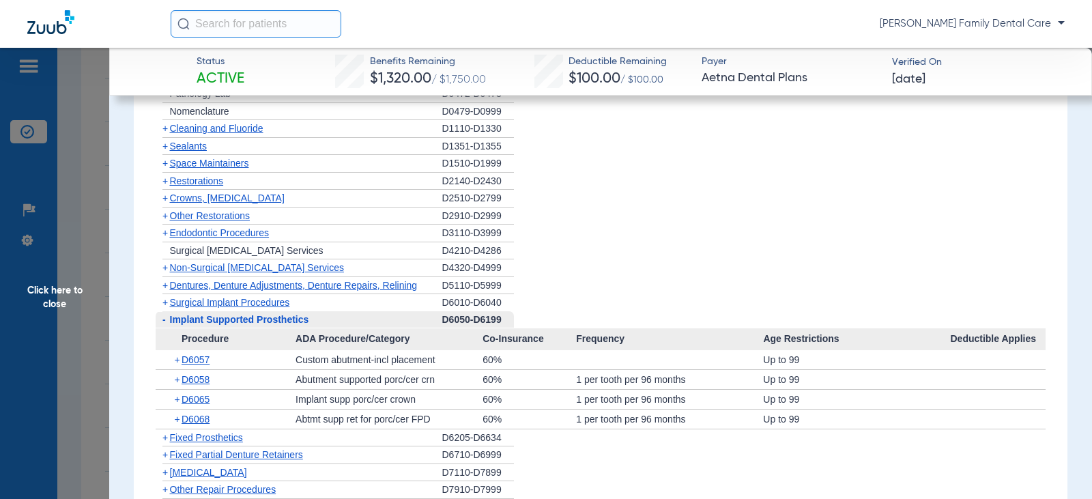
click at [167, 324] on span "-" at bounding box center [163, 319] width 14 height 17
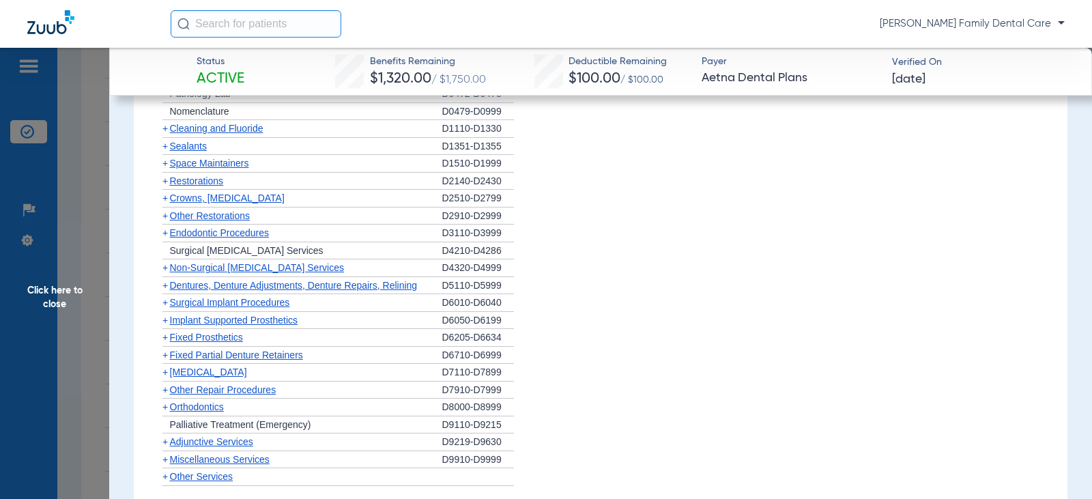
click at [165, 340] on span "+" at bounding box center [164, 337] width 5 height 11
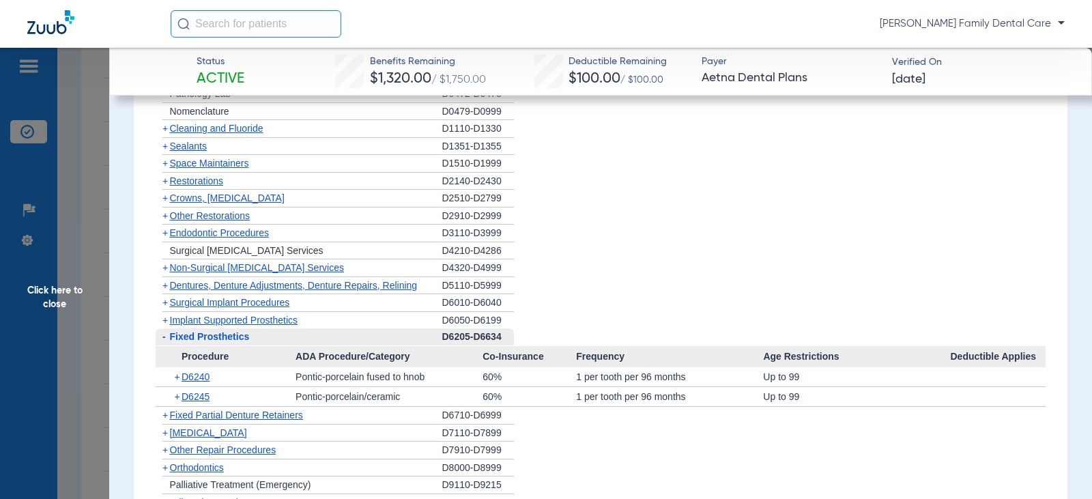
click at [165, 340] on span "-" at bounding box center [163, 336] width 3 height 11
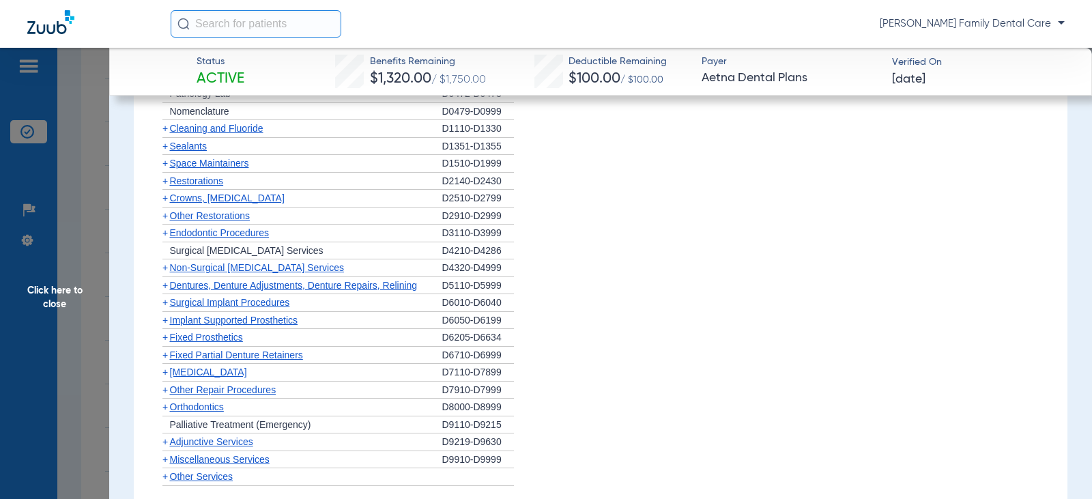
click at [165, 360] on span "+" at bounding box center [164, 355] width 5 height 11
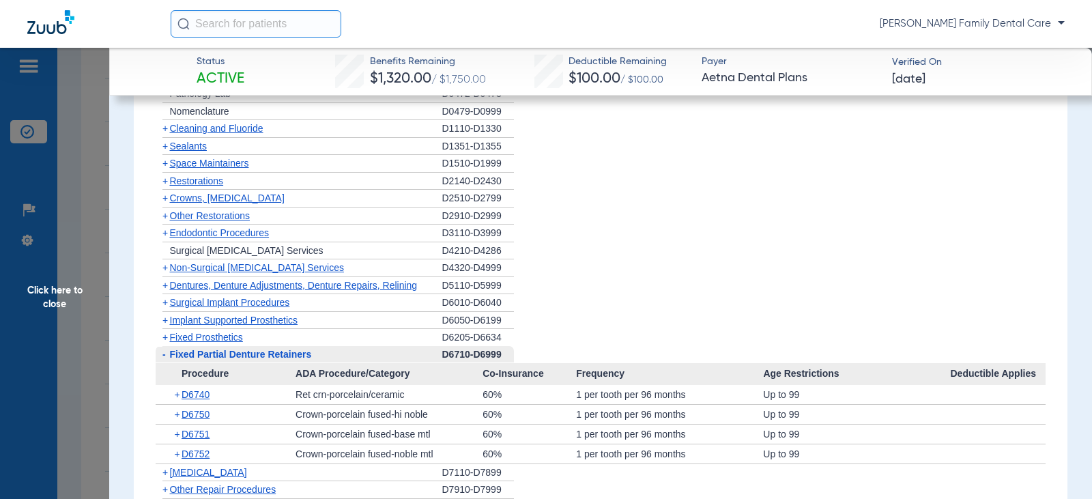
click at [163, 357] on span "-" at bounding box center [163, 354] width 3 height 11
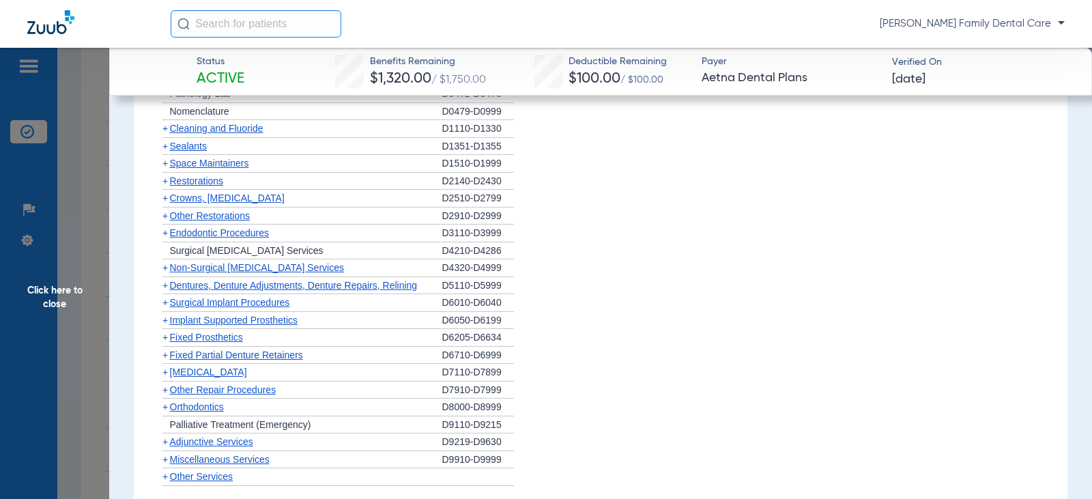
click at [166, 374] on span "+" at bounding box center [164, 372] width 5 height 11
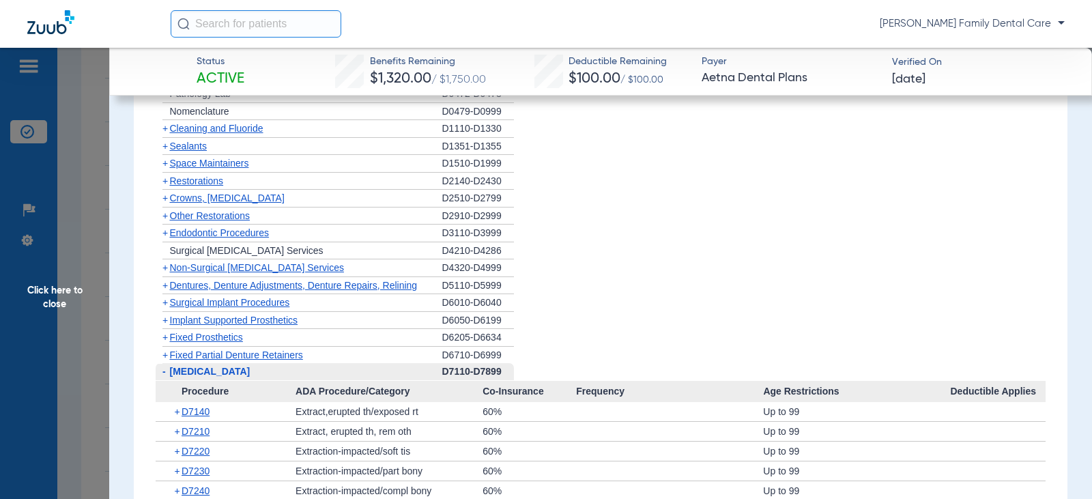
click at [166, 374] on span "-" at bounding box center [163, 371] width 14 height 17
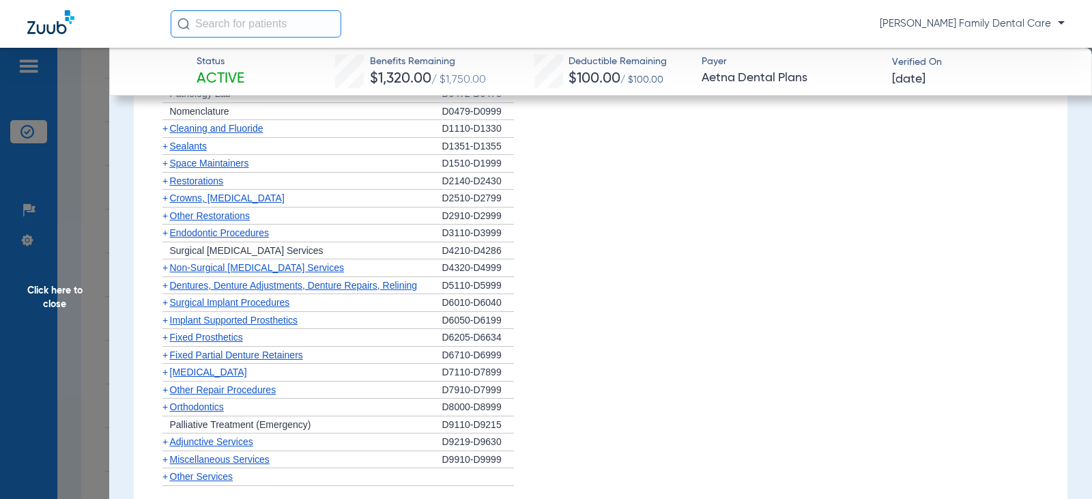
click at [165, 406] on span "+" at bounding box center [164, 406] width 5 height 11
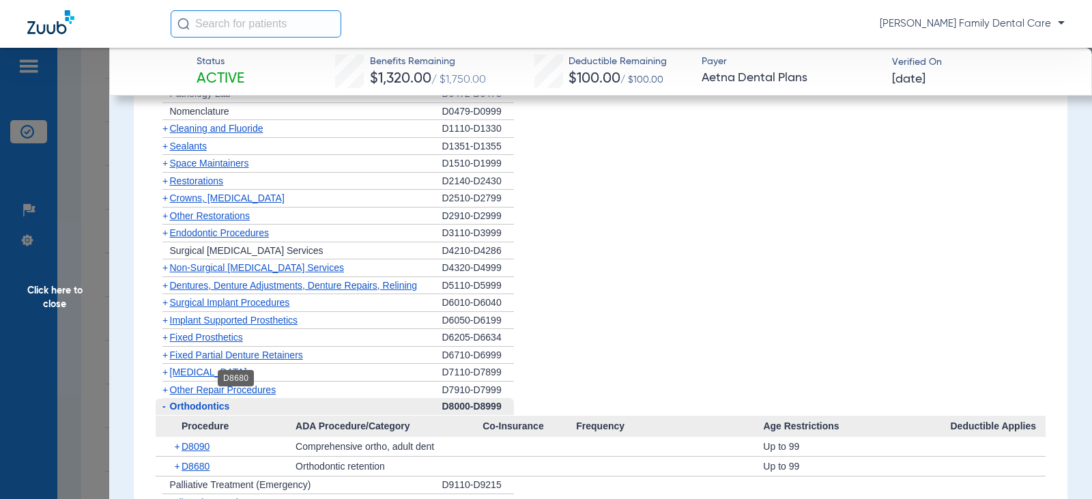
scroll to position [1366, 0]
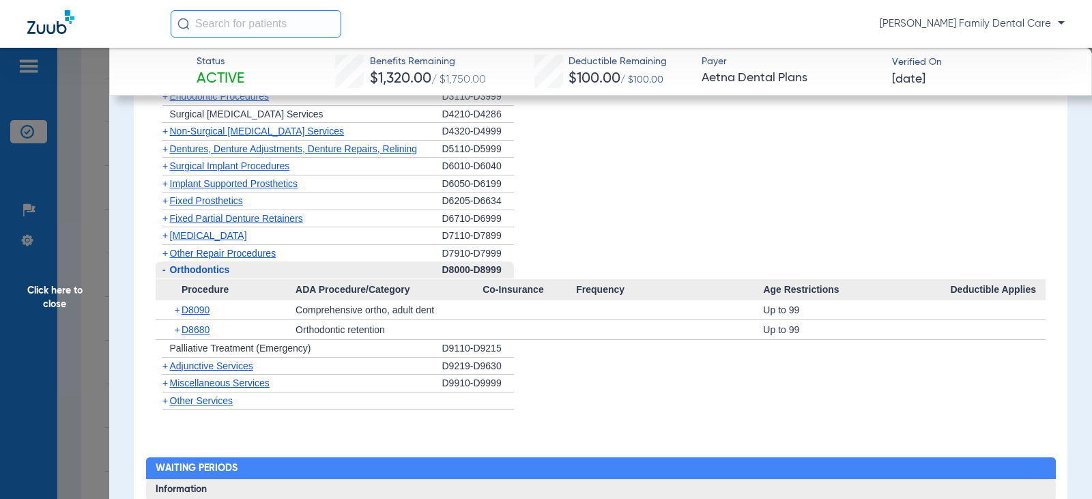
click at [165, 272] on span "-" at bounding box center [163, 269] width 3 height 11
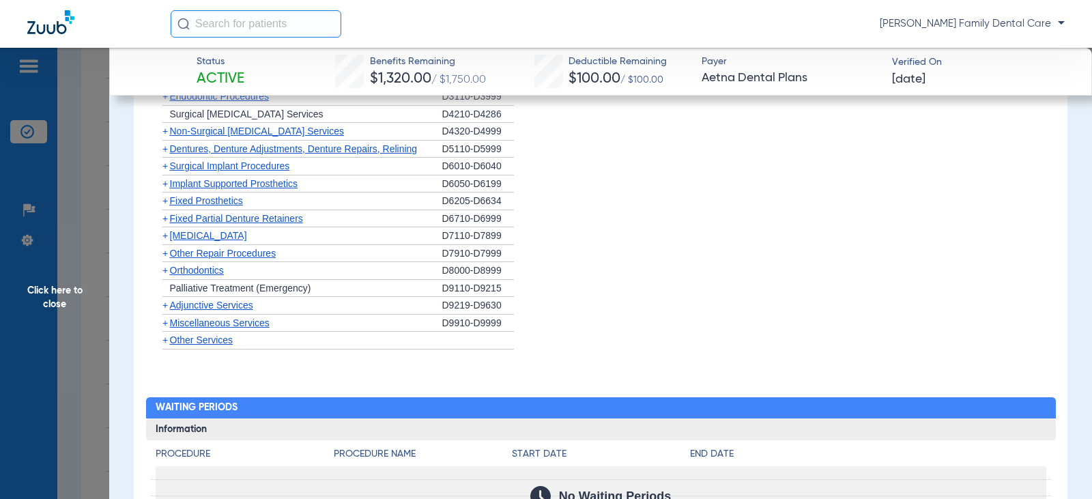
click at [167, 309] on span "+" at bounding box center [164, 305] width 5 height 11
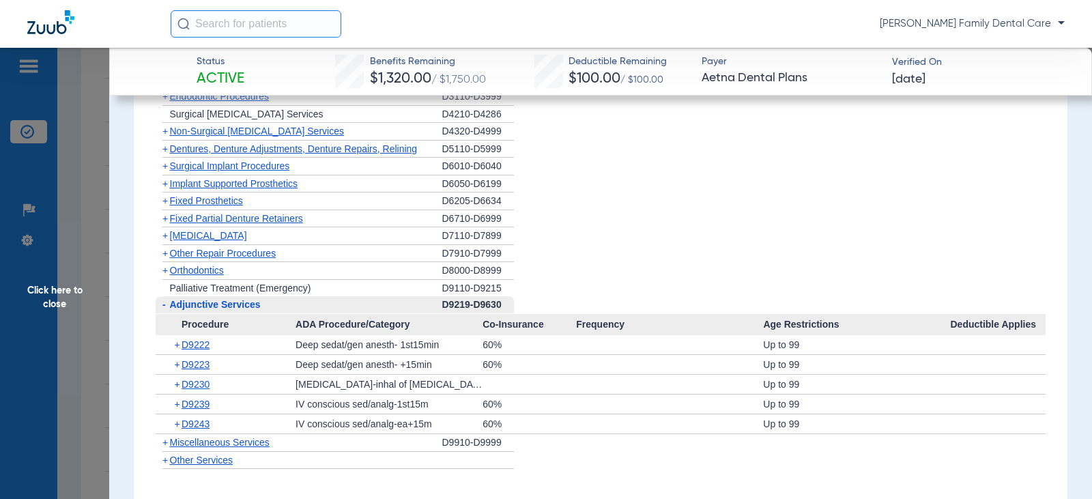
click at [160, 305] on span "-" at bounding box center [163, 304] width 14 height 17
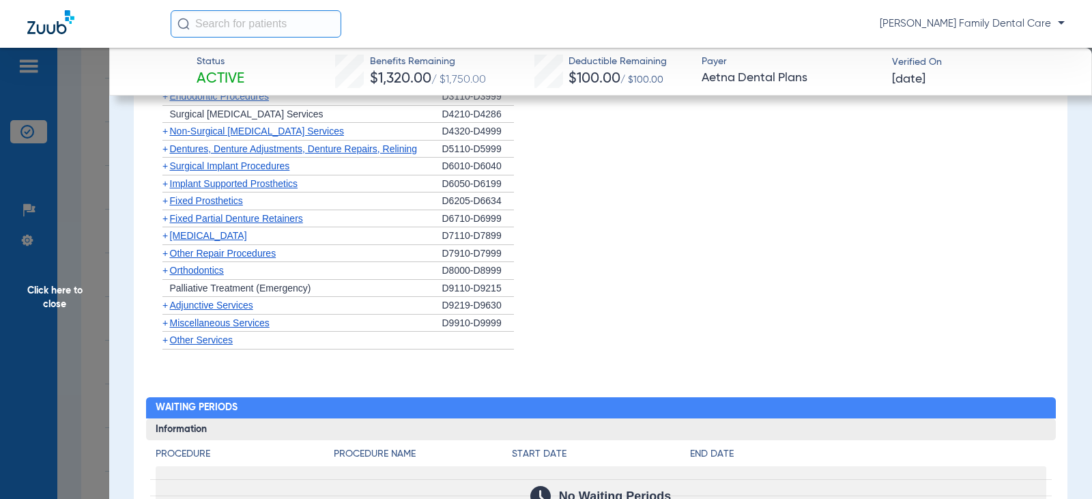
click at [159, 324] on span "+" at bounding box center [163, 323] width 14 height 17
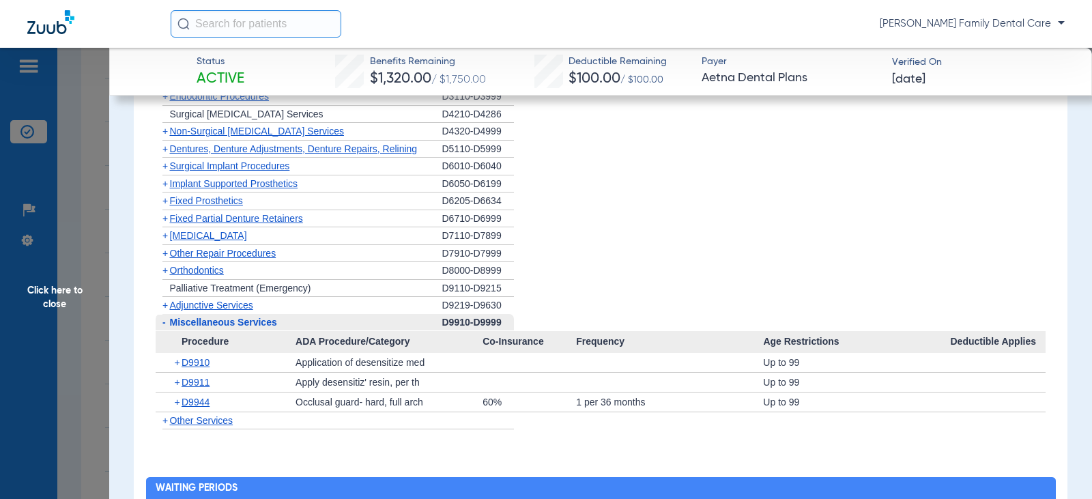
click at [516, 328] on ul "+ Preventive Exams D0110-D0191 + X-rays D0210-D0396 + Tests and Examinations D0…" at bounding box center [601, 163] width 891 height 533
click at [806, 238] on li "+ [MEDICAL_DATA] D7110-D7899" at bounding box center [601, 236] width 891 height 18
click at [57, 299] on span "Click here to close" at bounding box center [54, 297] width 109 height 499
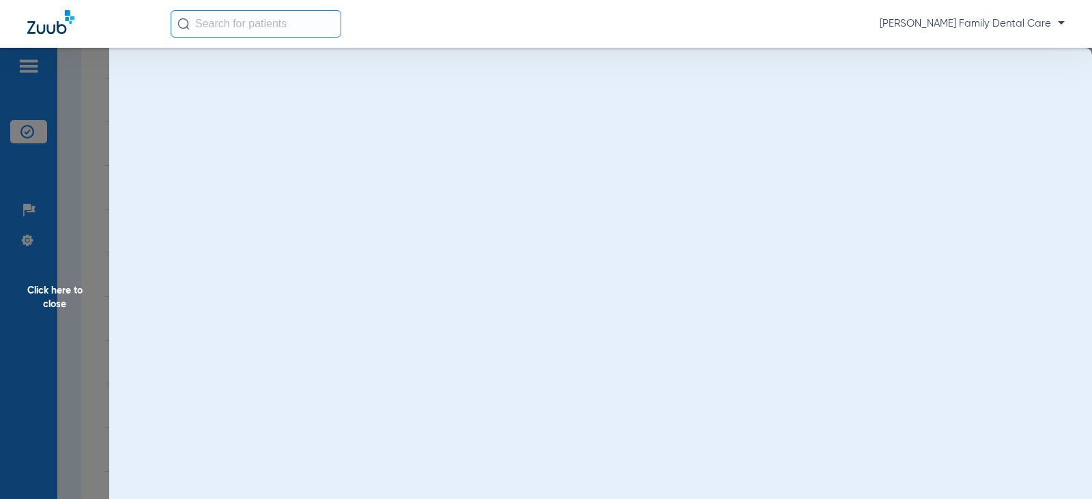
scroll to position [0, 0]
